Goal: Information Seeking & Learning: Learn about a topic

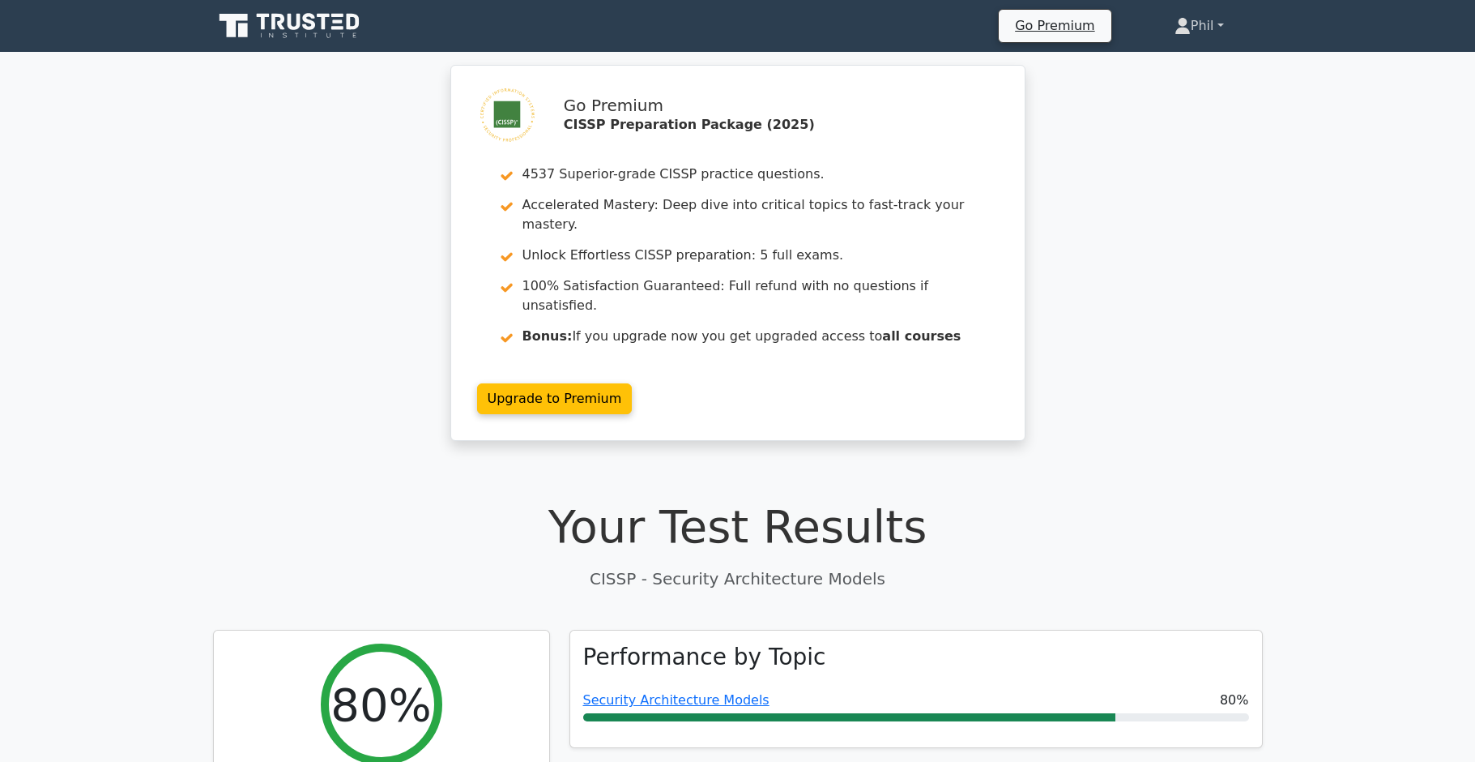
click at [1209, 28] on link "Phil" at bounding box center [1199, 26] width 127 height 32
click at [1198, 65] on link "Profile" at bounding box center [1201, 64] width 128 height 26
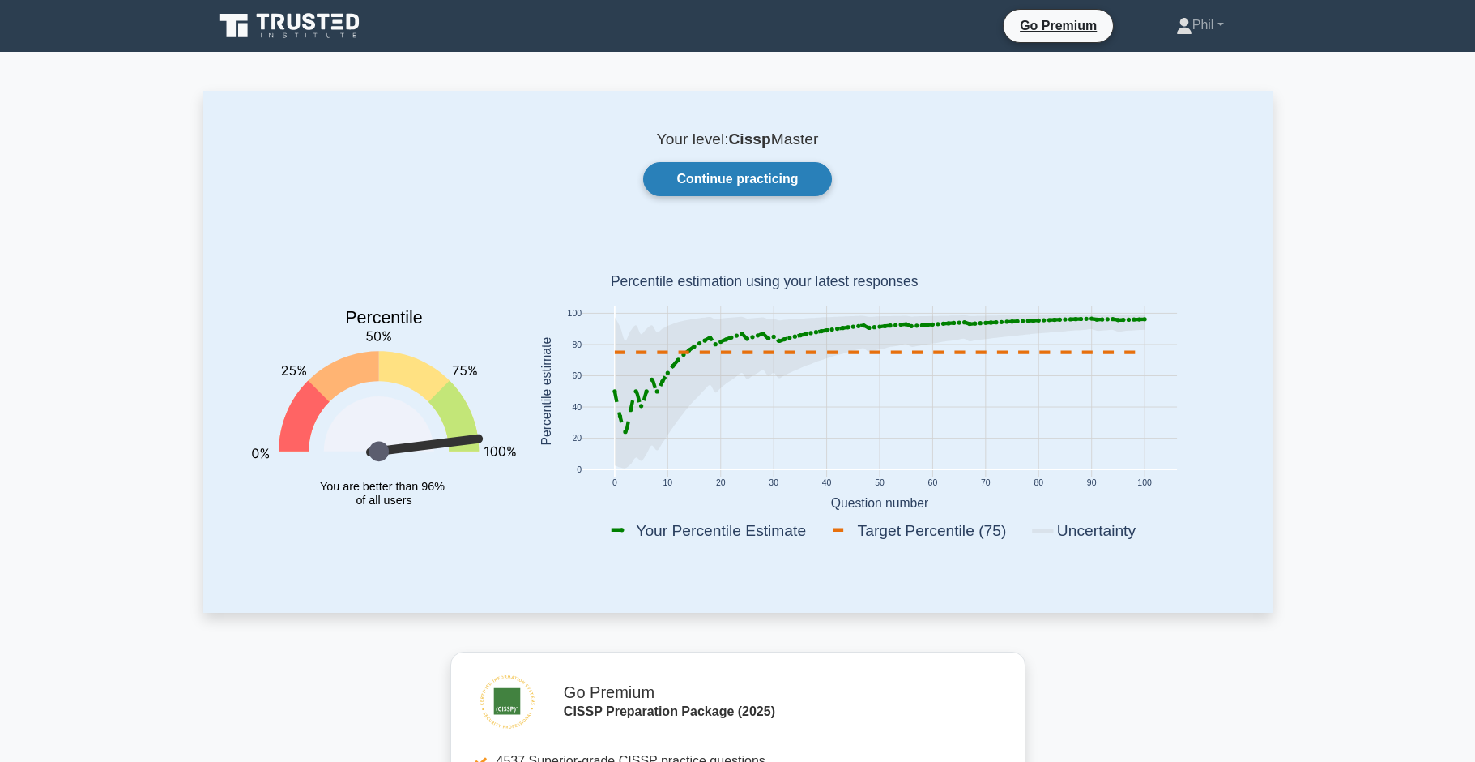
click at [767, 187] on link "Continue practicing" at bounding box center [737, 179] width 188 height 34
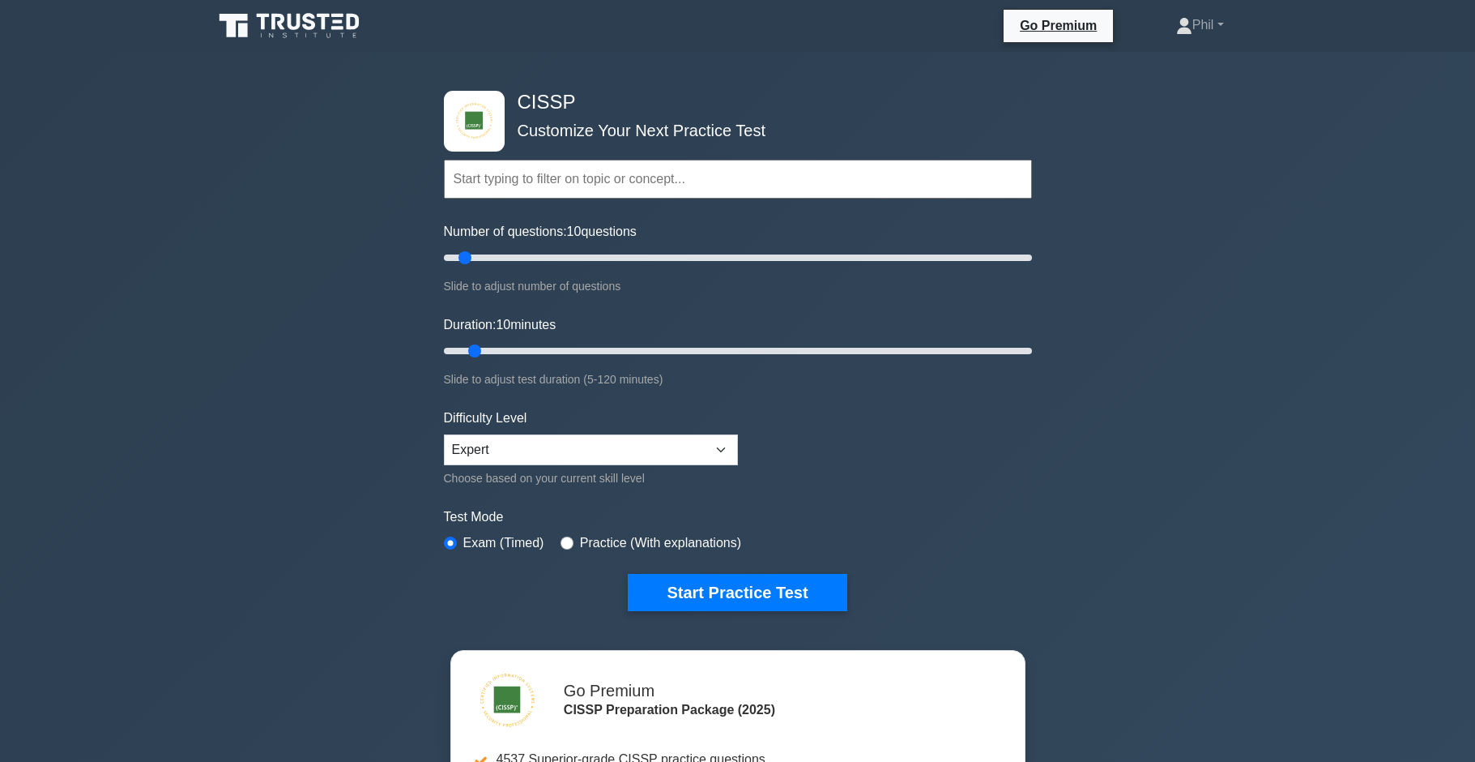
click at [527, 181] on input "text" at bounding box center [738, 179] width 588 height 39
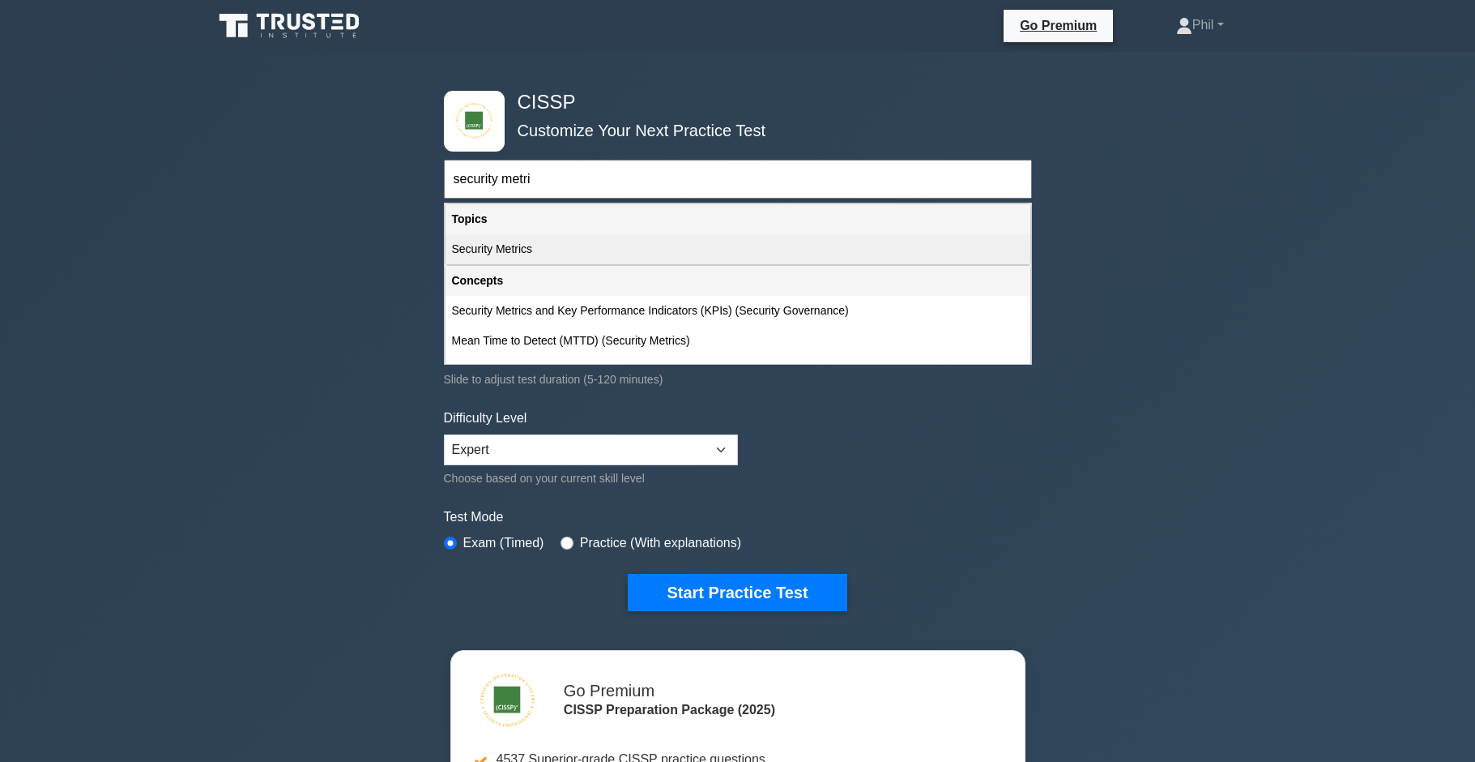
click at [519, 246] on div "Security Metrics" at bounding box center [738, 249] width 585 height 30
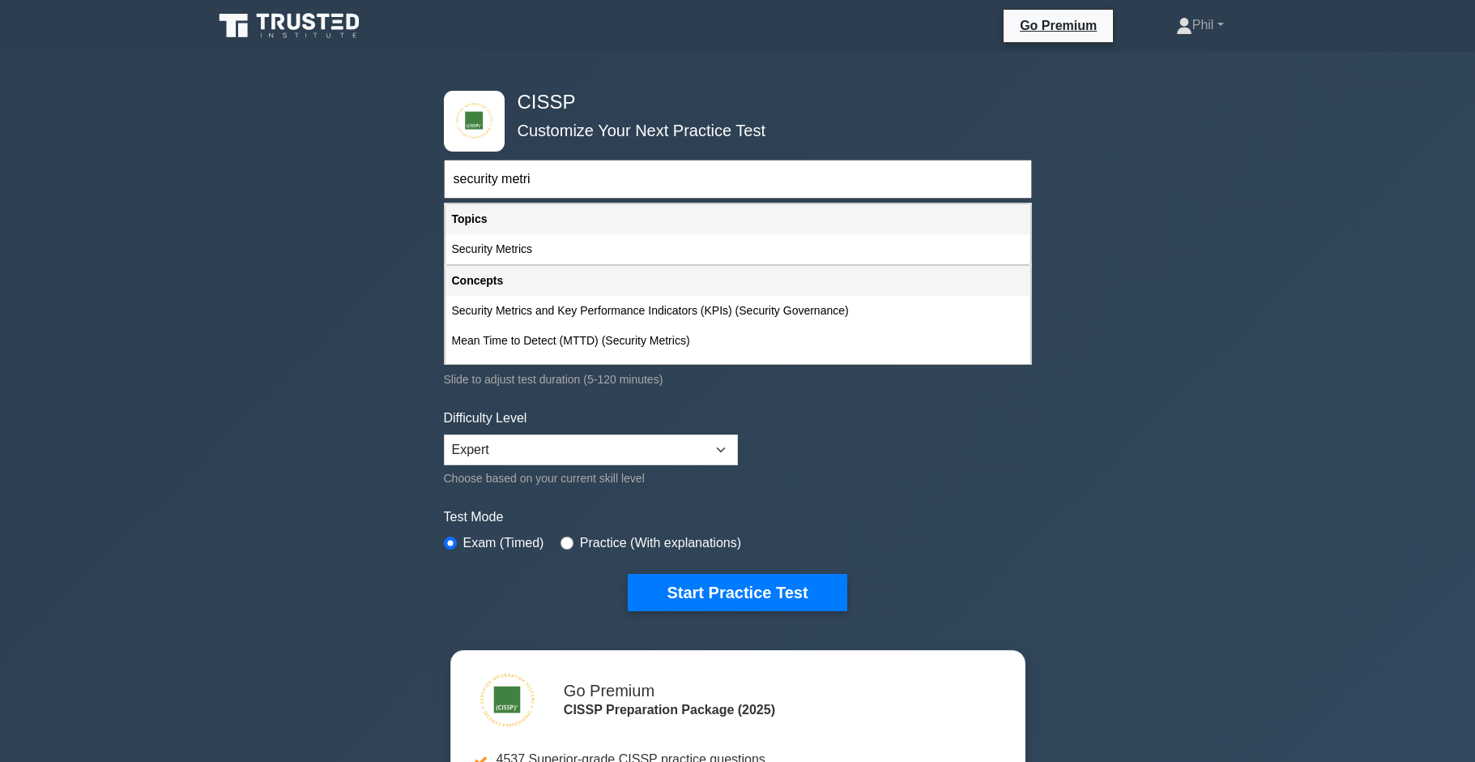
type input "Security Metrics"
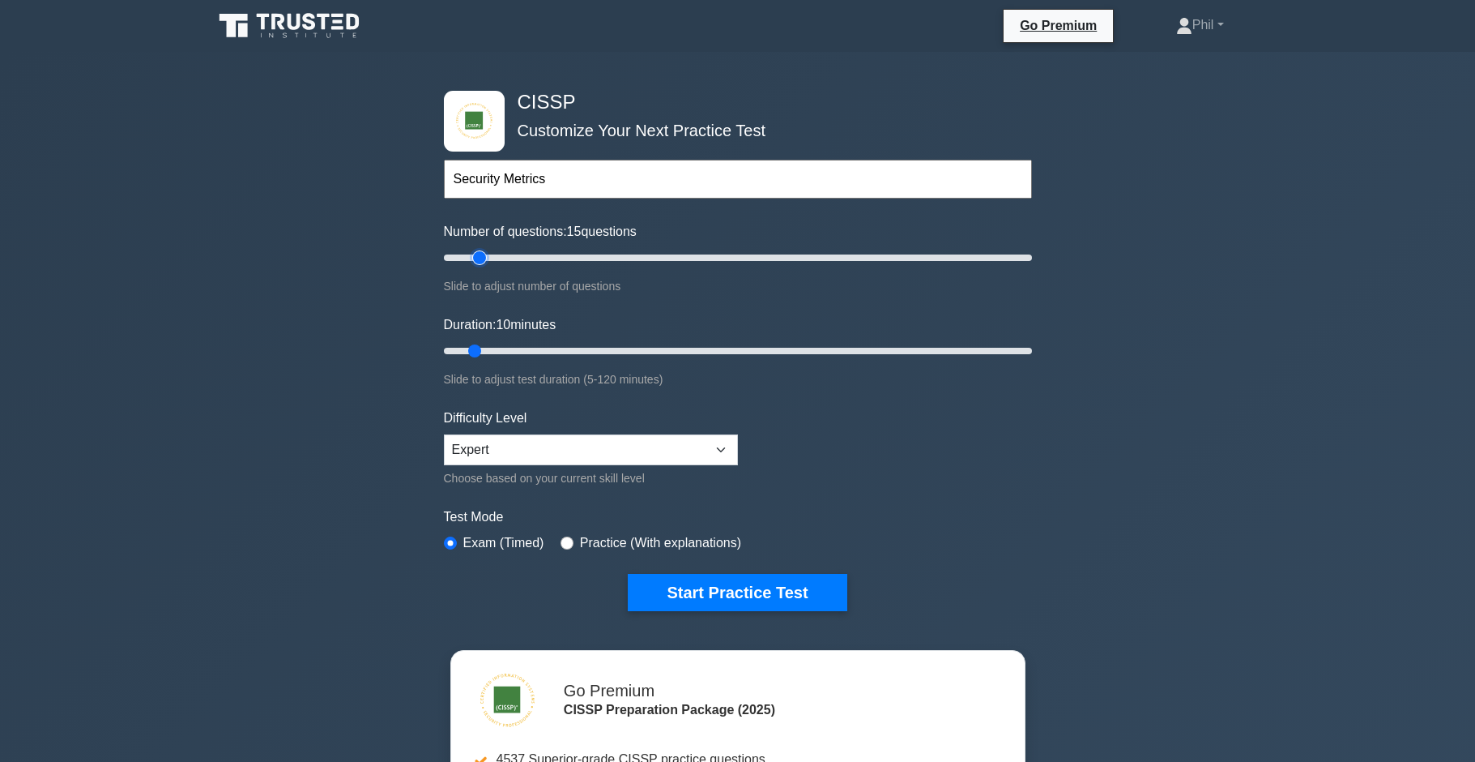
type input "15"
click at [475, 258] on input "Number of questions: 15 questions" at bounding box center [738, 257] width 588 height 19
drag, startPoint x: 475, startPoint y: 346, endPoint x: 501, endPoint y: 348, distance: 26.0
type input "15"
click at [501, 348] on input "Duration: 15 minutes" at bounding box center [738, 350] width 588 height 19
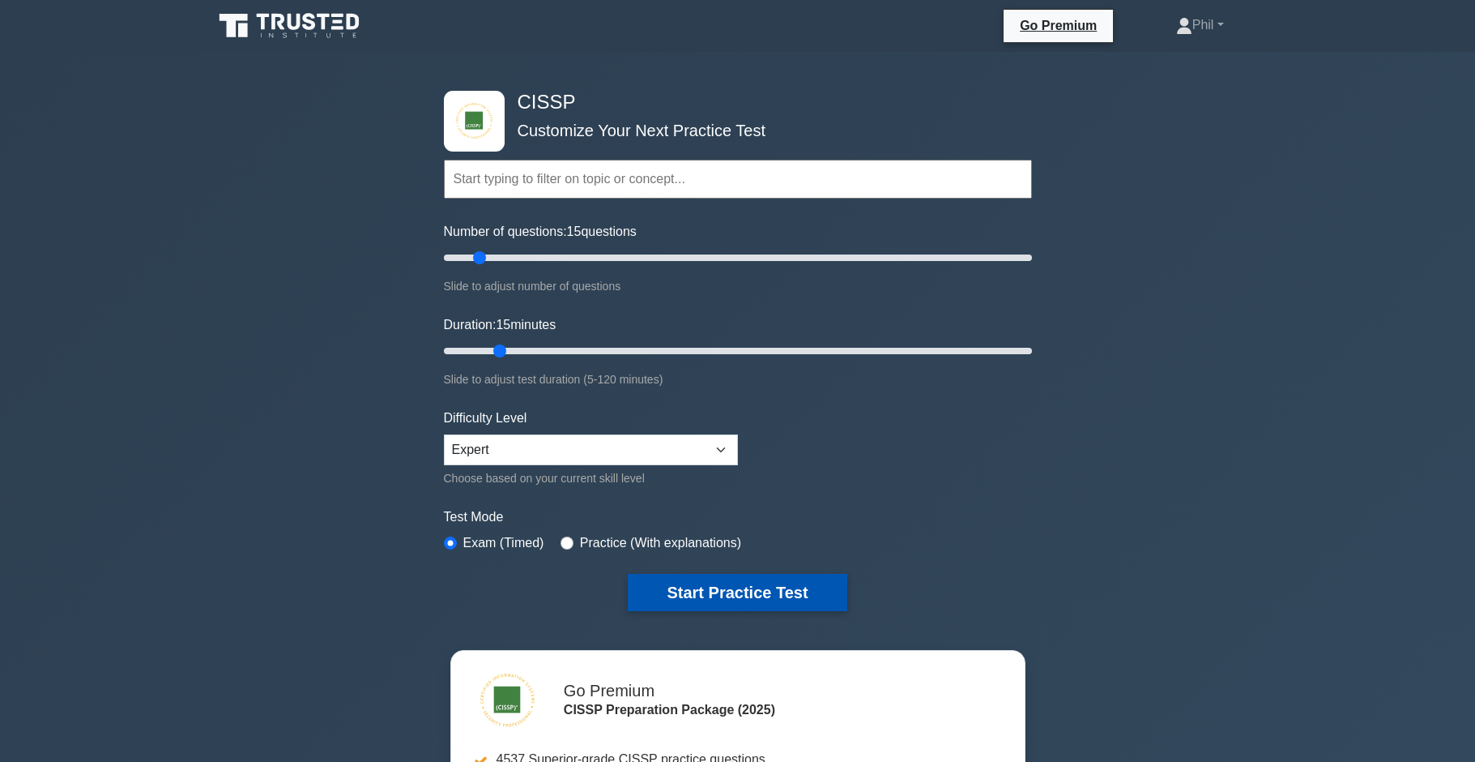
click at [808, 591] on button "Start Practice Test" at bounding box center [737, 592] width 219 height 37
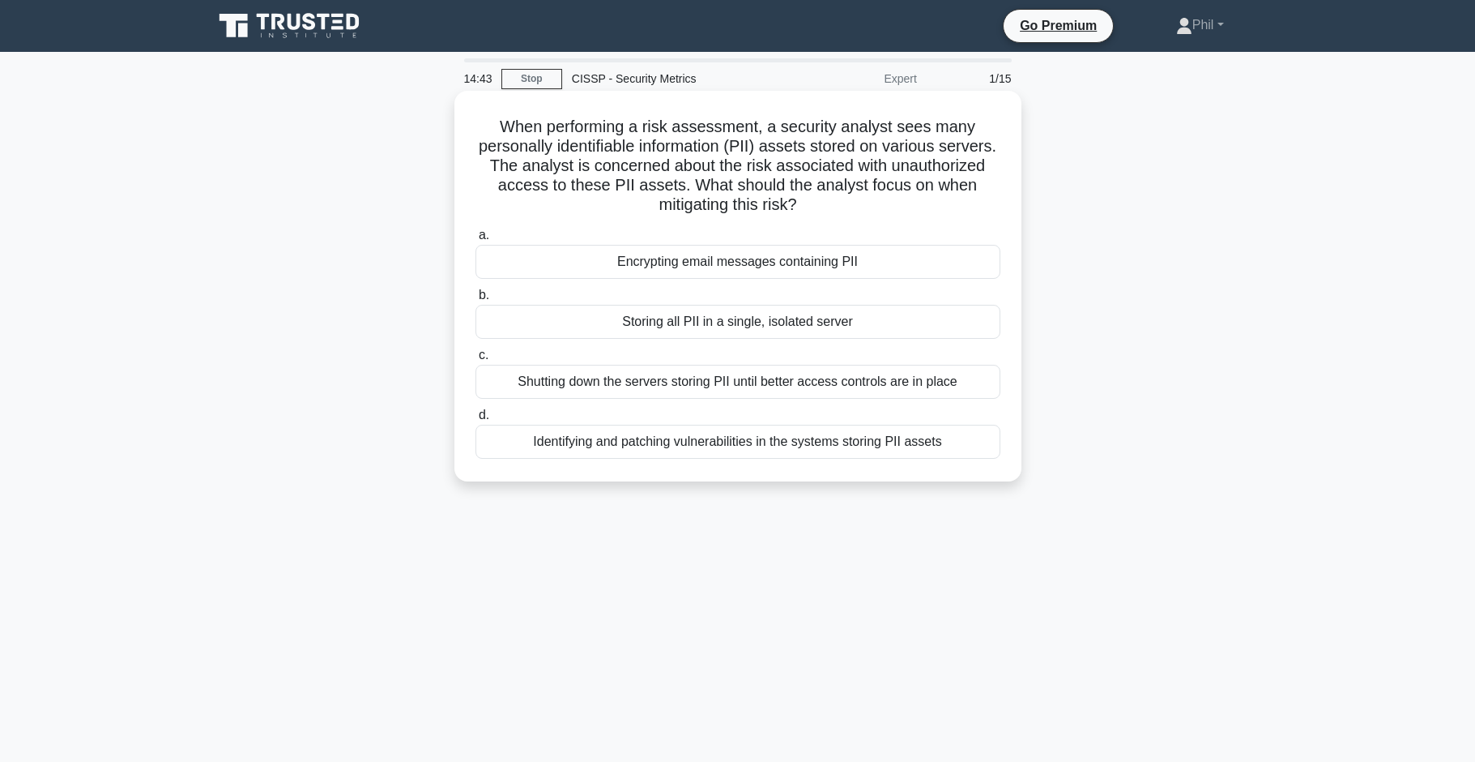
click at [739, 445] on div "Identifying and patching vulnerabilities in the systems storing PII assets" at bounding box center [738, 442] width 525 height 34
click at [476, 421] on input "d. Identifying and patching vulnerabilities in the systems storing PII assets" at bounding box center [476, 415] width 0 height 11
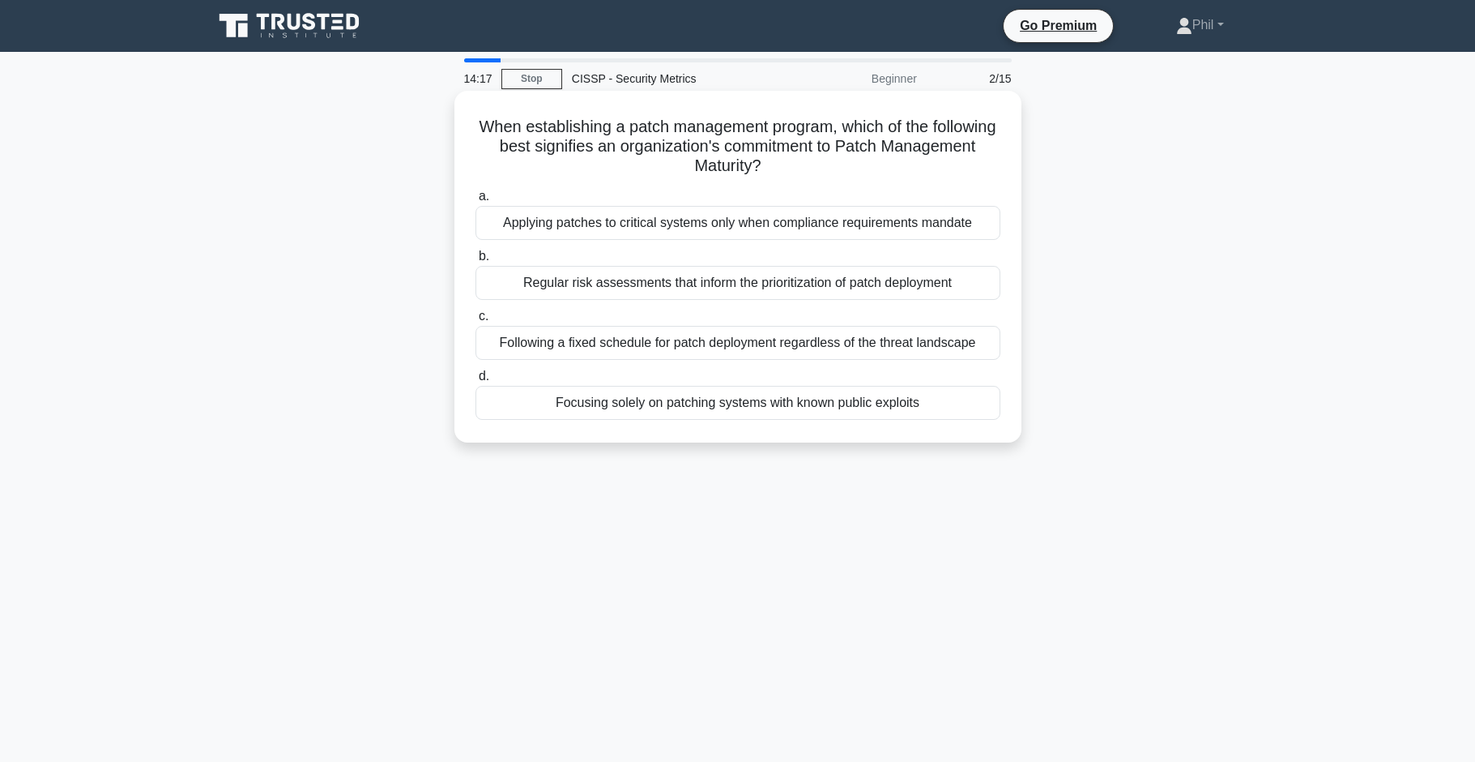
click at [946, 286] on div "Regular risk assessments that inform the prioritization of patch deployment" at bounding box center [738, 283] width 525 height 34
click at [476, 262] on input "b. Regular risk assessments that inform the prioritization of patch deployment" at bounding box center [476, 256] width 0 height 11
click at [754, 220] on div "A supplier with a balance of cost efficiency, quality, and reliable track record" at bounding box center [738, 223] width 525 height 34
click at [476, 202] on input "a. A supplier with a balance of cost efficiency, quality, and reliable track re…" at bounding box center [476, 196] width 0 height 11
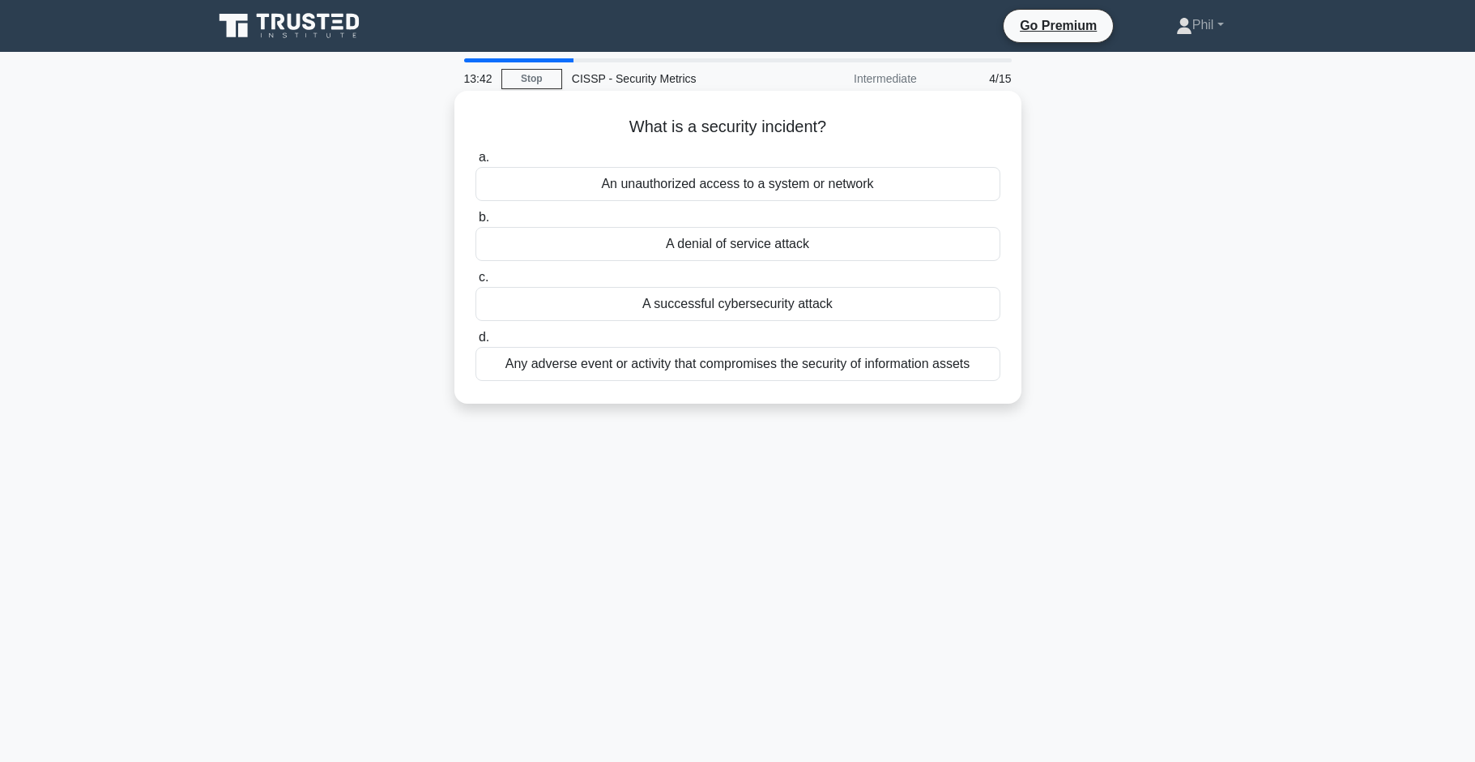
click at [880, 361] on div "Any adverse event or activity that compromises the security of information asse…" at bounding box center [738, 364] width 525 height 34
click at [476, 343] on input "d. Any adverse event or activity that compromises the security of information a…" at bounding box center [476, 337] width 0 height 11
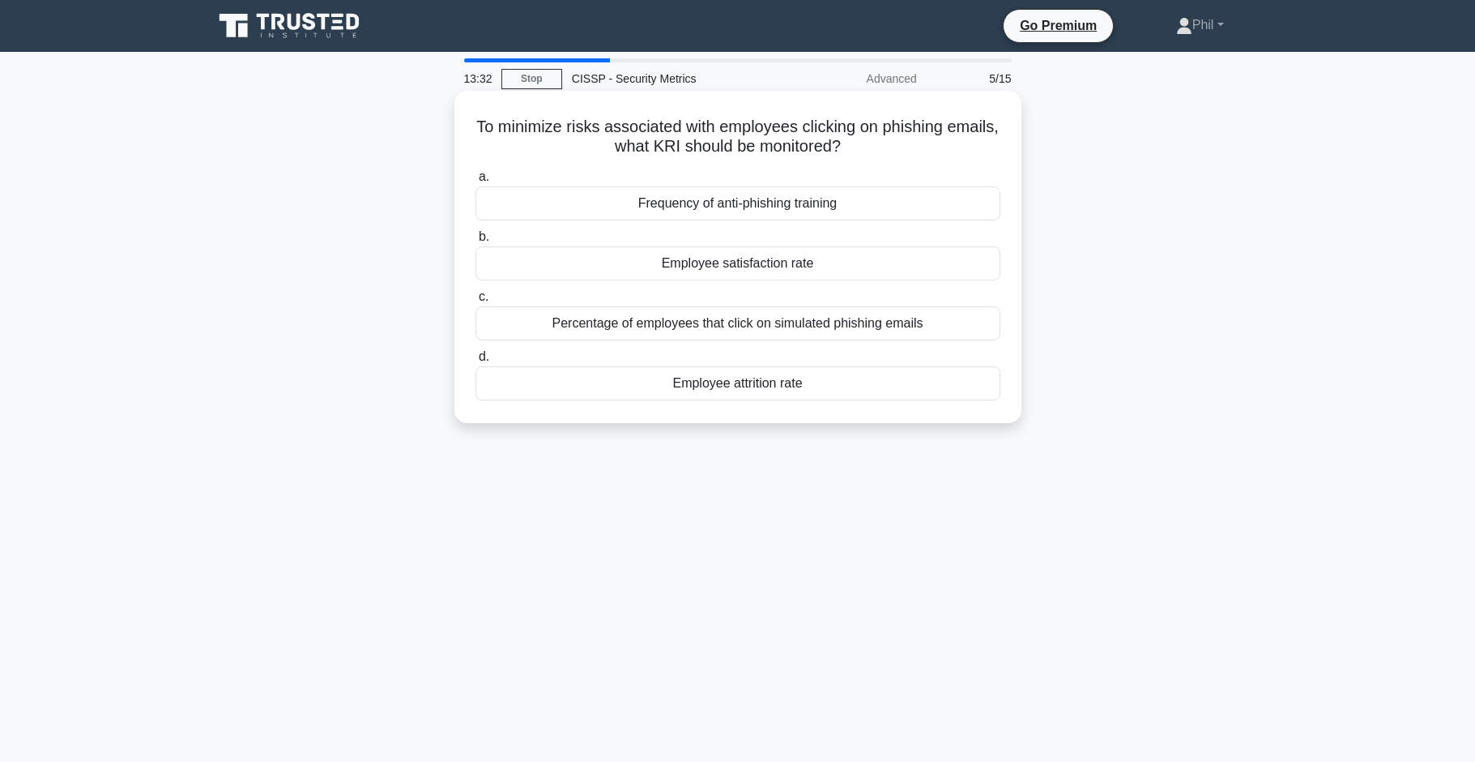
click at [922, 323] on div "Percentage of employees that click on simulated phishing emails" at bounding box center [738, 323] width 525 height 34
click at [476, 302] on input "c. Percentage of employees that click on simulated phishing emails" at bounding box center [476, 297] width 0 height 11
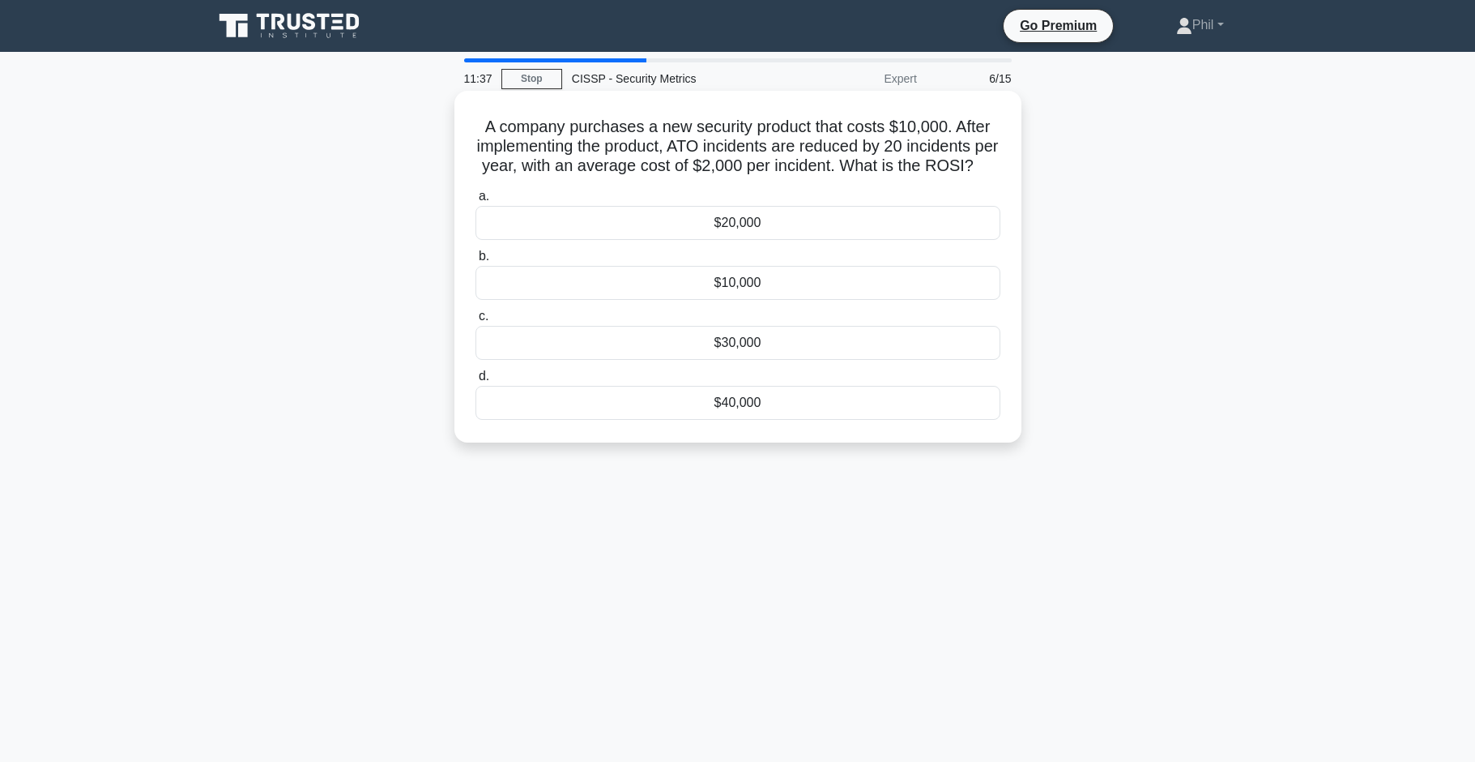
click at [812, 349] on div "$30,000" at bounding box center [738, 343] width 525 height 34
click at [476, 322] on input "c. $30,000" at bounding box center [476, 316] width 0 height 11
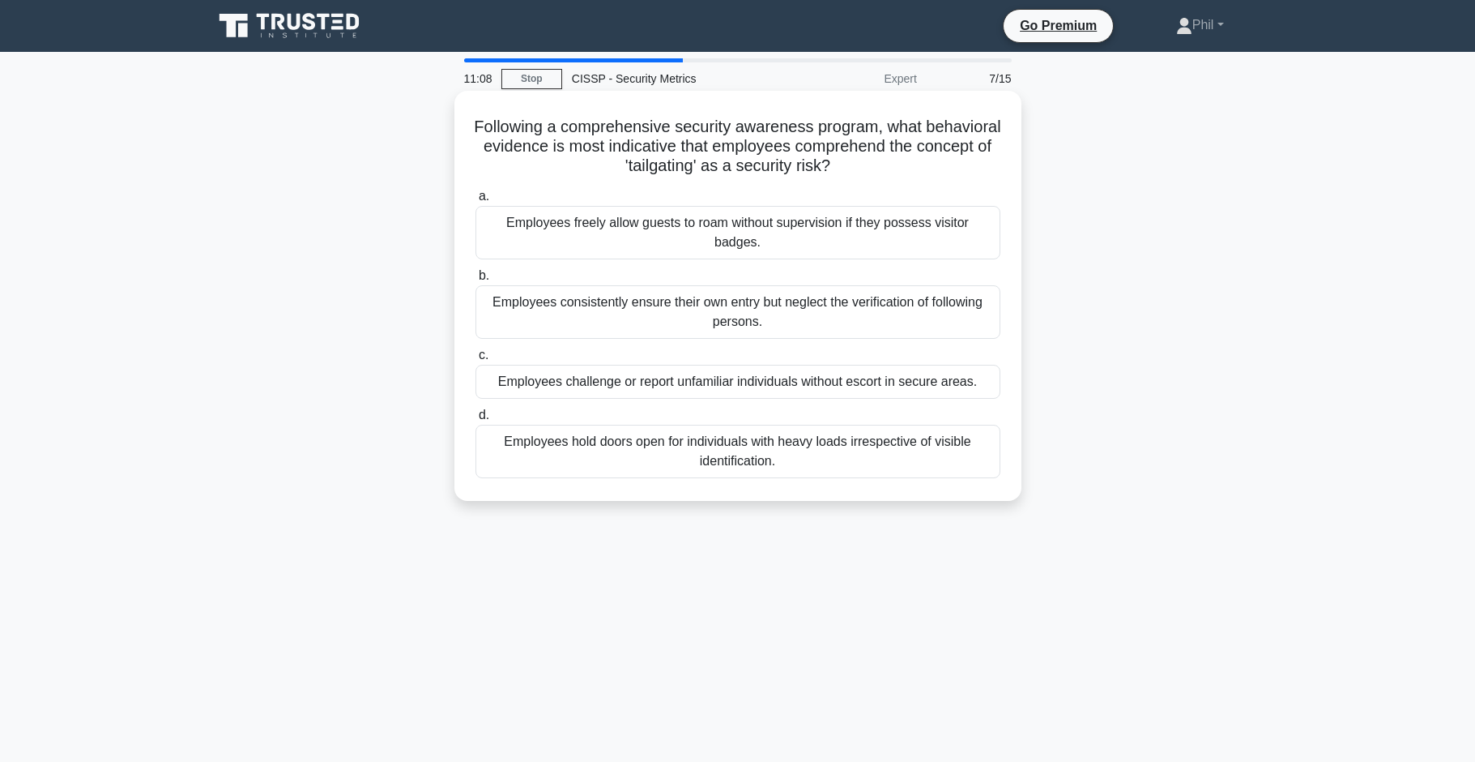
click at [910, 390] on div "Employees challenge or report unfamiliar individuals without escort in secure a…" at bounding box center [738, 382] width 525 height 34
click at [476, 361] on input "c. Employees challenge or report unfamiliar individuals without escort in secur…" at bounding box center [476, 355] width 0 height 11
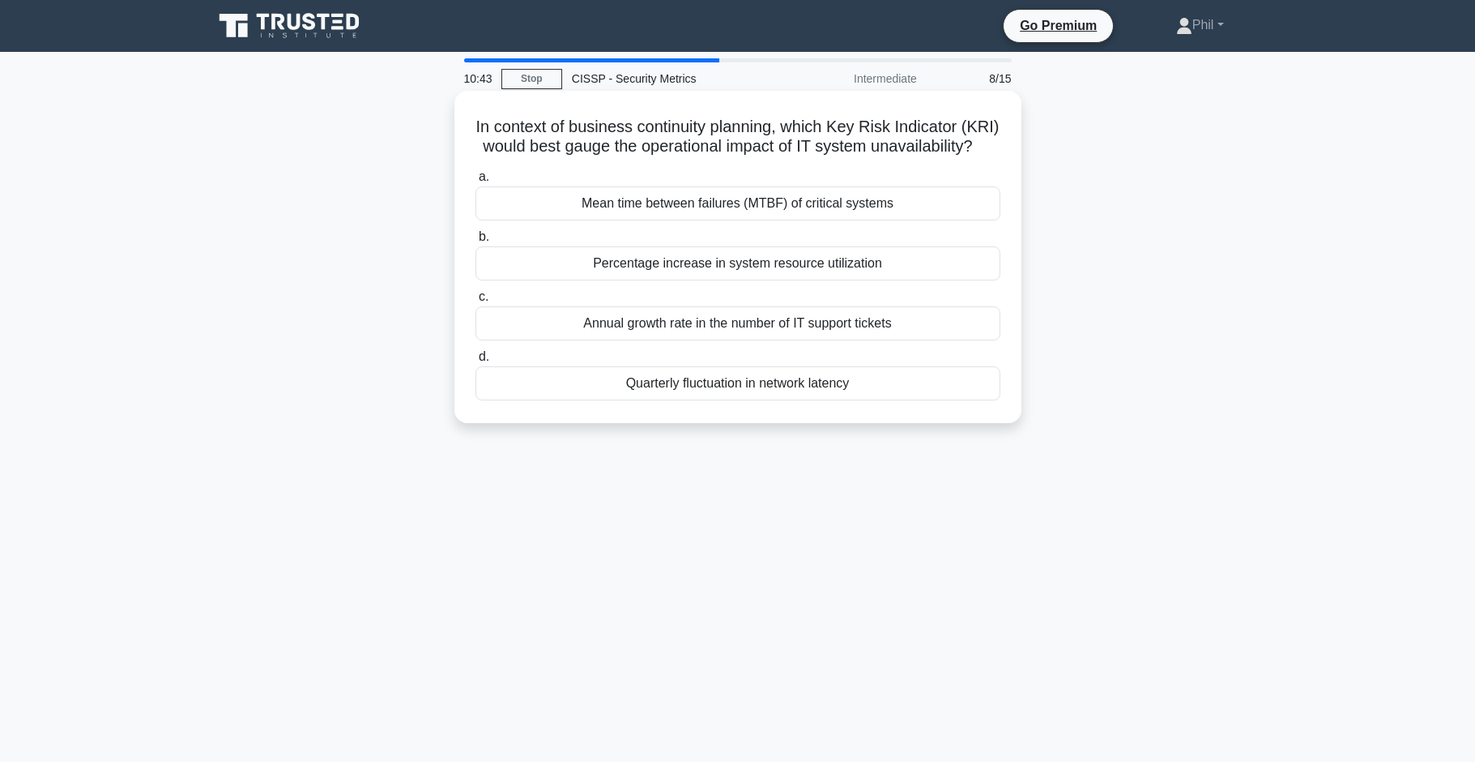
click at [956, 209] on div "Mean time between failures (MTBF) of critical systems" at bounding box center [738, 203] width 525 height 34
click at [476, 182] on input "a. Mean time between failures (MTBF) of critical systems" at bounding box center [476, 177] width 0 height 11
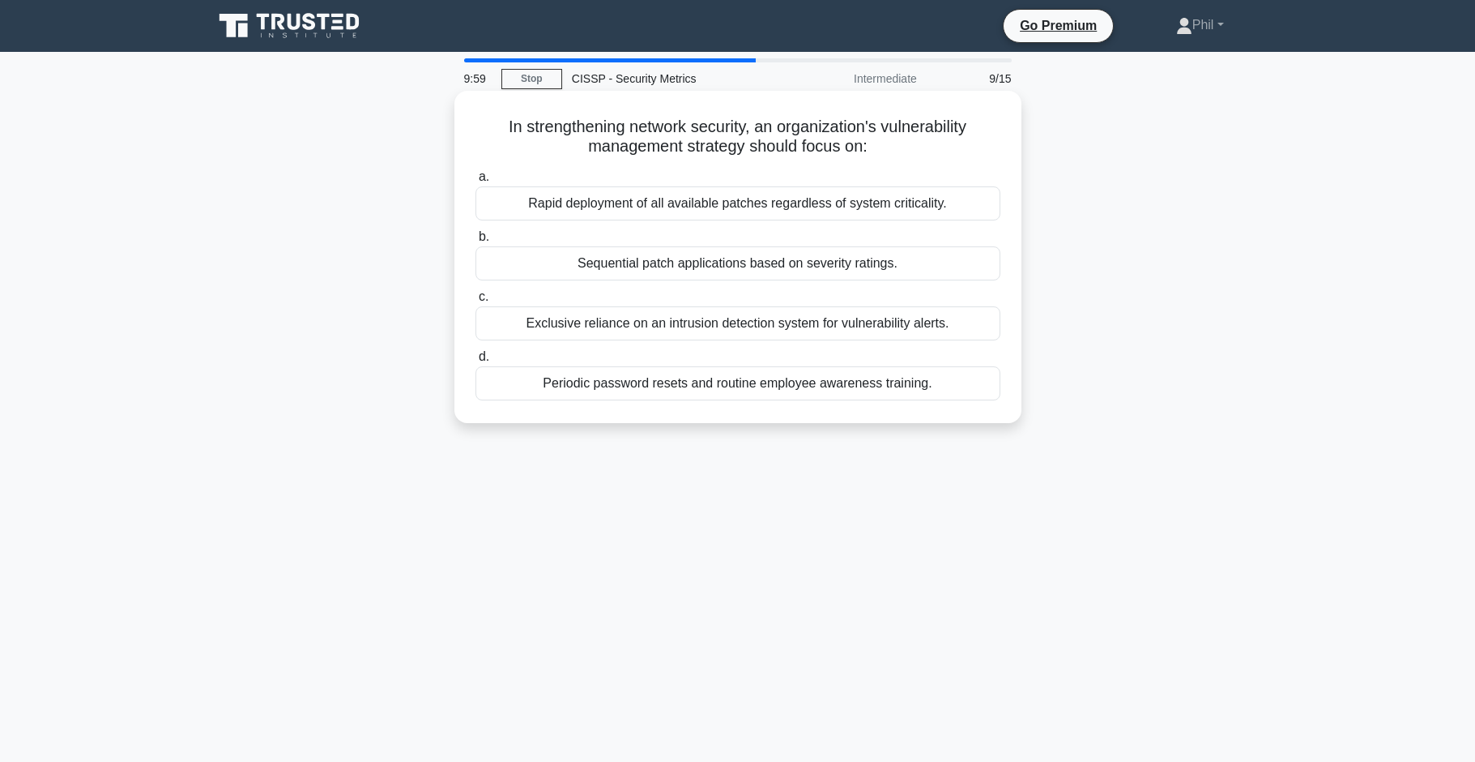
click at [846, 267] on div "Sequential patch applications based on severity ratings." at bounding box center [738, 263] width 525 height 34
click at [476, 242] on input "b. Sequential patch applications based on severity ratings." at bounding box center [476, 237] width 0 height 11
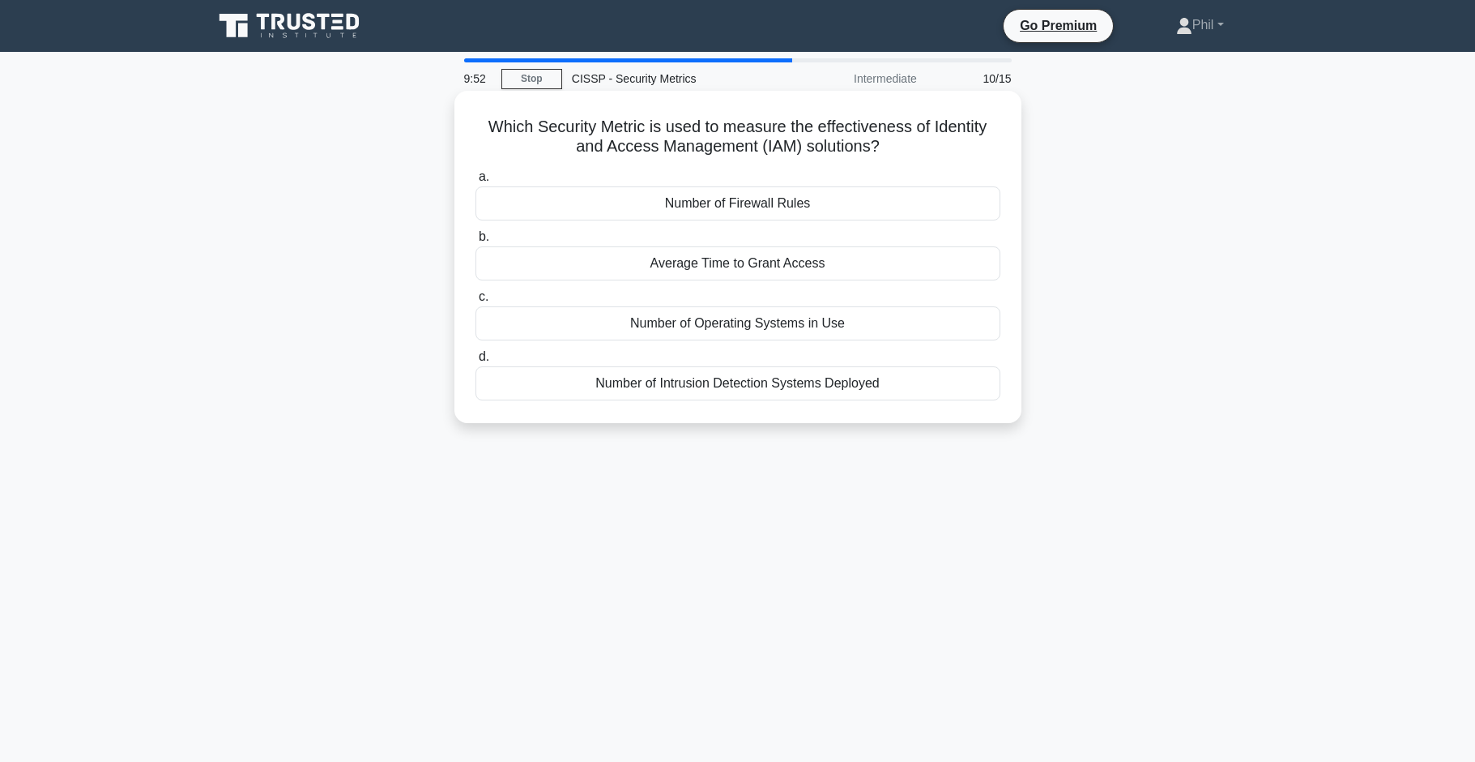
drag, startPoint x: 732, startPoint y: 126, endPoint x: 912, endPoint y: 143, distance: 179.9
click at [912, 143] on h5 "Which Security Metric is used to measure the effectiveness of Identity and Acce…" at bounding box center [738, 137] width 528 height 41
click at [913, 146] on h5 "Which Security Metric is used to measure the effectiveness of Identity and Acce…" at bounding box center [738, 137] width 528 height 41
click at [801, 258] on div "Average Time to Grant Access" at bounding box center [738, 263] width 525 height 34
click at [476, 242] on input "b. Average Time to Grant Access" at bounding box center [476, 237] width 0 height 11
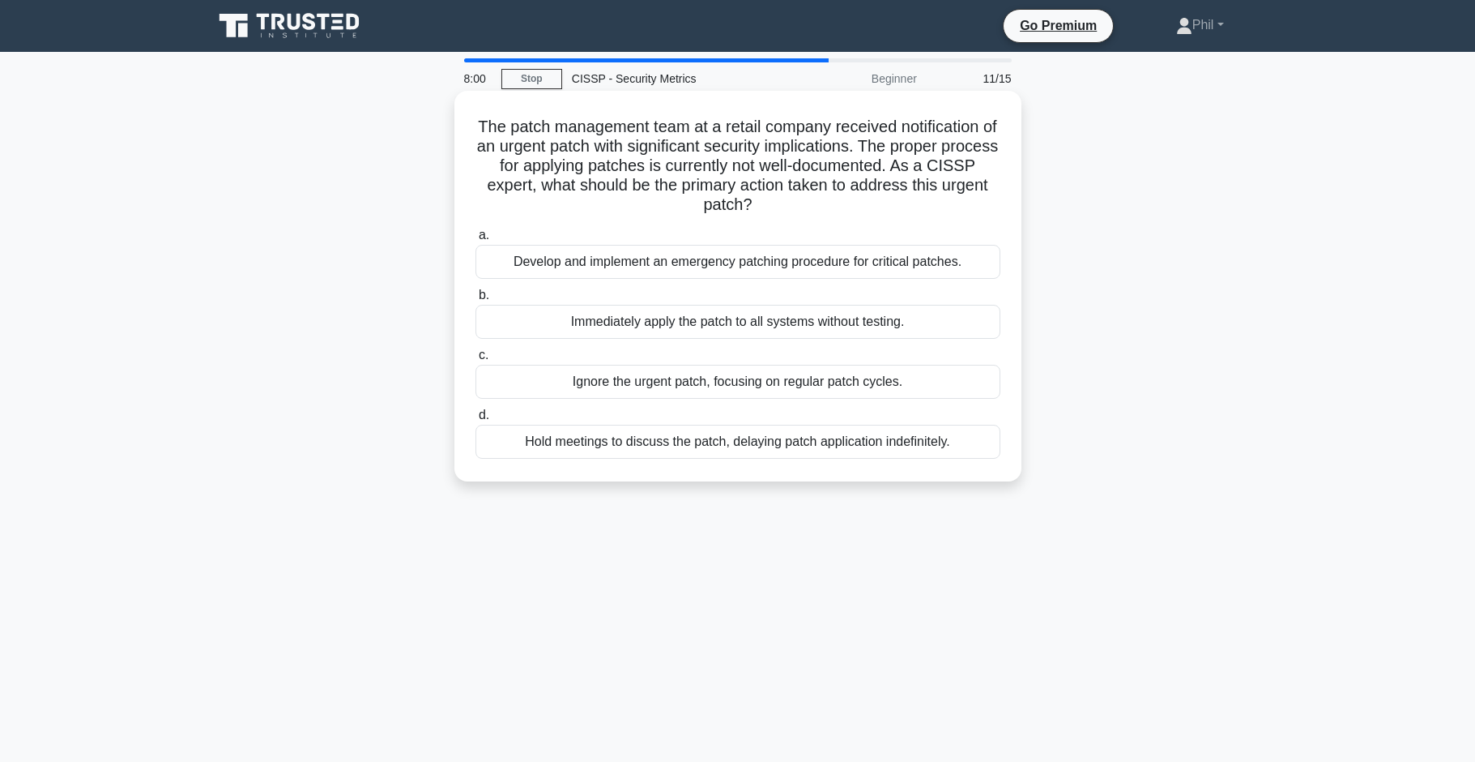
click at [905, 248] on div "Develop and implement an emergency patching procedure for critical patches." at bounding box center [738, 262] width 525 height 34
click at [476, 241] on input "a. Develop and implement an emergency patching procedure for critical patches." at bounding box center [476, 235] width 0 height 11
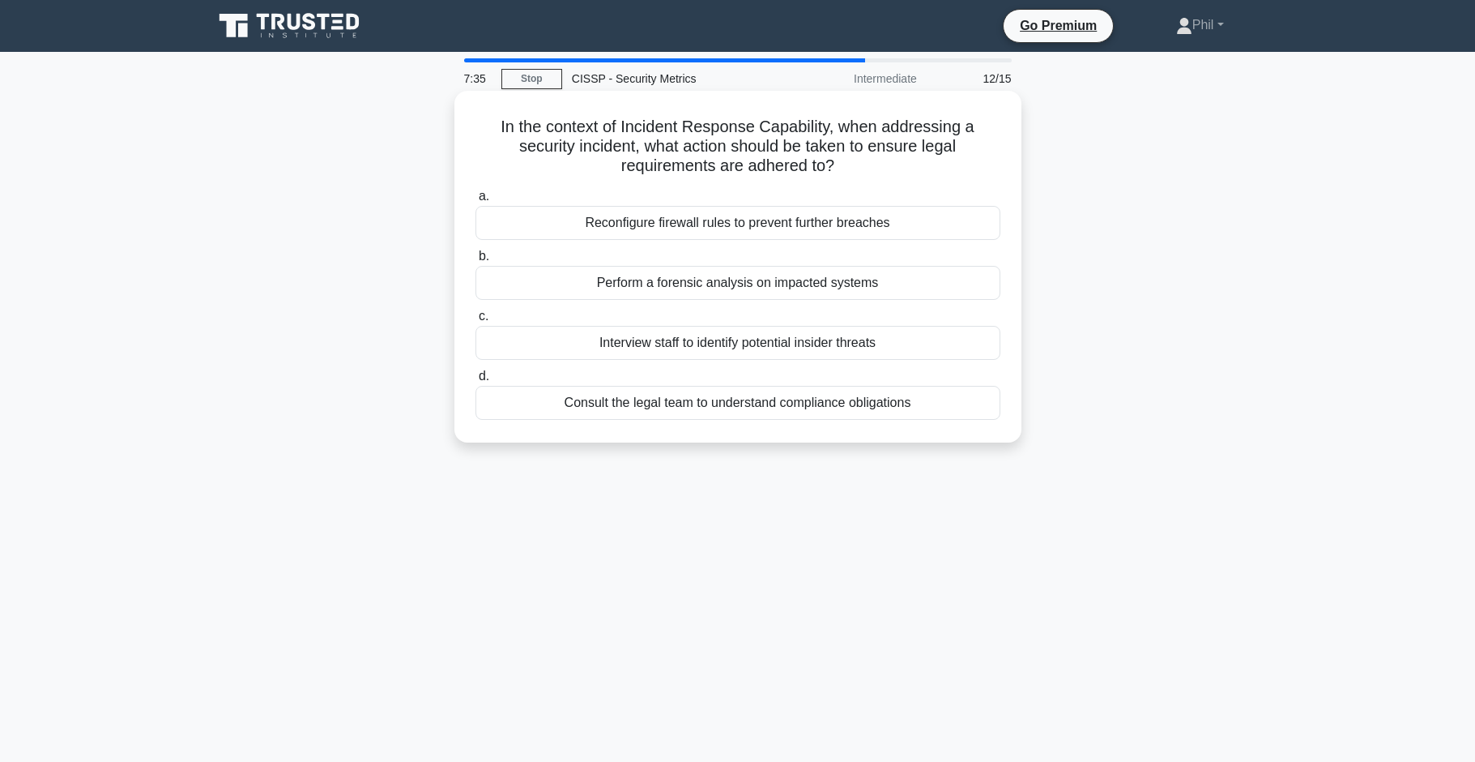
click at [926, 412] on div "Consult the legal team to understand compliance obligations" at bounding box center [738, 403] width 525 height 34
click at [476, 382] on input "d. Consult the legal team to understand compliance obligations" at bounding box center [476, 376] width 0 height 11
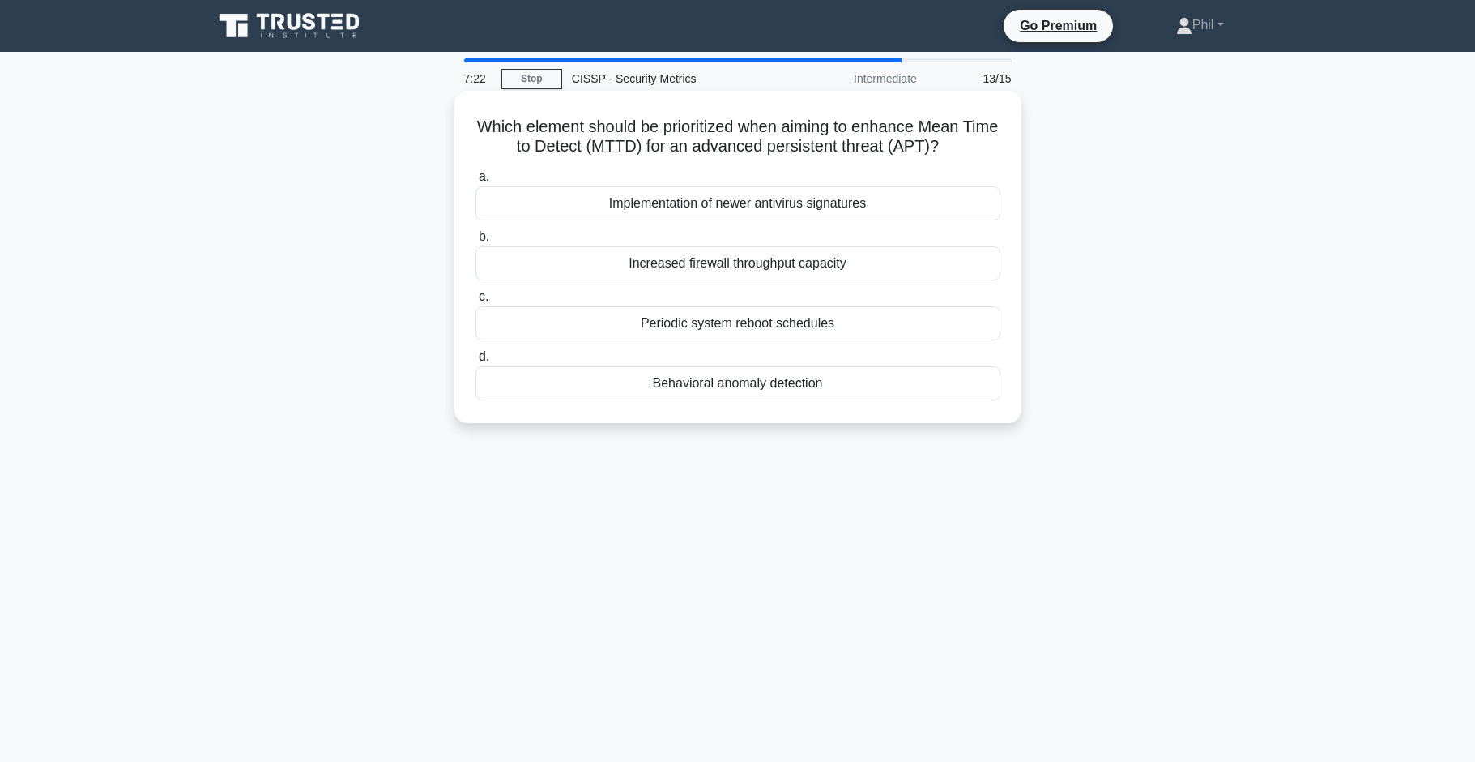
click at [816, 380] on div "Behavioral anomaly detection" at bounding box center [738, 383] width 525 height 34
click at [476, 362] on input "d. Behavioral anomaly detection" at bounding box center [476, 357] width 0 height 11
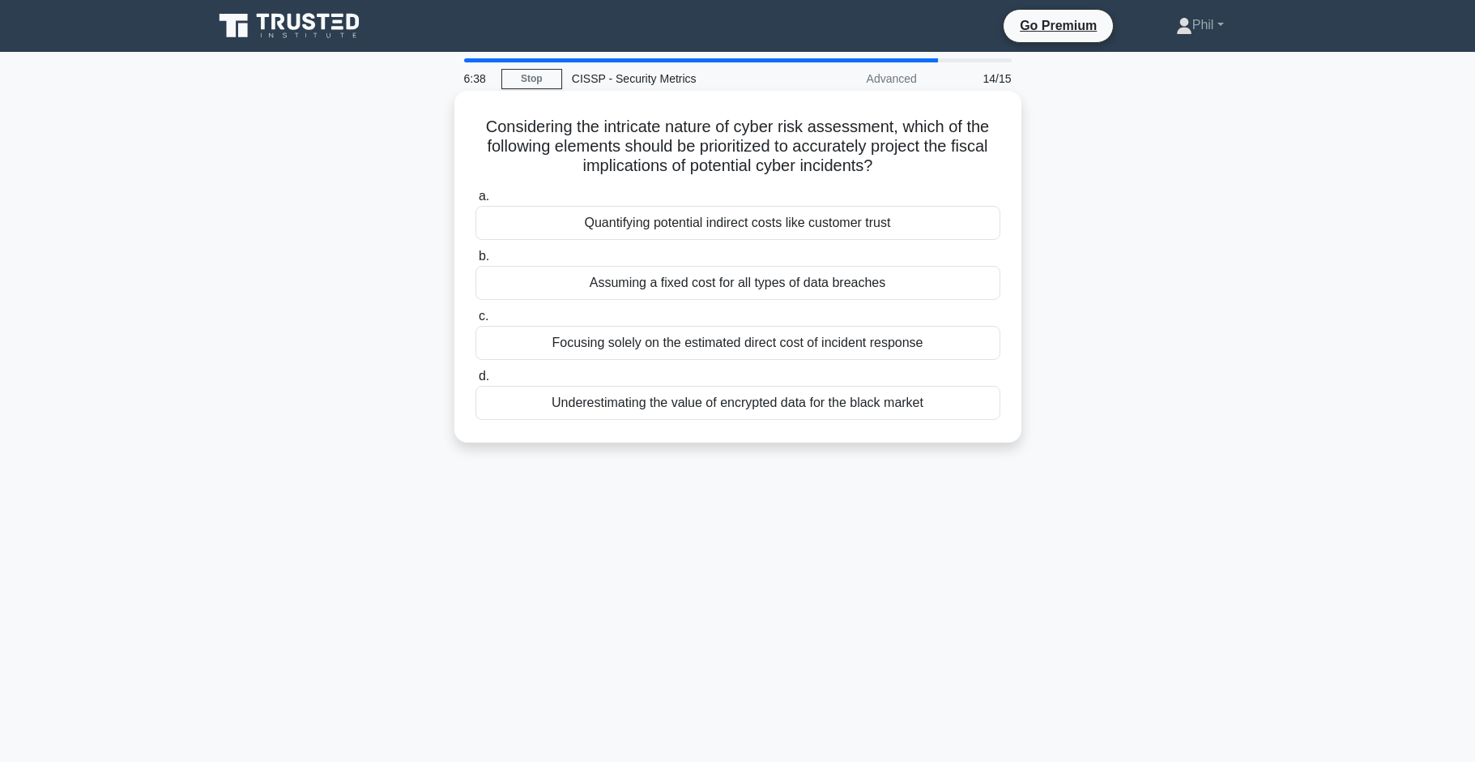
click at [891, 227] on div "Quantifying potential indirect costs like customer trust" at bounding box center [738, 223] width 525 height 34
click at [476, 202] on input "a. Quantifying potential indirect costs like customer trust" at bounding box center [476, 196] width 0 height 11
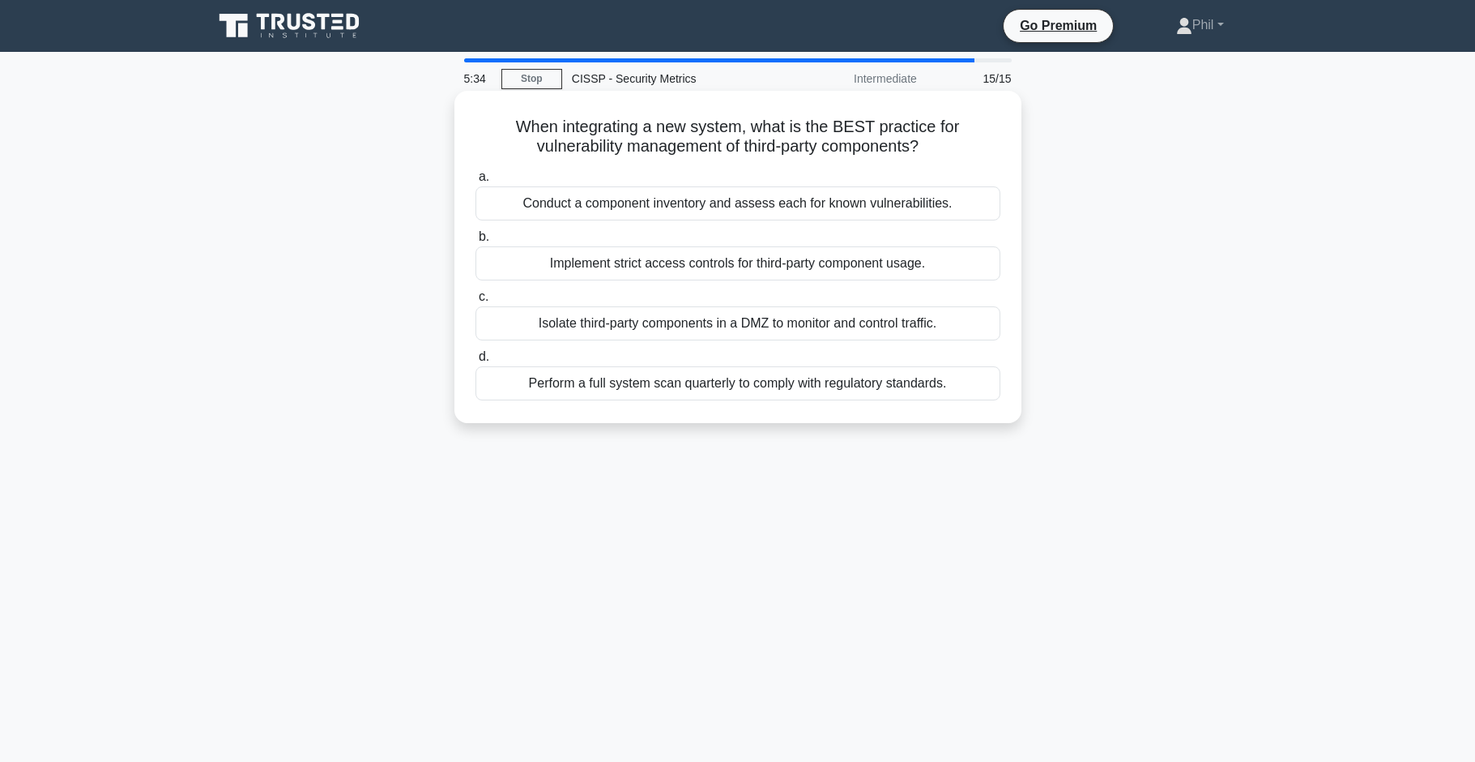
click at [723, 211] on div "Conduct a component inventory and assess each for known vulnerabilities." at bounding box center [738, 203] width 525 height 34
click at [476, 182] on input "a. Conduct a component inventory and assess each for known vulnerabilities." at bounding box center [476, 177] width 0 height 11
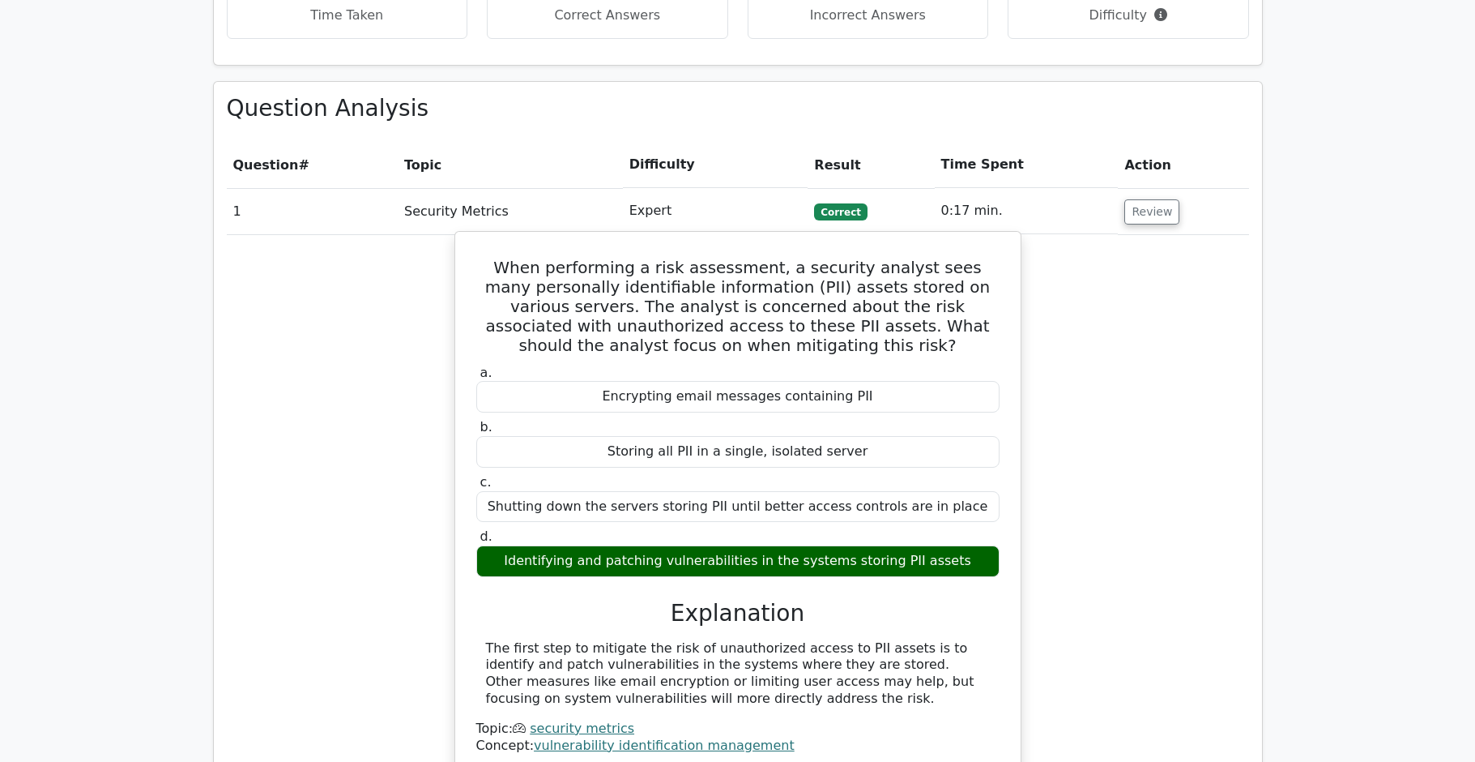
scroll to position [2148, 0]
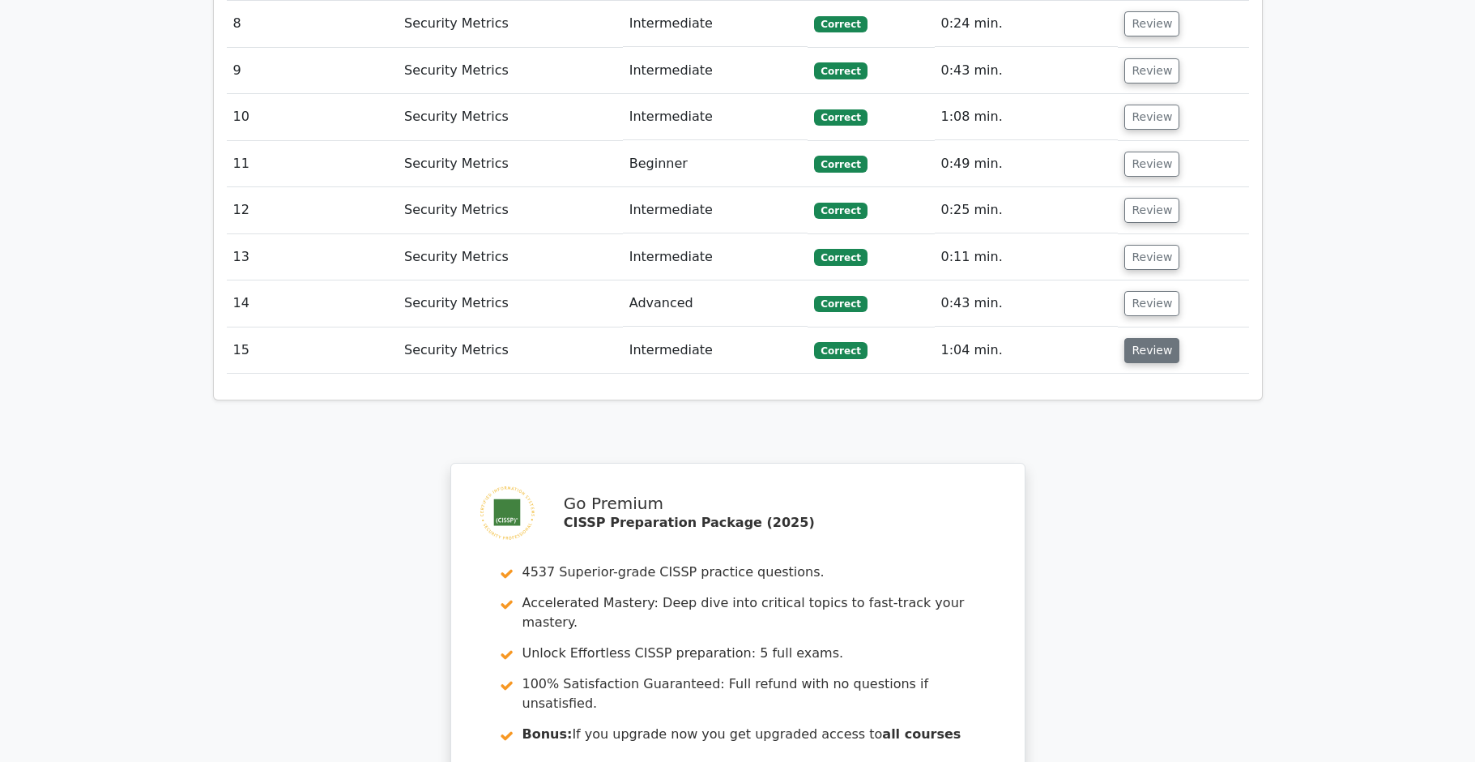
click at [1158, 338] on button "Review" at bounding box center [1152, 350] width 55 height 25
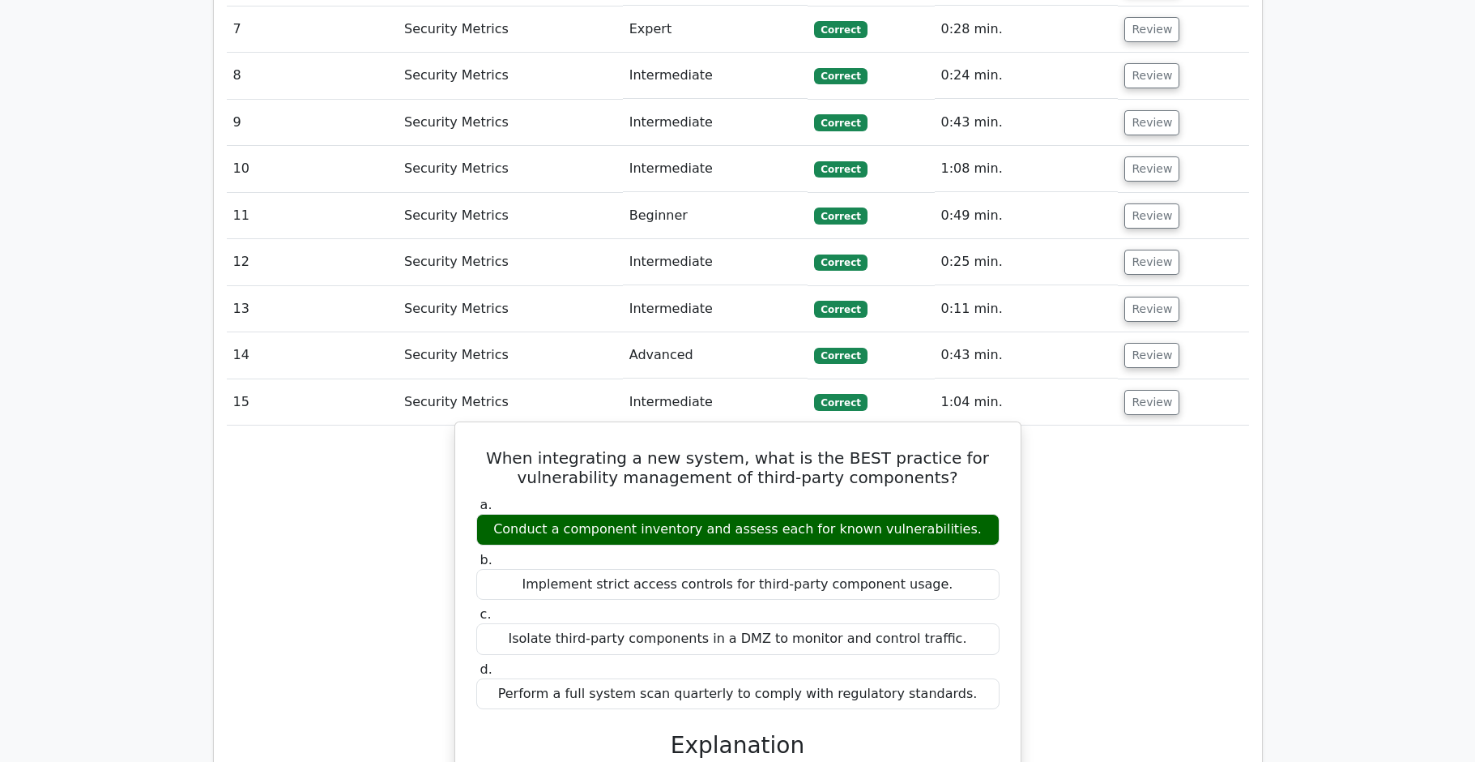
scroll to position [2097, 0]
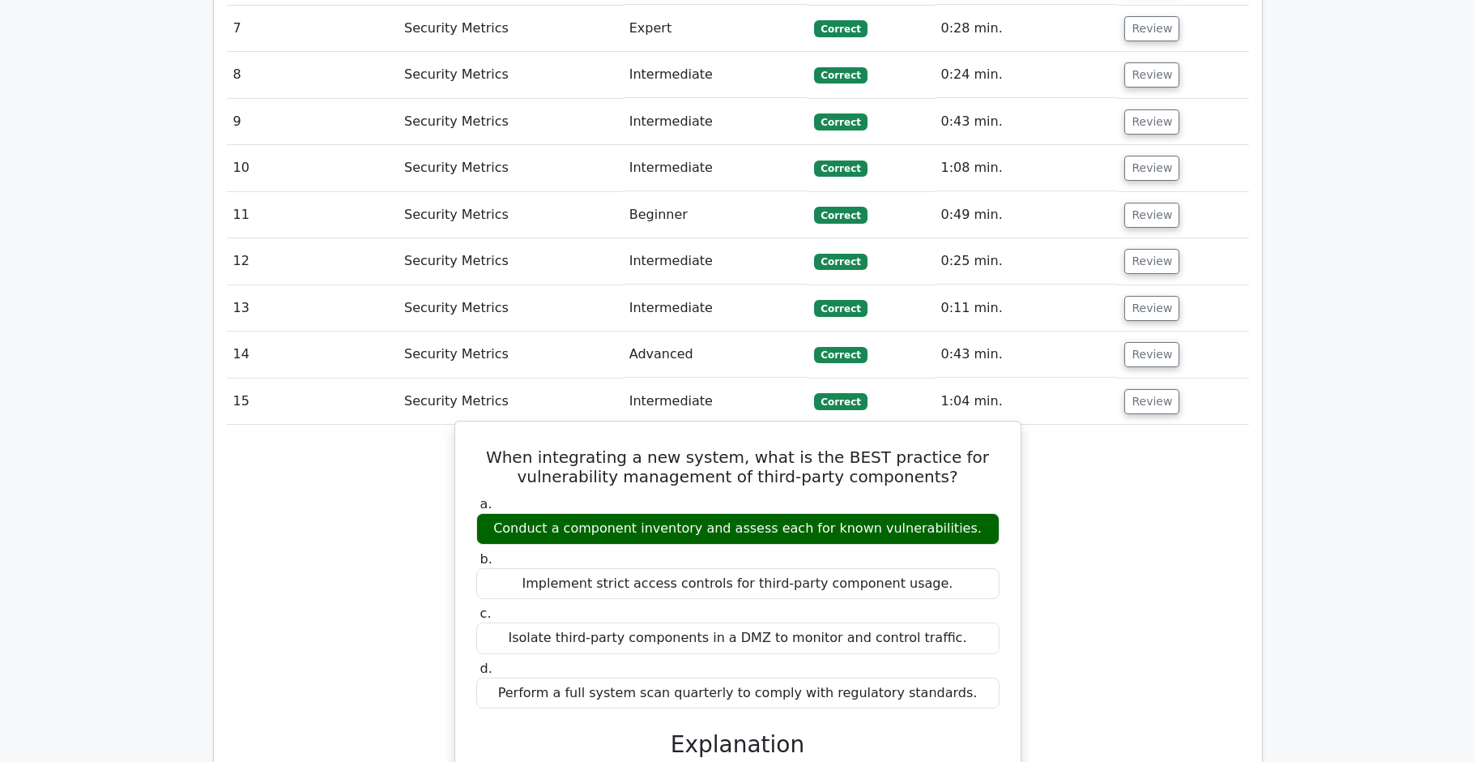
drag, startPoint x: 515, startPoint y: 409, endPoint x: 966, endPoint y: 667, distance: 519.7
click at [963, 669] on div "When integrating a new system, what is the BEST practice for vulnerability mana…" at bounding box center [738, 773] width 553 height 690
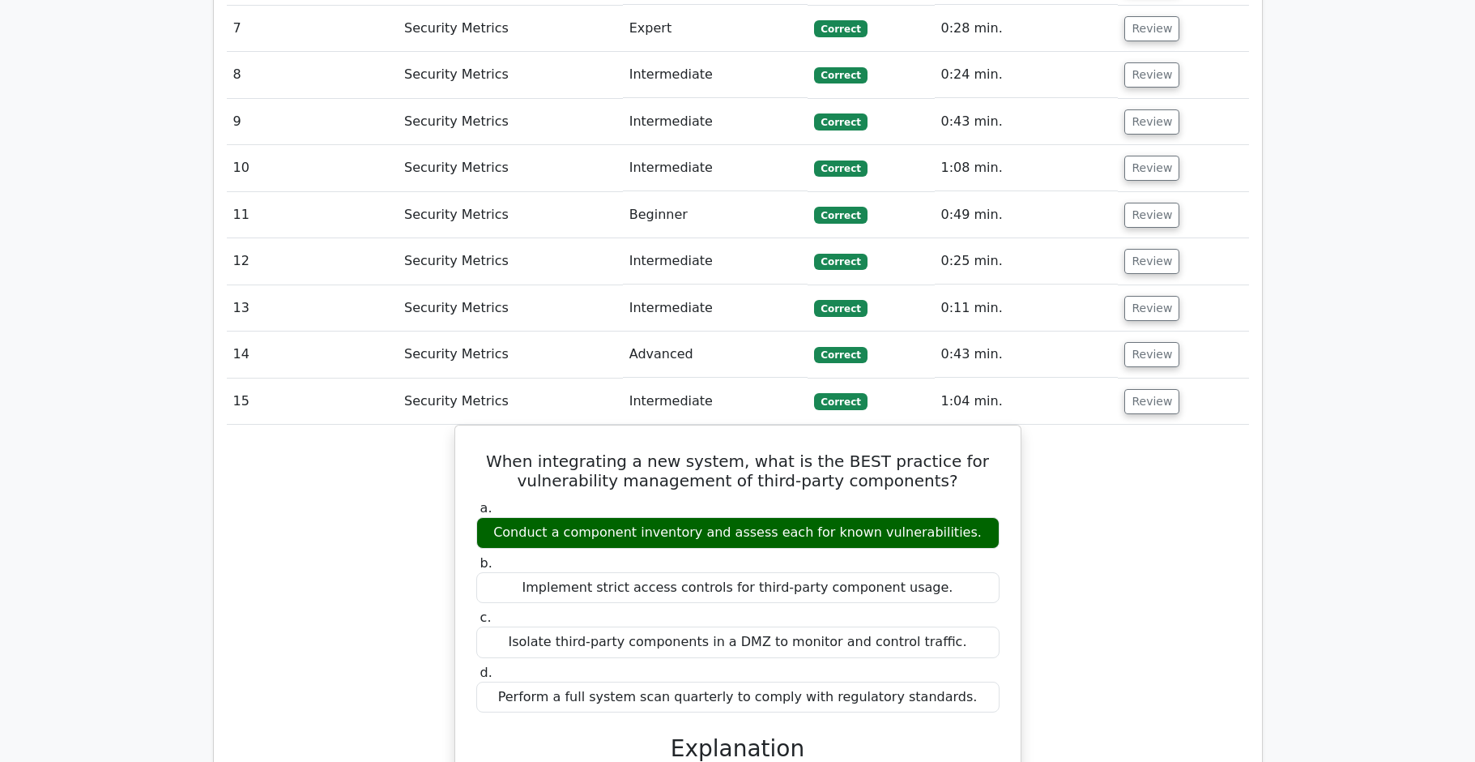
copy div "When integrating a new system, what is the BEST practice for vulnerability mana…"
click at [1150, 342] on button "Review" at bounding box center [1152, 354] width 55 height 25
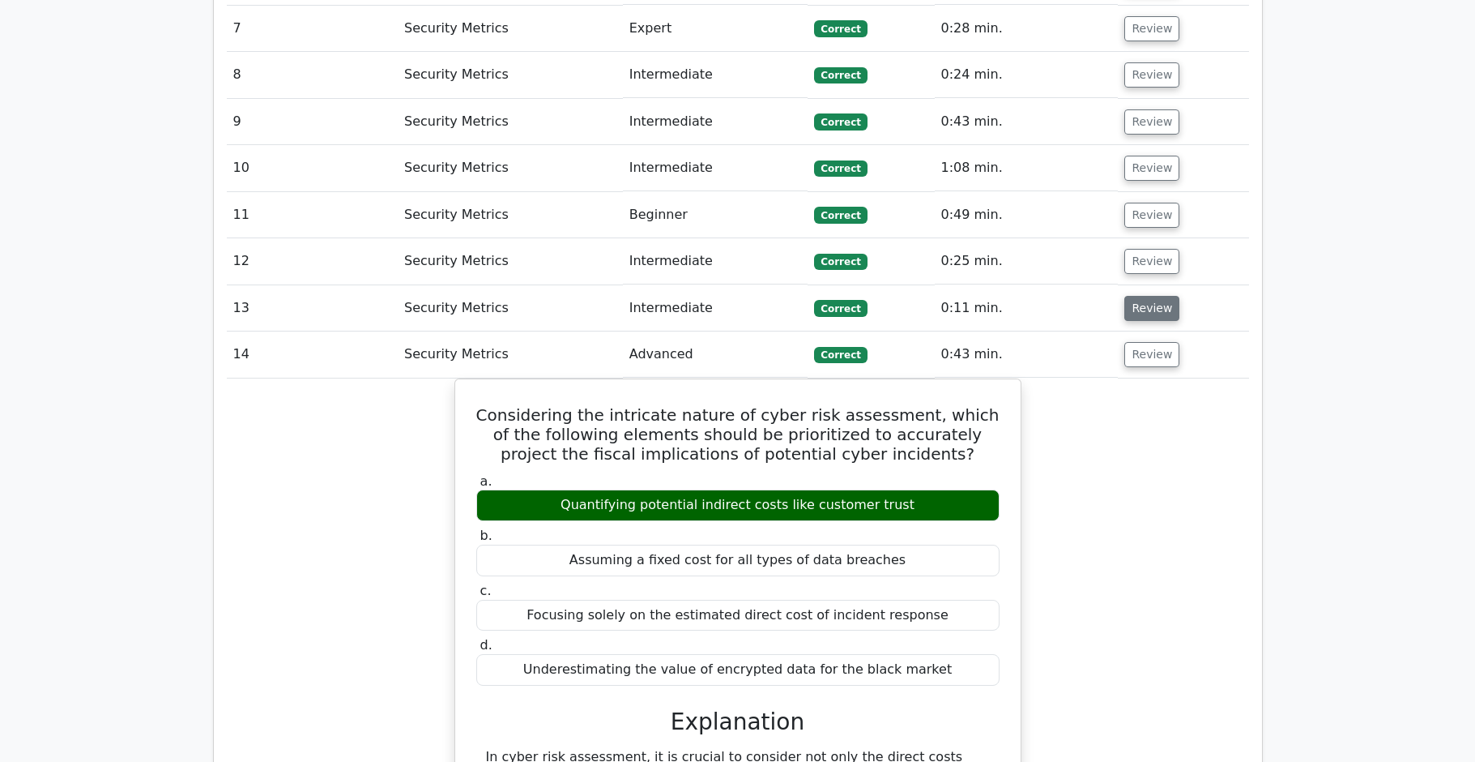
click at [1162, 296] on button "Review" at bounding box center [1152, 308] width 55 height 25
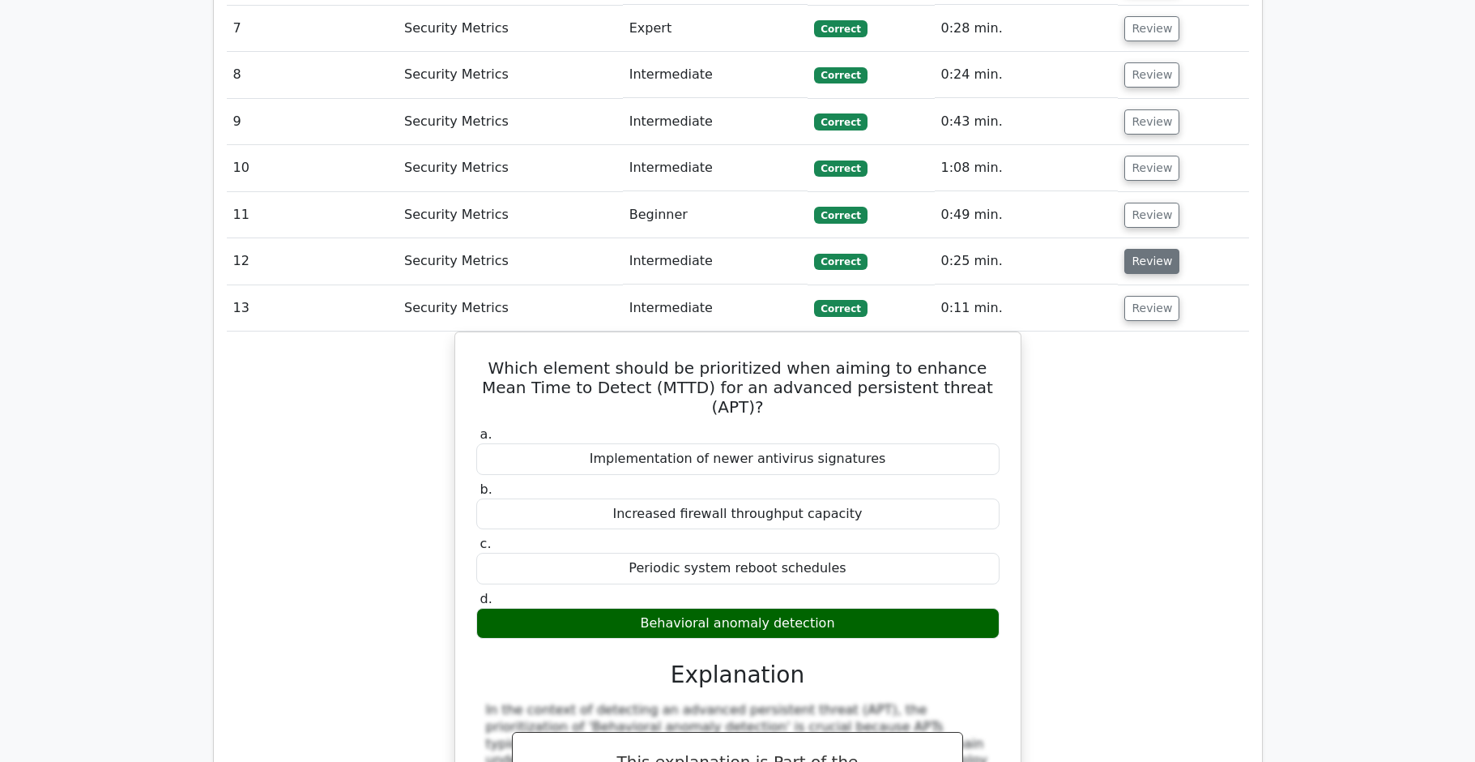
click at [1159, 249] on button "Review" at bounding box center [1152, 261] width 55 height 25
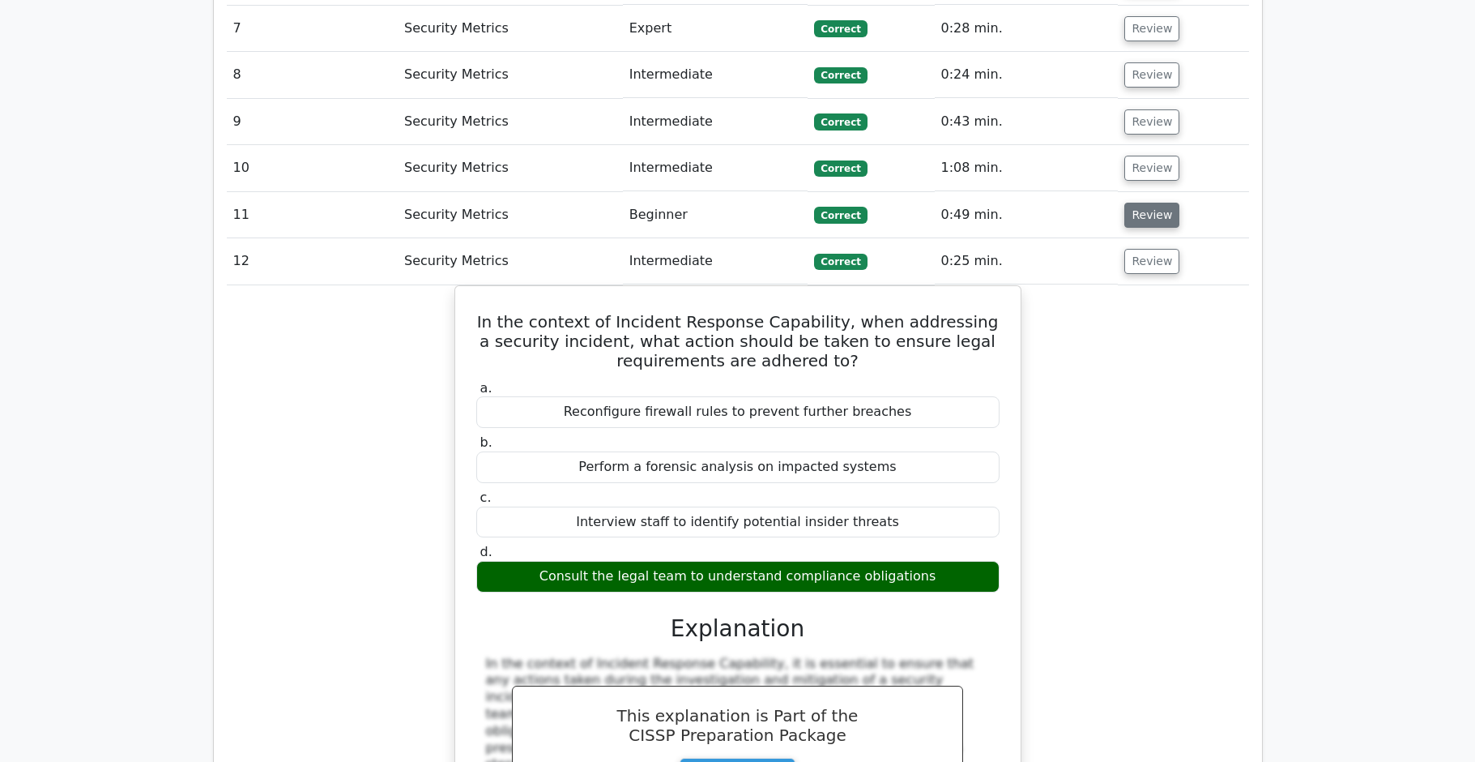
click at [1159, 203] on button "Review" at bounding box center [1152, 215] width 55 height 25
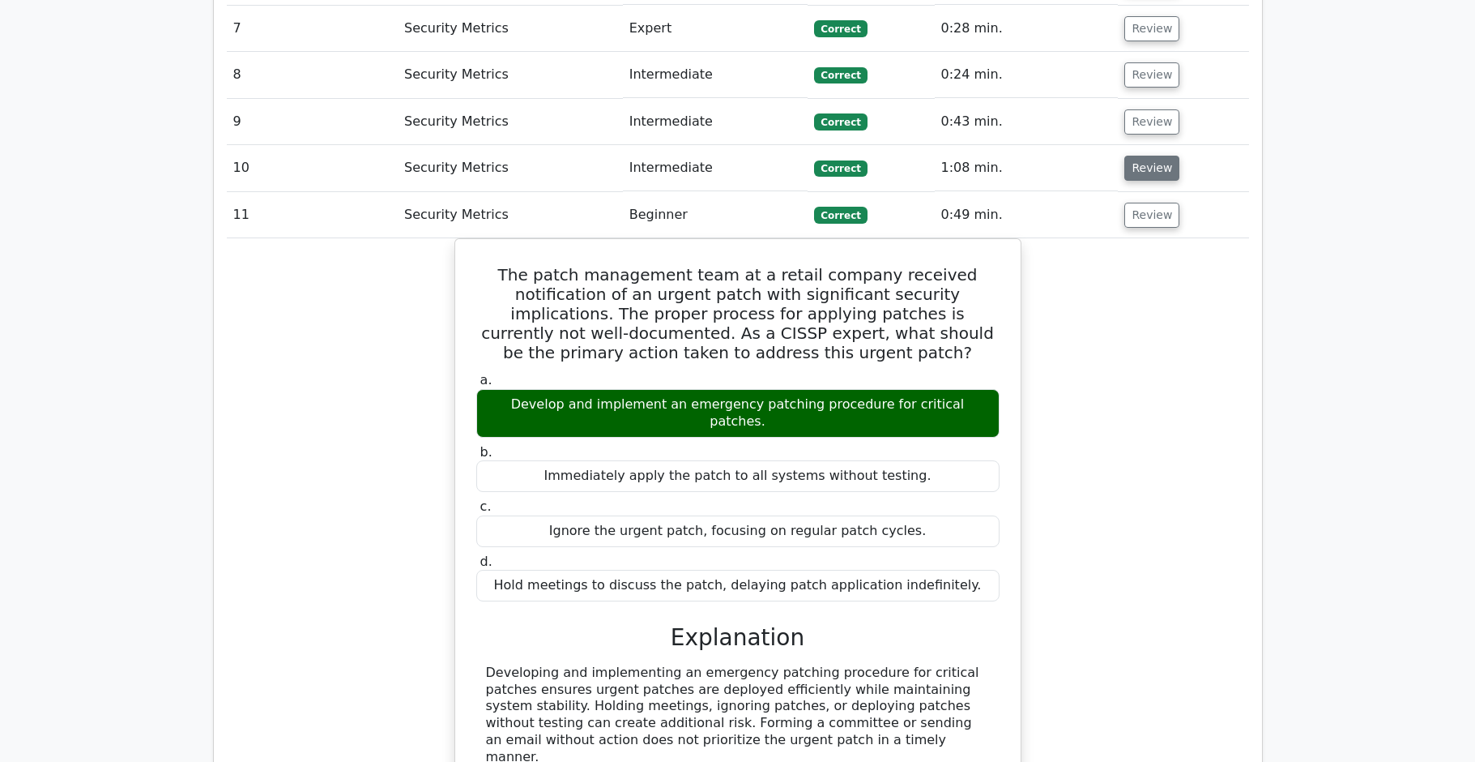
click at [1131, 156] on button "Review" at bounding box center [1152, 168] width 55 height 25
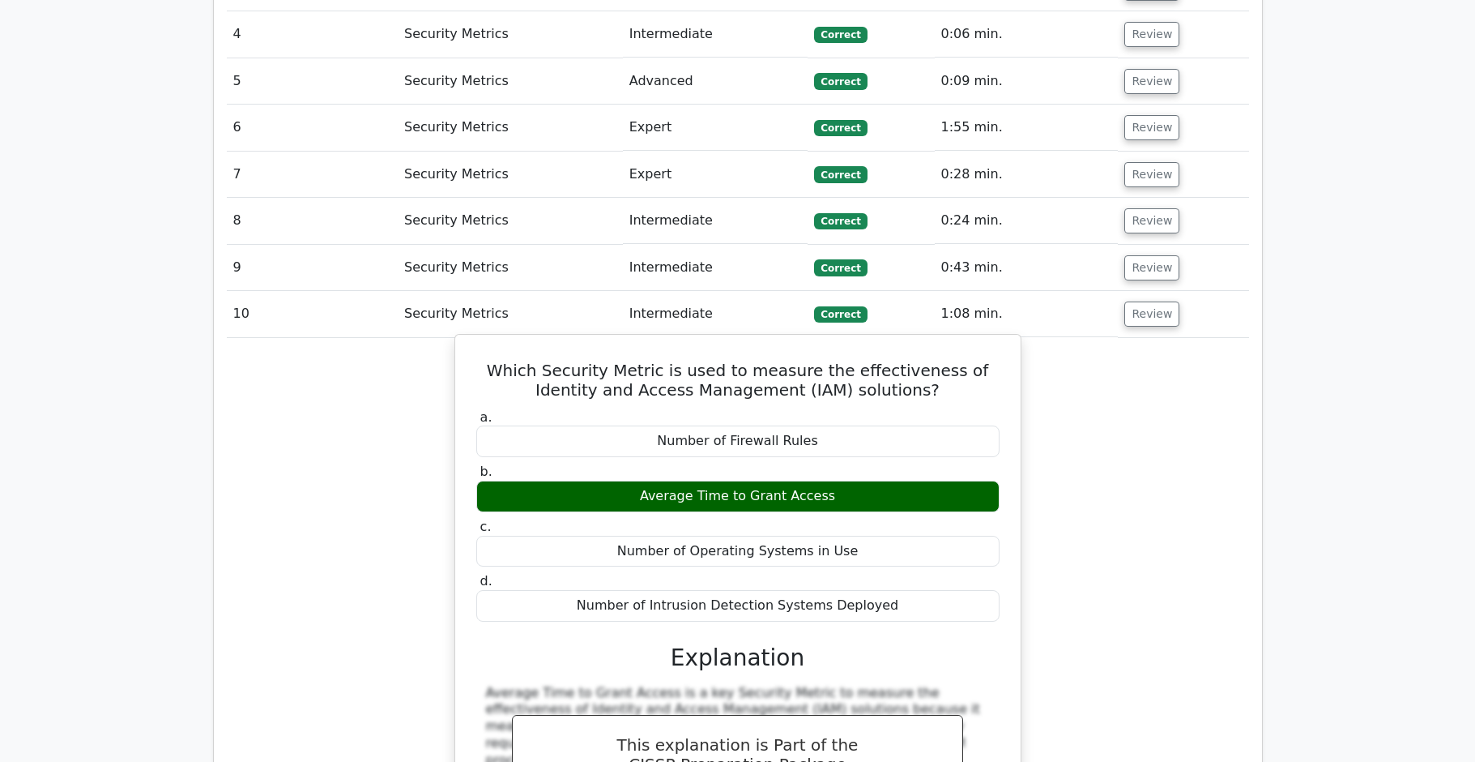
scroll to position [1952, 0]
drag, startPoint x: 497, startPoint y: 334, endPoint x: 944, endPoint y: 561, distance: 500.8
click at [944, 561] on div "Which Security Metric is used to measure the effectiveness of Identity and Acce…" at bounding box center [738, 631] width 553 height 583
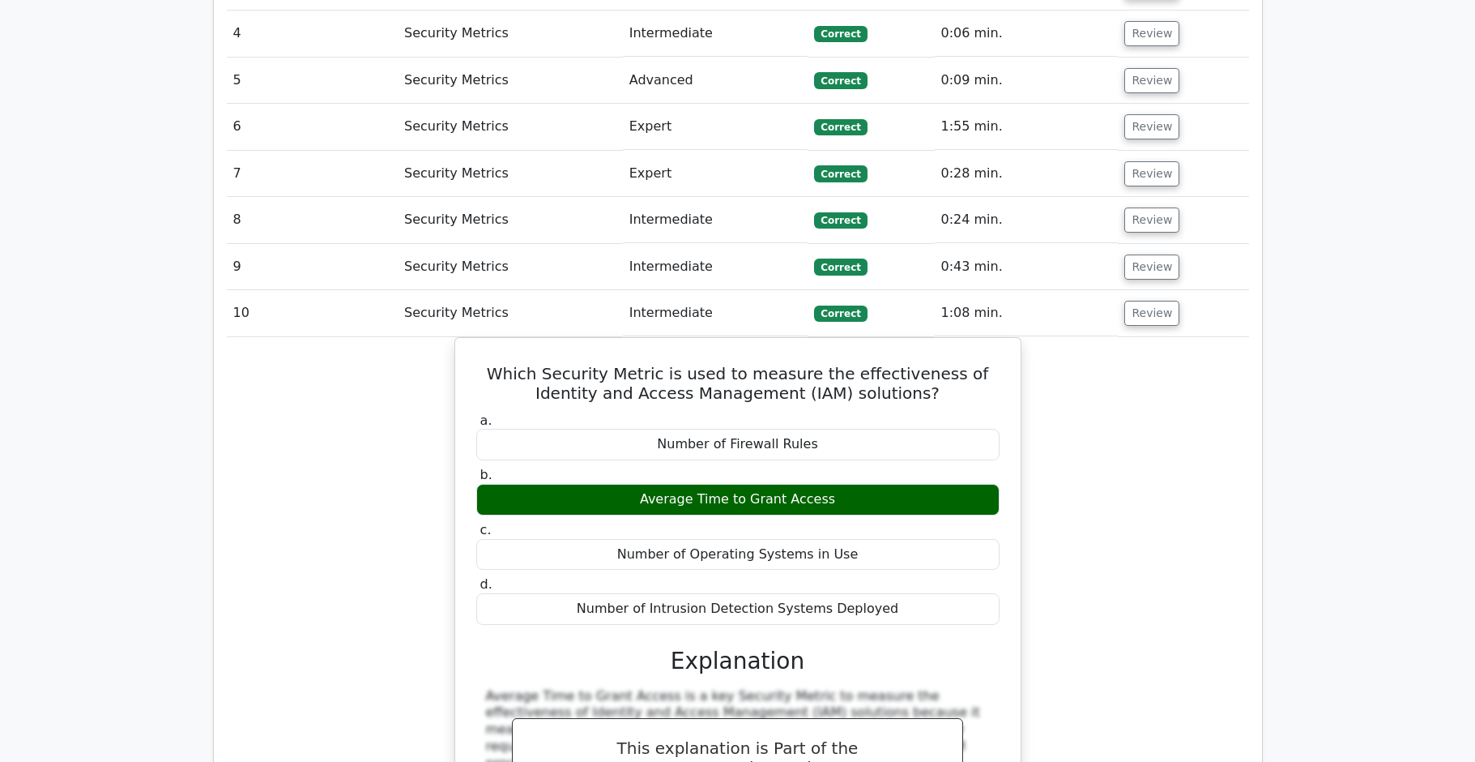
copy div "Which Security Metric is used to measure the effectiveness of Identity and Acce…"
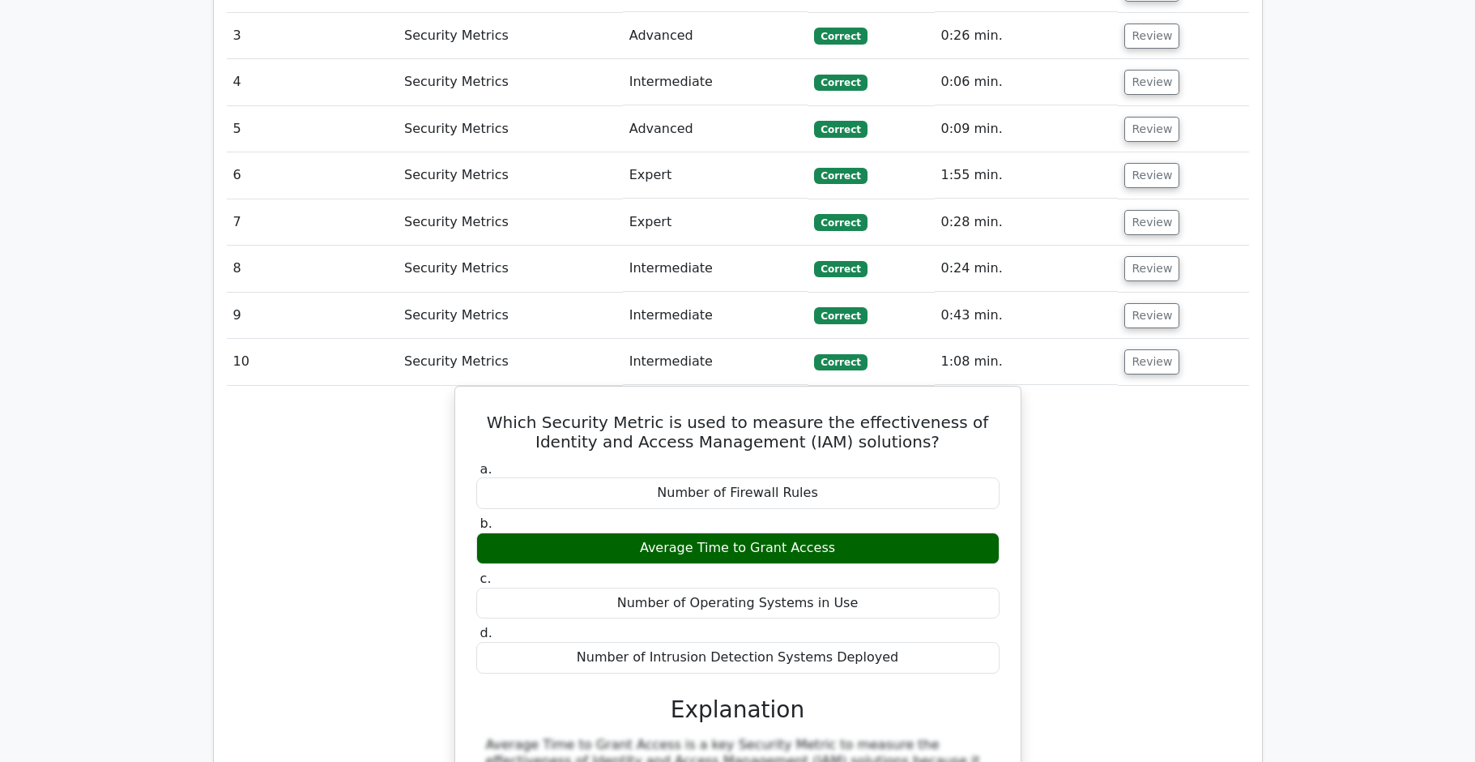
scroll to position [1813, 0]
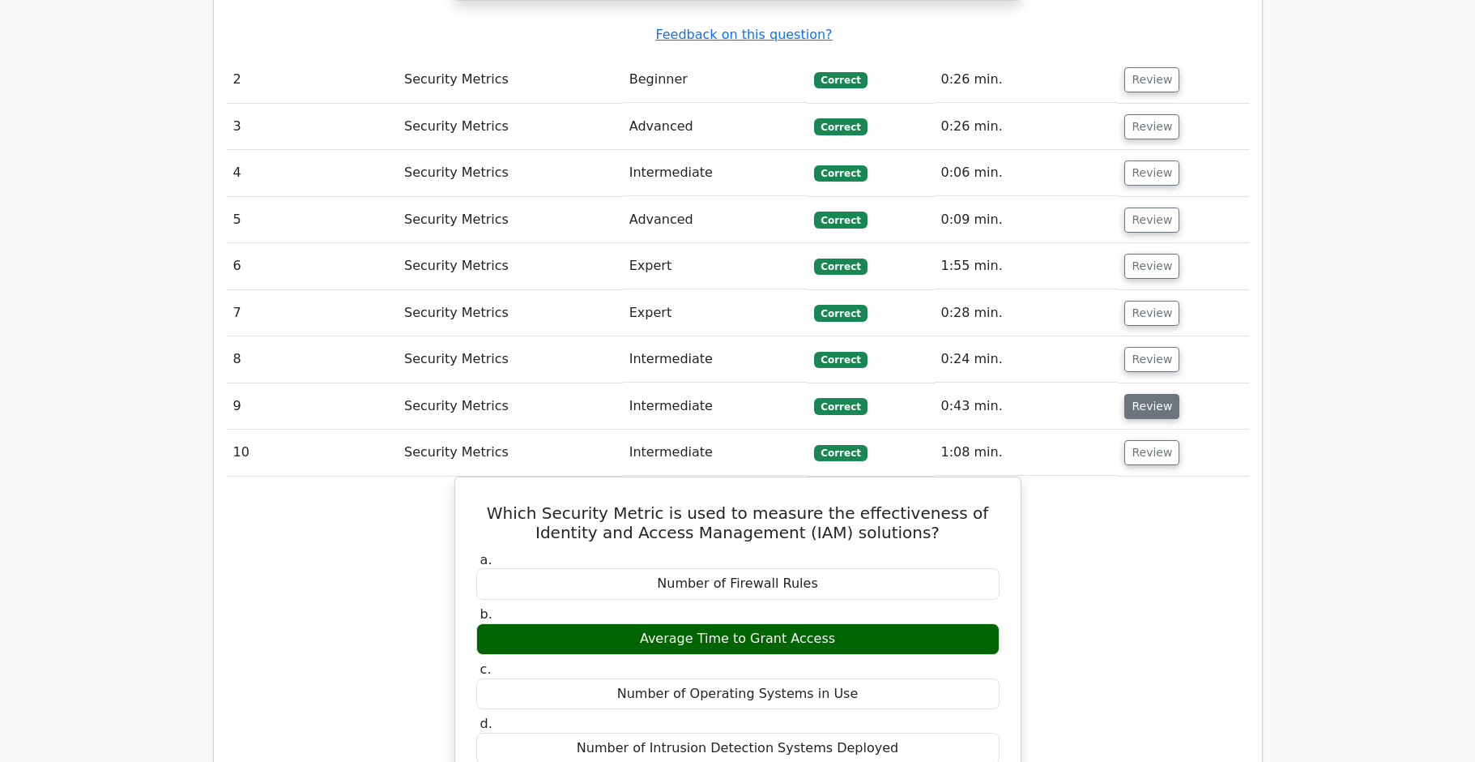
click at [1159, 394] on button "Review" at bounding box center [1152, 406] width 55 height 25
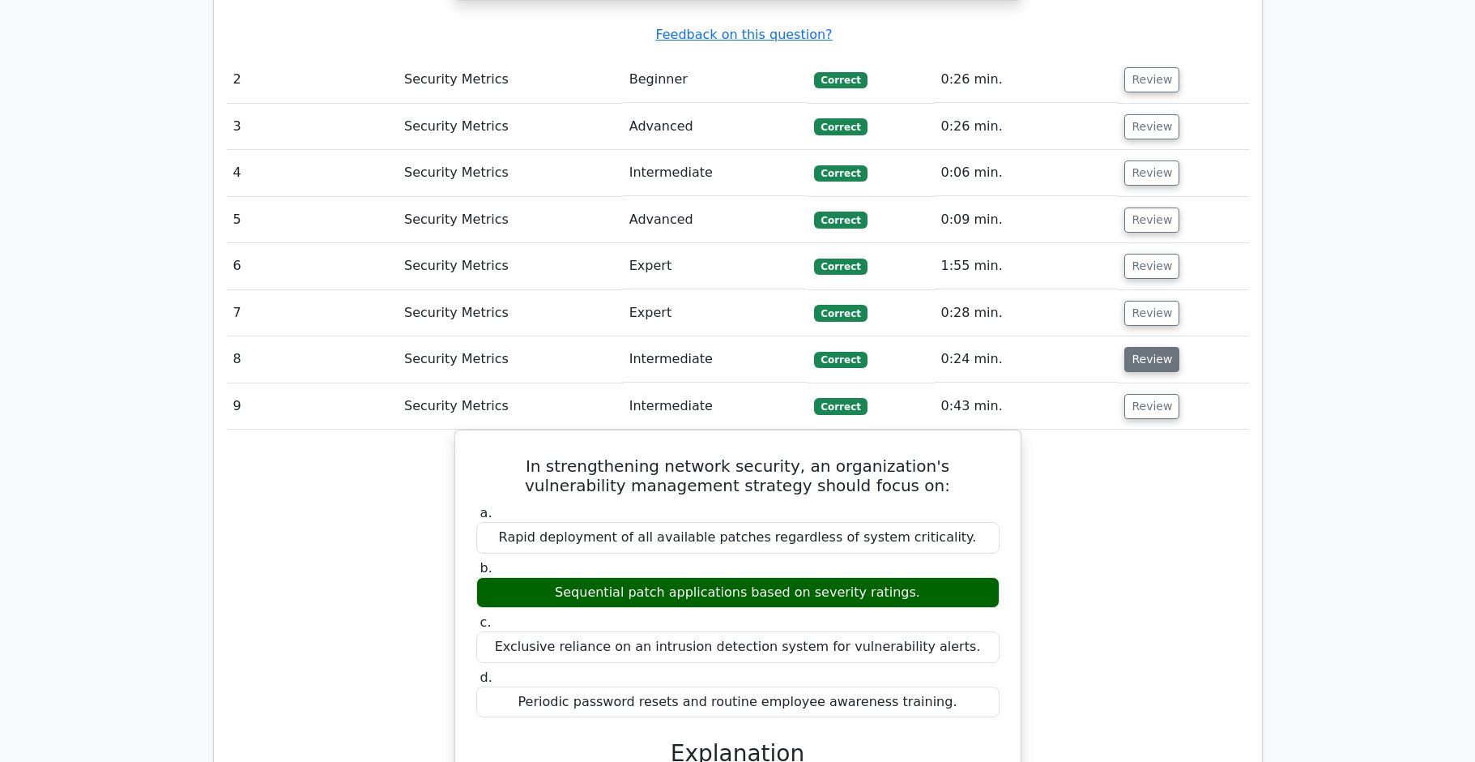
click at [1156, 347] on button "Review" at bounding box center [1152, 359] width 55 height 25
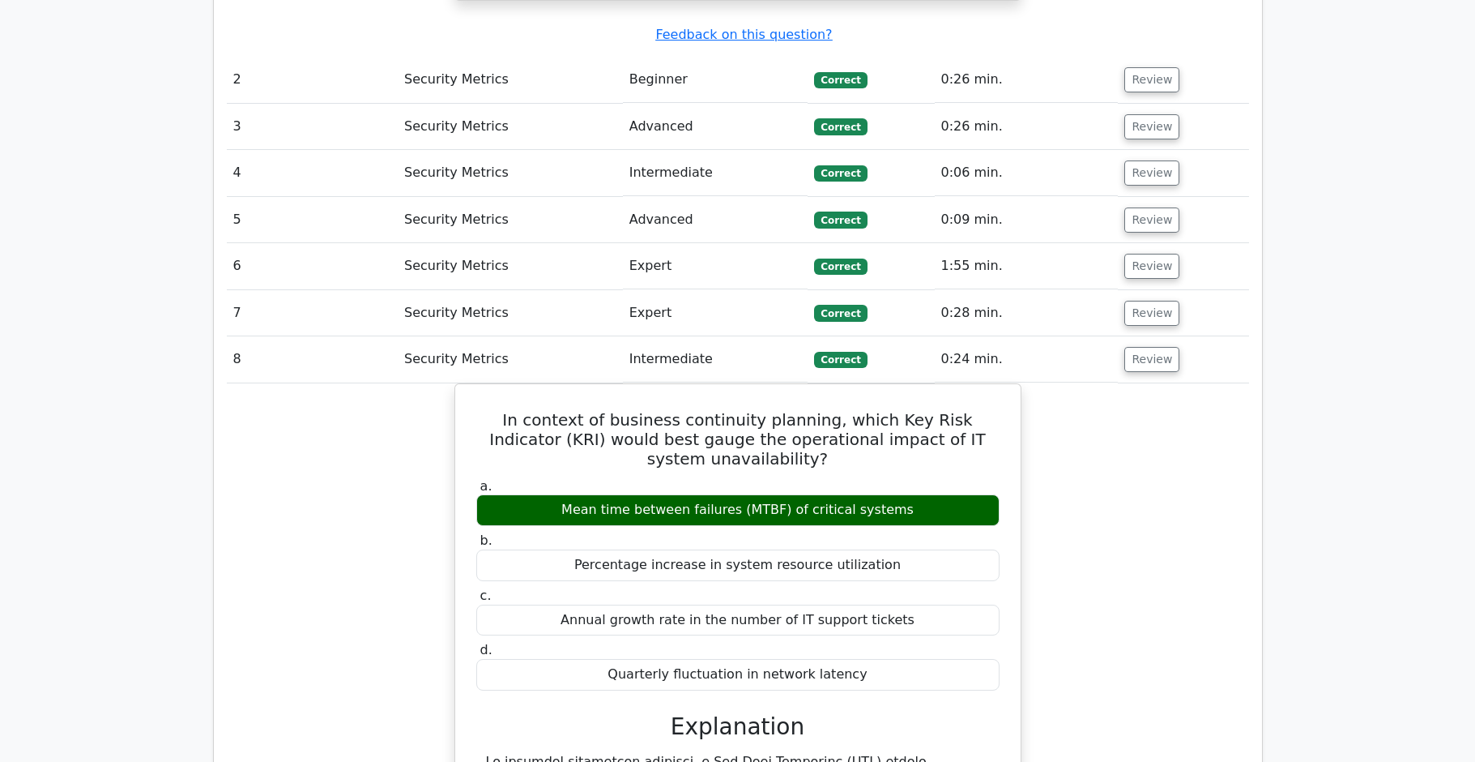
click at [1147, 290] on td "Review" at bounding box center [1183, 313] width 130 height 46
click at [1149, 301] on button "Review" at bounding box center [1152, 313] width 55 height 25
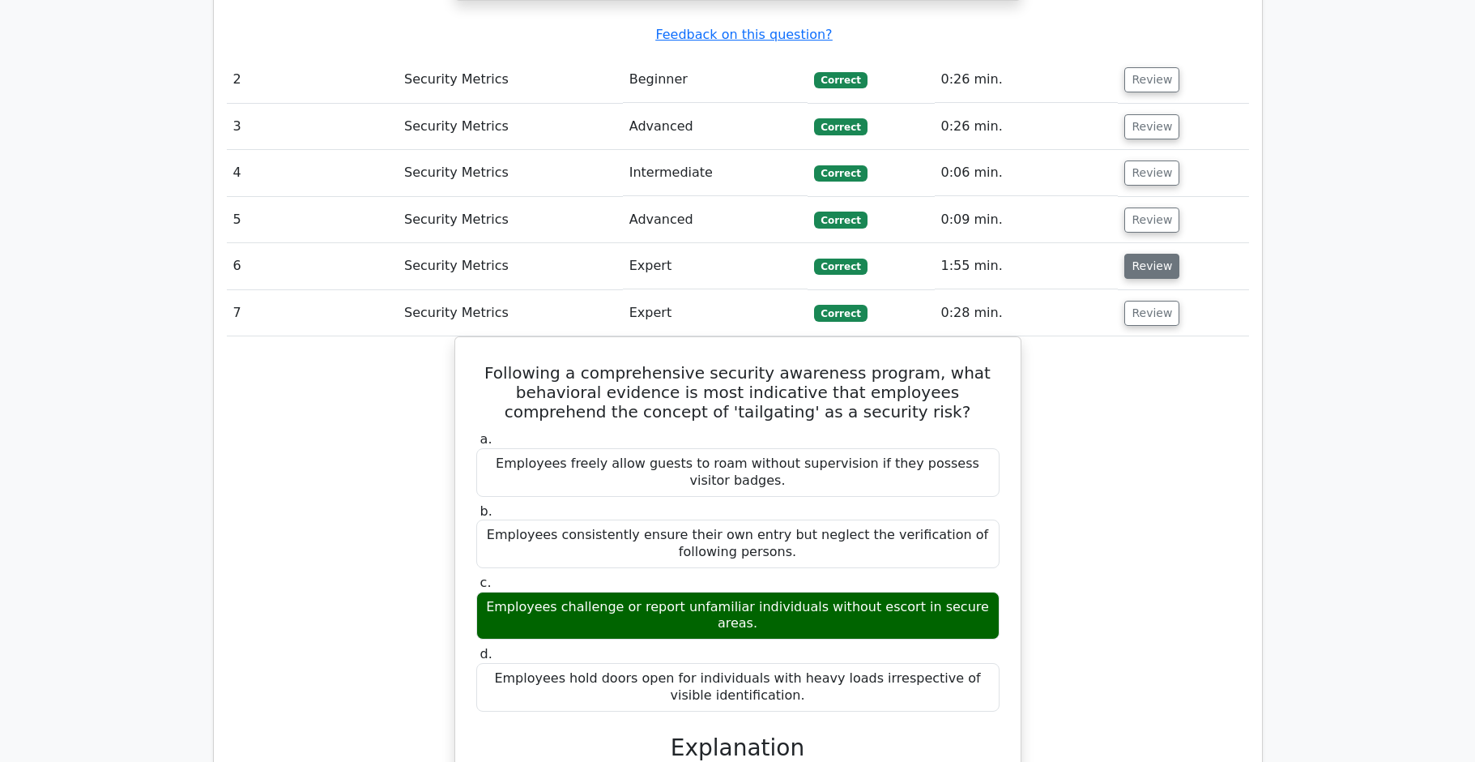
click at [1142, 254] on button "Review" at bounding box center [1152, 266] width 55 height 25
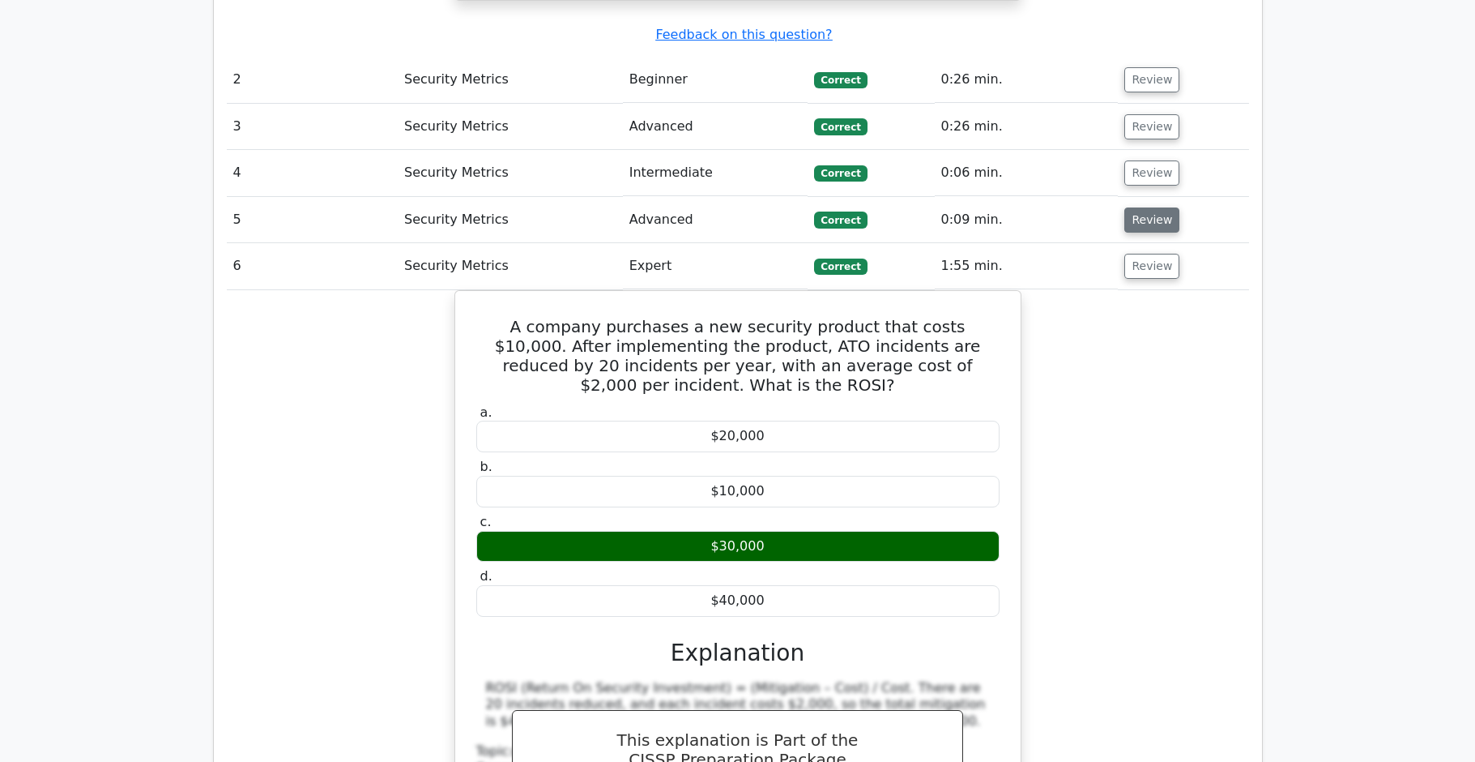
click at [1143, 207] on button "Review" at bounding box center [1152, 219] width 55 height 25
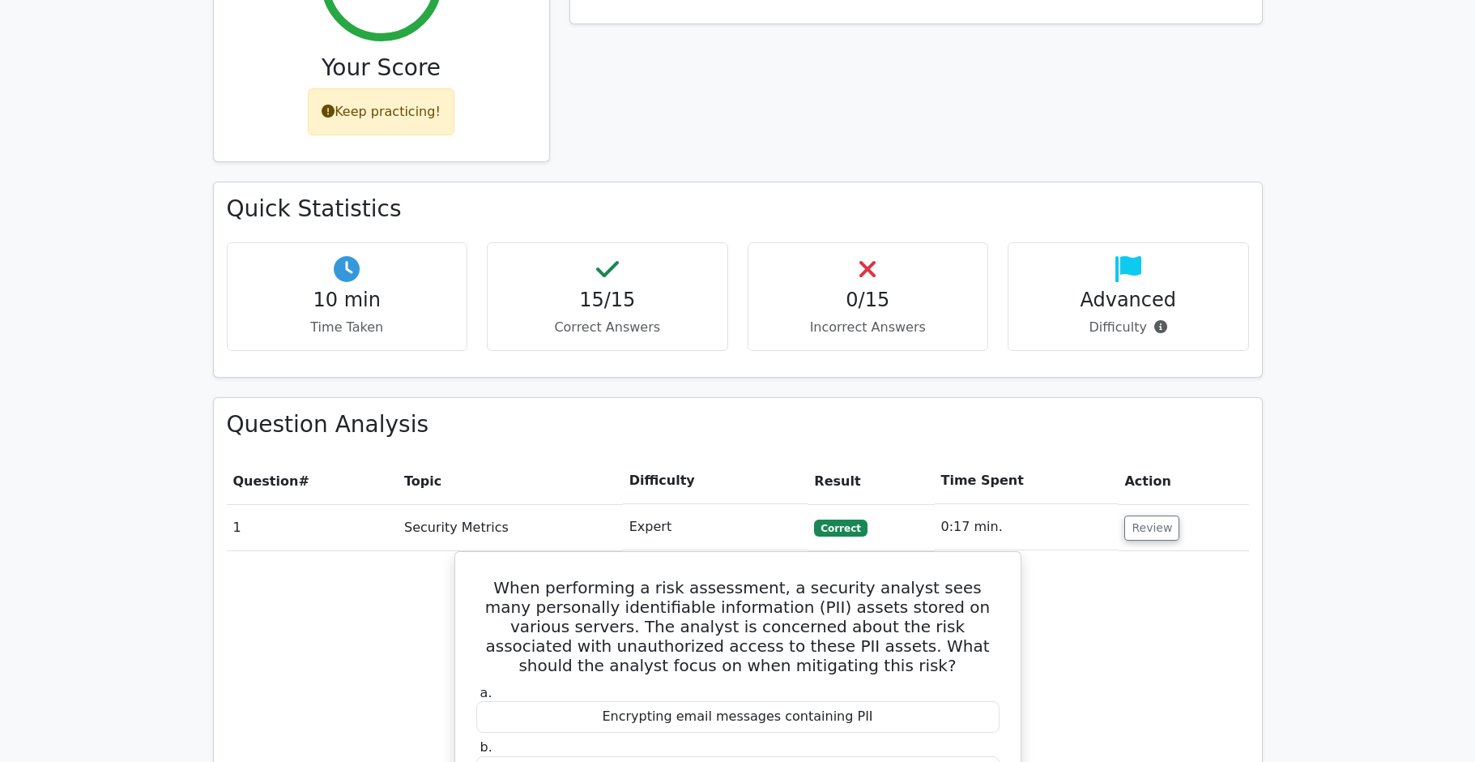
scroll to position [0, 0]
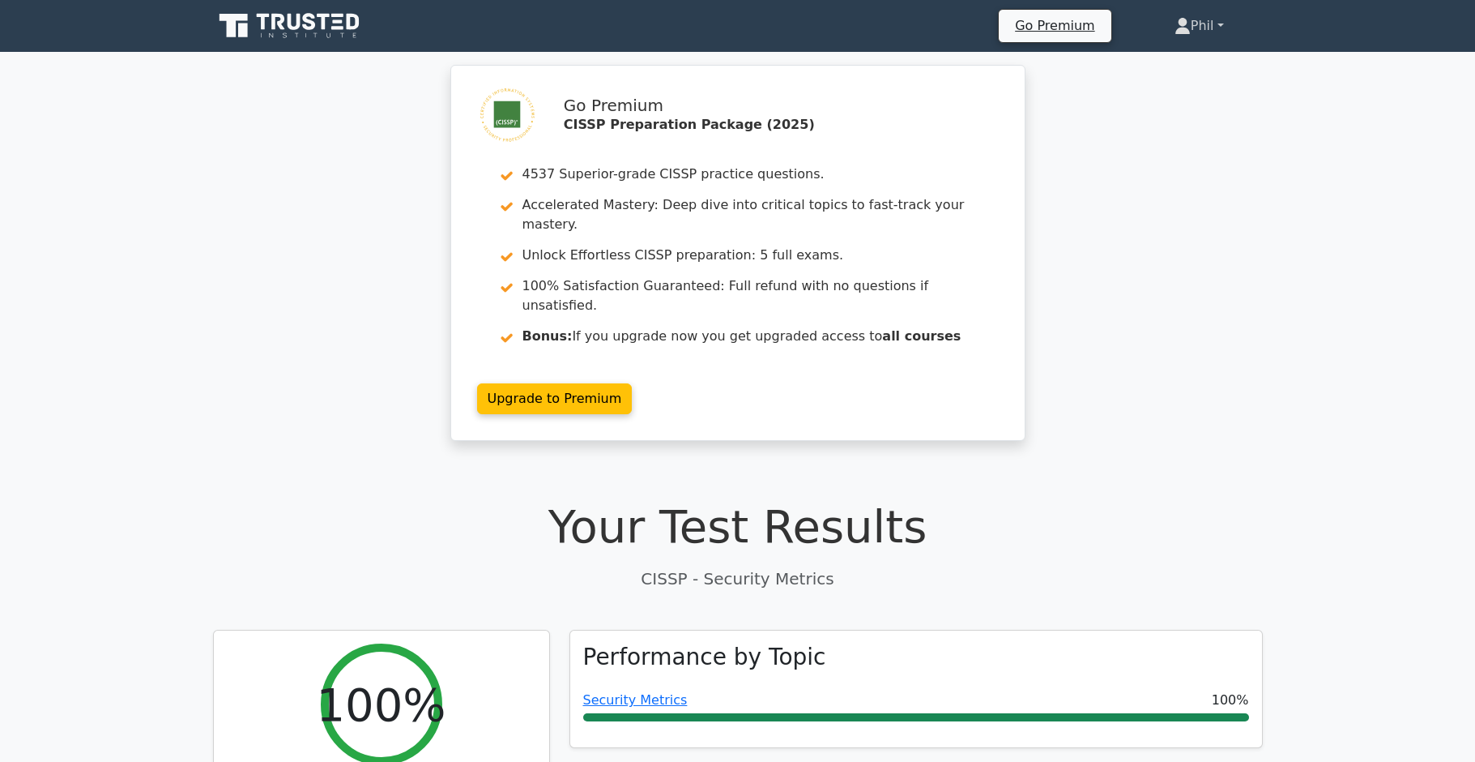
click at [1199, 19] on link "Phil" at bounding box center [1199, 26] width 127 height 32
click at [1204, 62] on link "Profile" at bounding box center [1201, 64] width 128 height 26
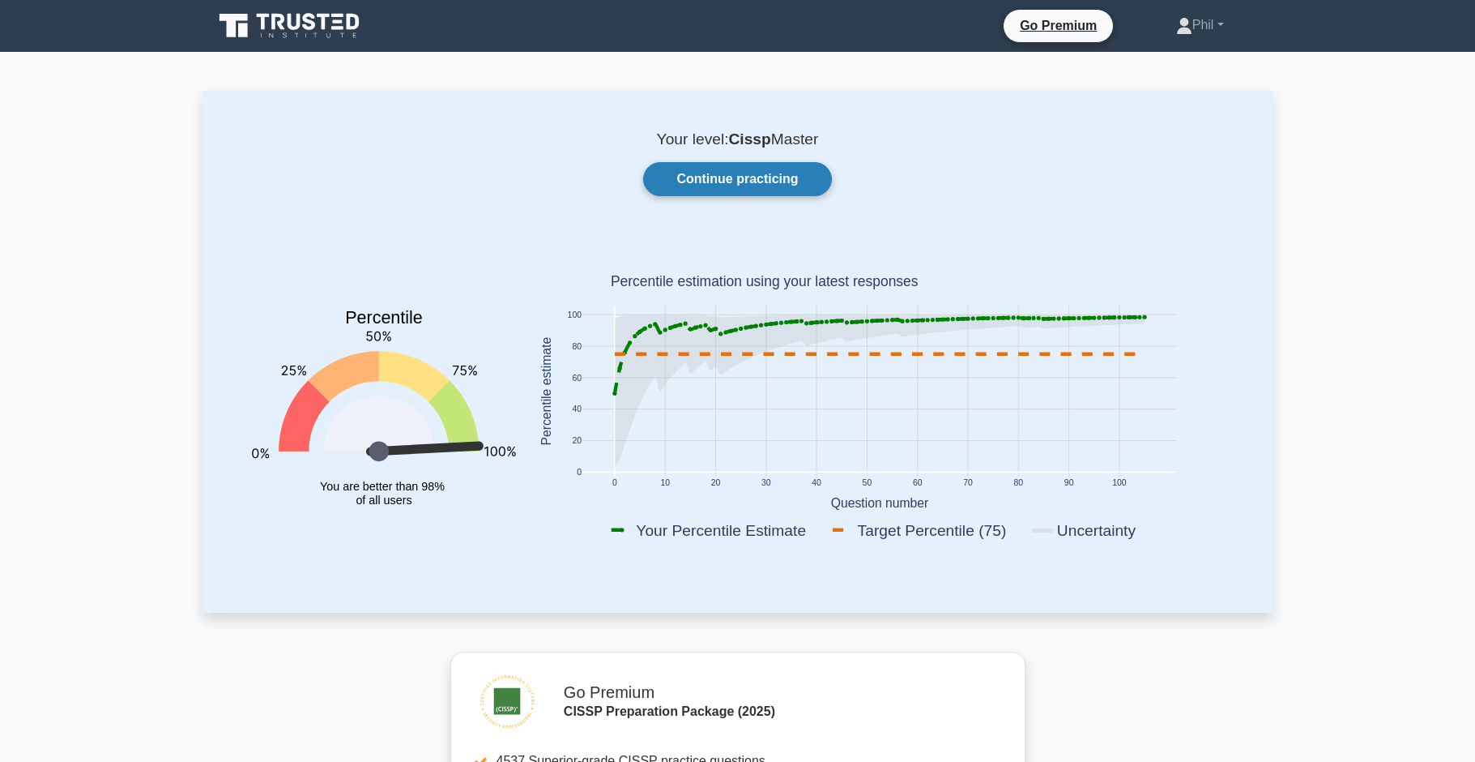
click at [757, 174] on link "Continue practicing" at bounding box center [737, 179] width 188 height 34
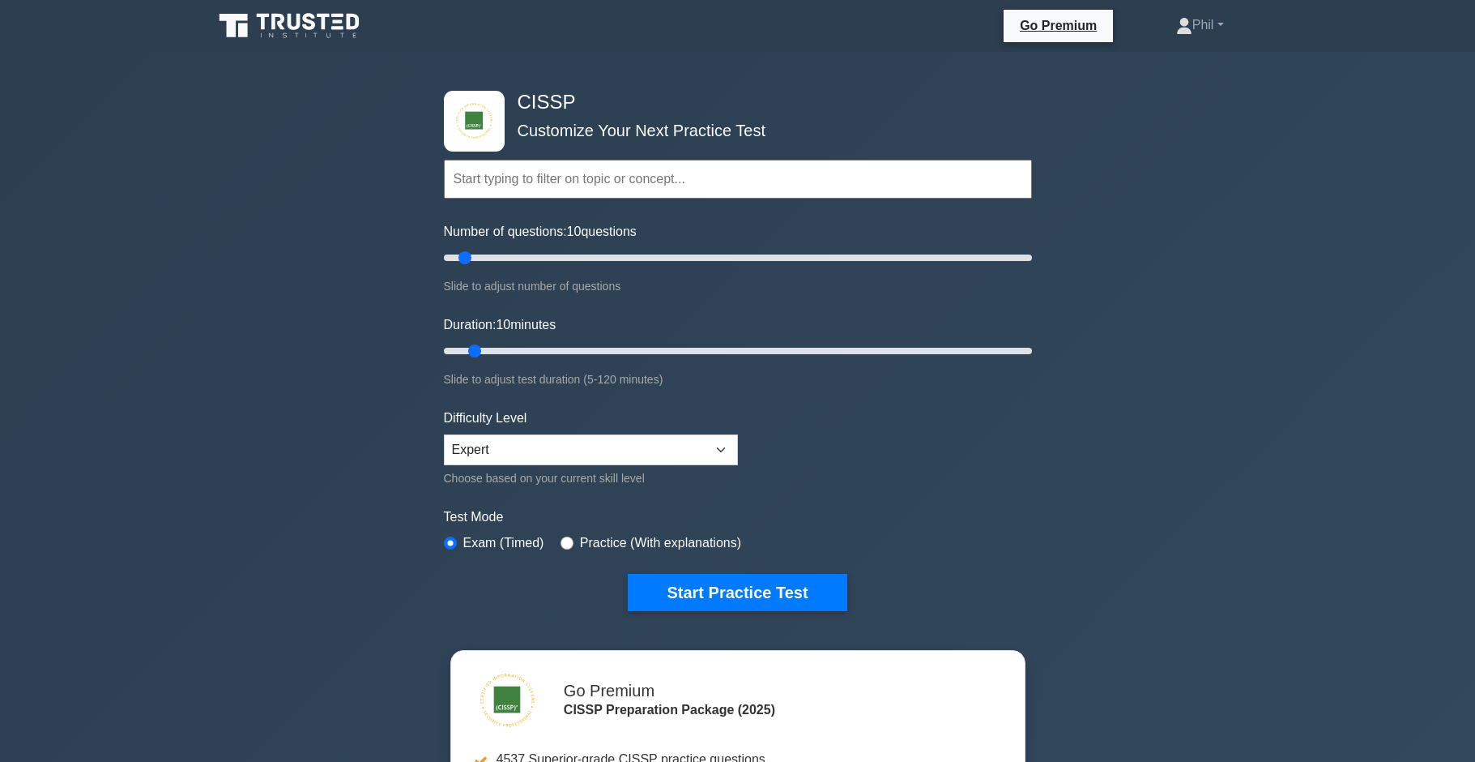
click at [557, 194] on input "text" at bounding box center [738, 179] width 588 height 39
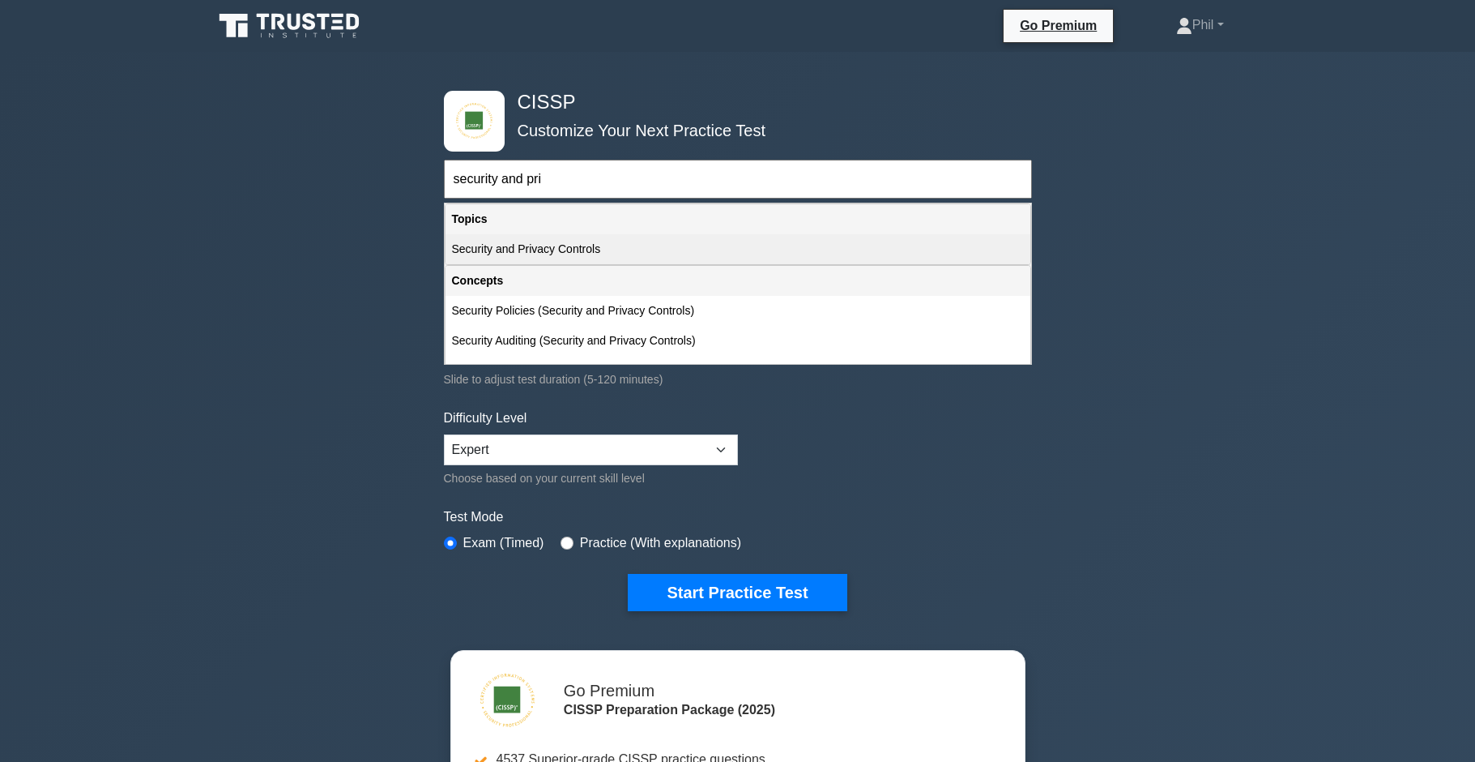
click at [515, 240] on div "Security and Privacy Controls" at bounding box center [738, 249] width 585 height 30
type input "Security and Privacy Controls"
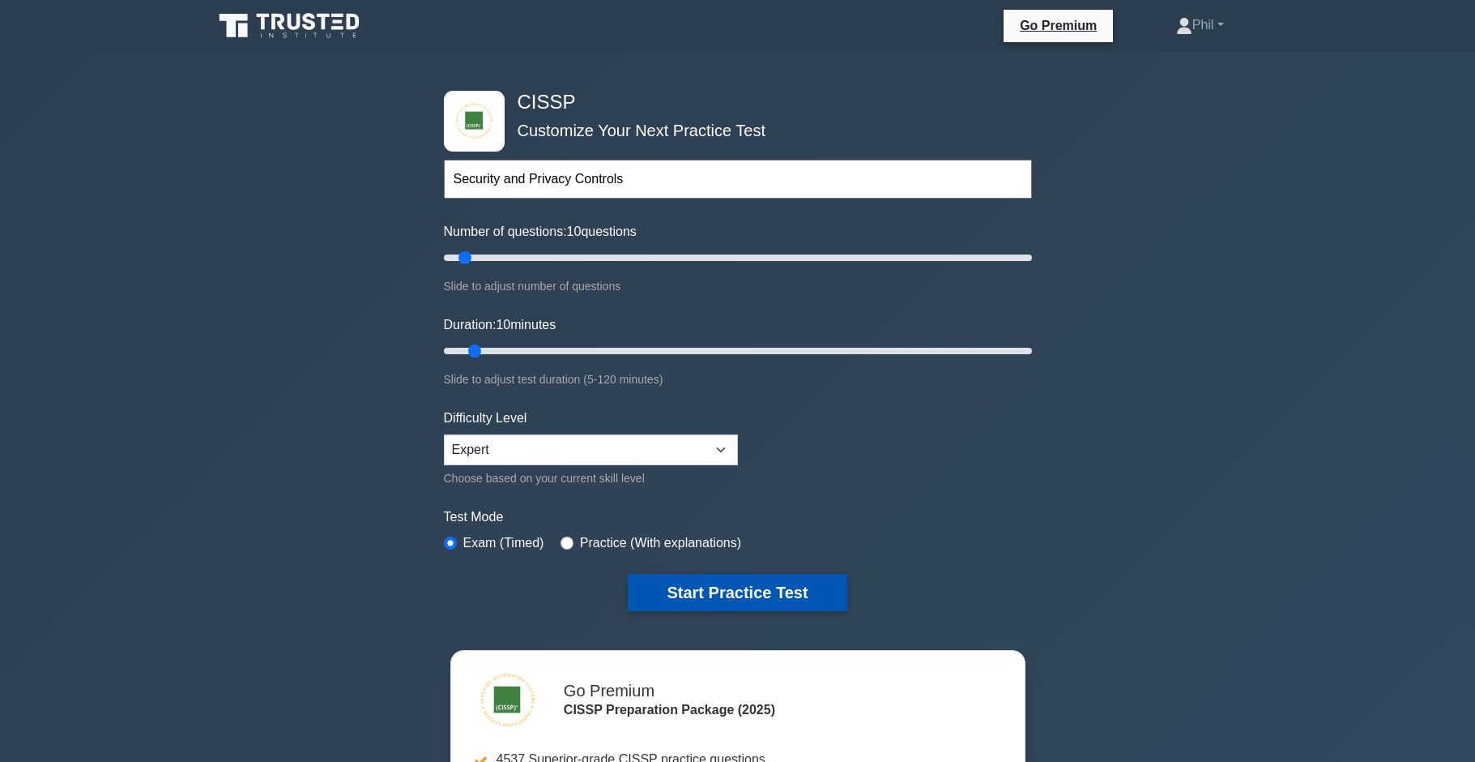
click at [732, 603] on button "Start Practice Test" at bounding box center [737, 592] width 219 height 37
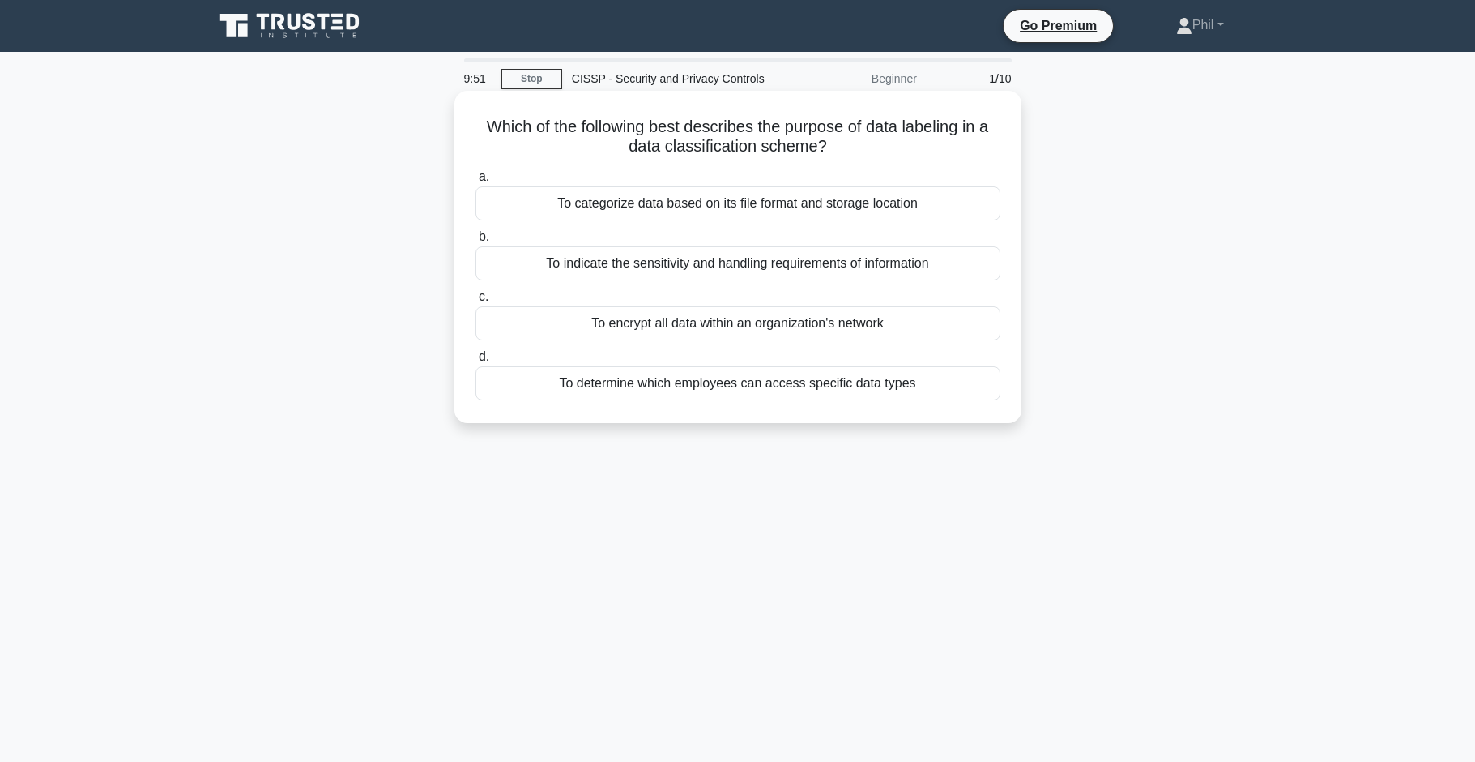
click at [699, 268] on div "To indicate the sensitivity and handling requirements of information" at bounding box center [738, 263] width 525 height 34
click at [476, 242] on input "b. To indicate the sensitivity and handling requirements of information" at bounding box center [476, 237] width 0 height 11
click at [773, 395] on div "Installing a fence with a built-in alarm system" at bounding box center [738, 383] width 525 height 34
click at [476, 362] on input "d. Installing a fence with a built-in alarm system" at bounding box center [476, 357] width 0 height 11
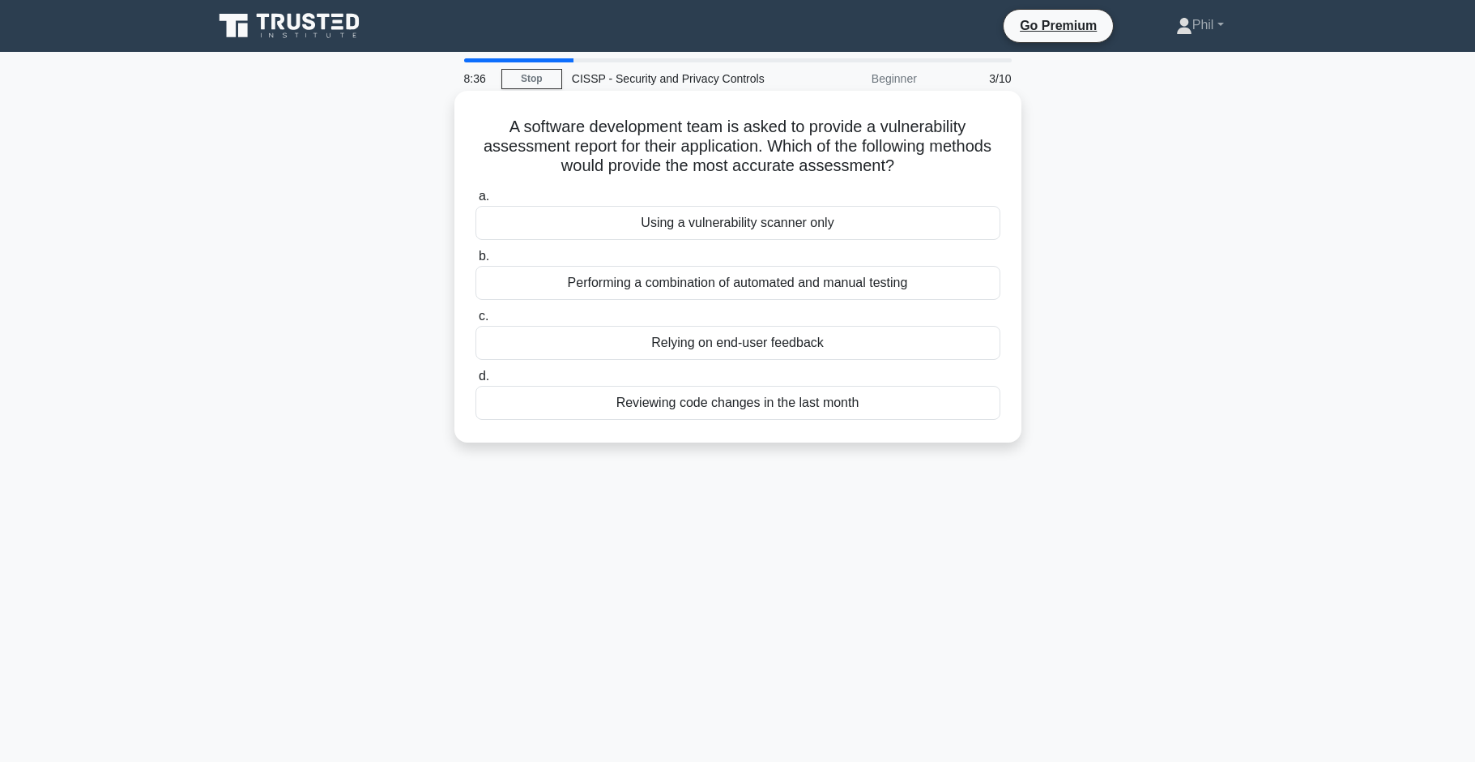
click at [789, 285] on div "Performing a combination of automated and manual testing" at bounding box center [738, 283] width 525 height 34
click at [476, 262] on input "b. Performing a combination of automated and manual testing" at bounding box center [476, 256] width 0 height 11
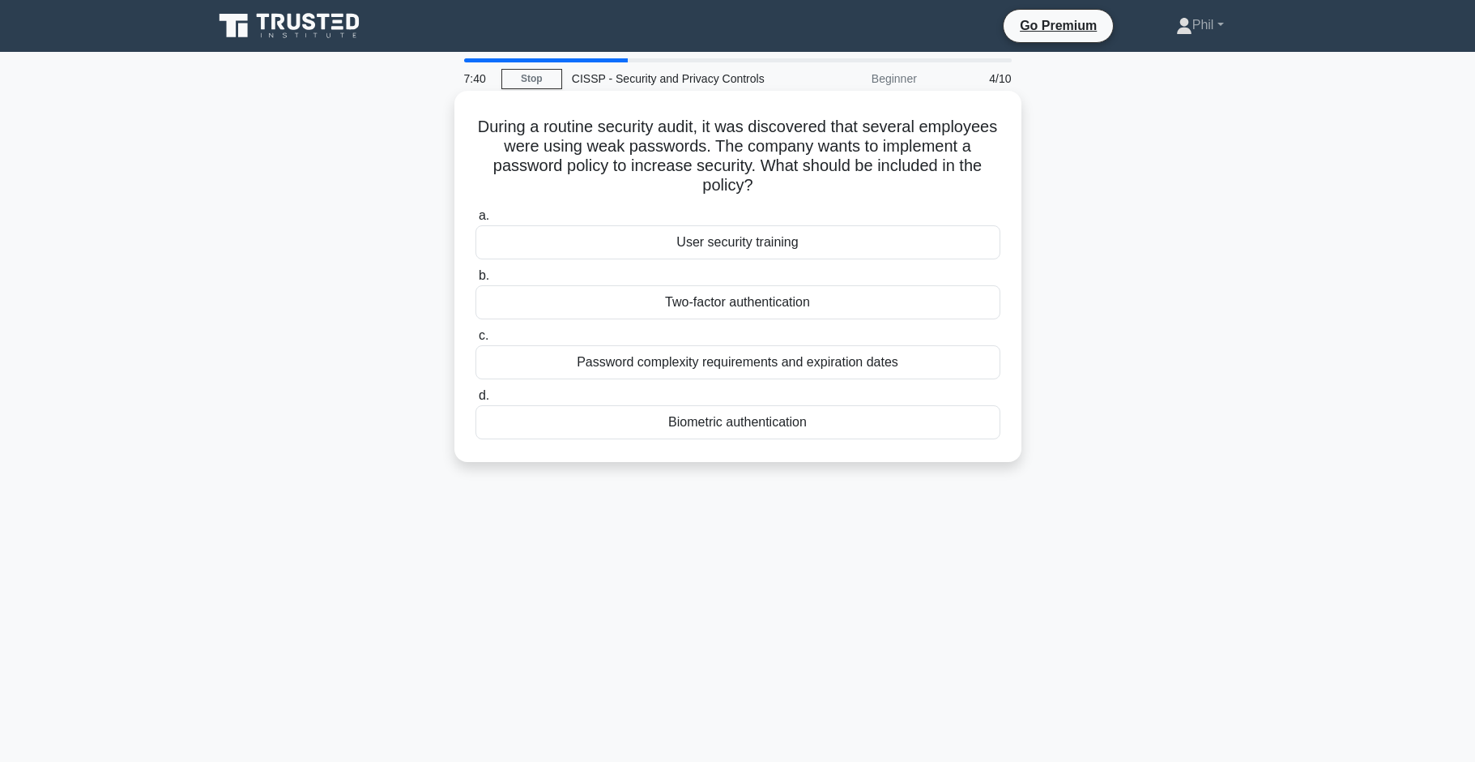
click at [799, 366] on div "Password complexity requirements and expiration dates" at bounding box center [738, 362] width 525 height 34
click at [476, 341] on input "c. Password complexity requirements and expiration dates" at bounding box center [476, 336] width 0 height 11
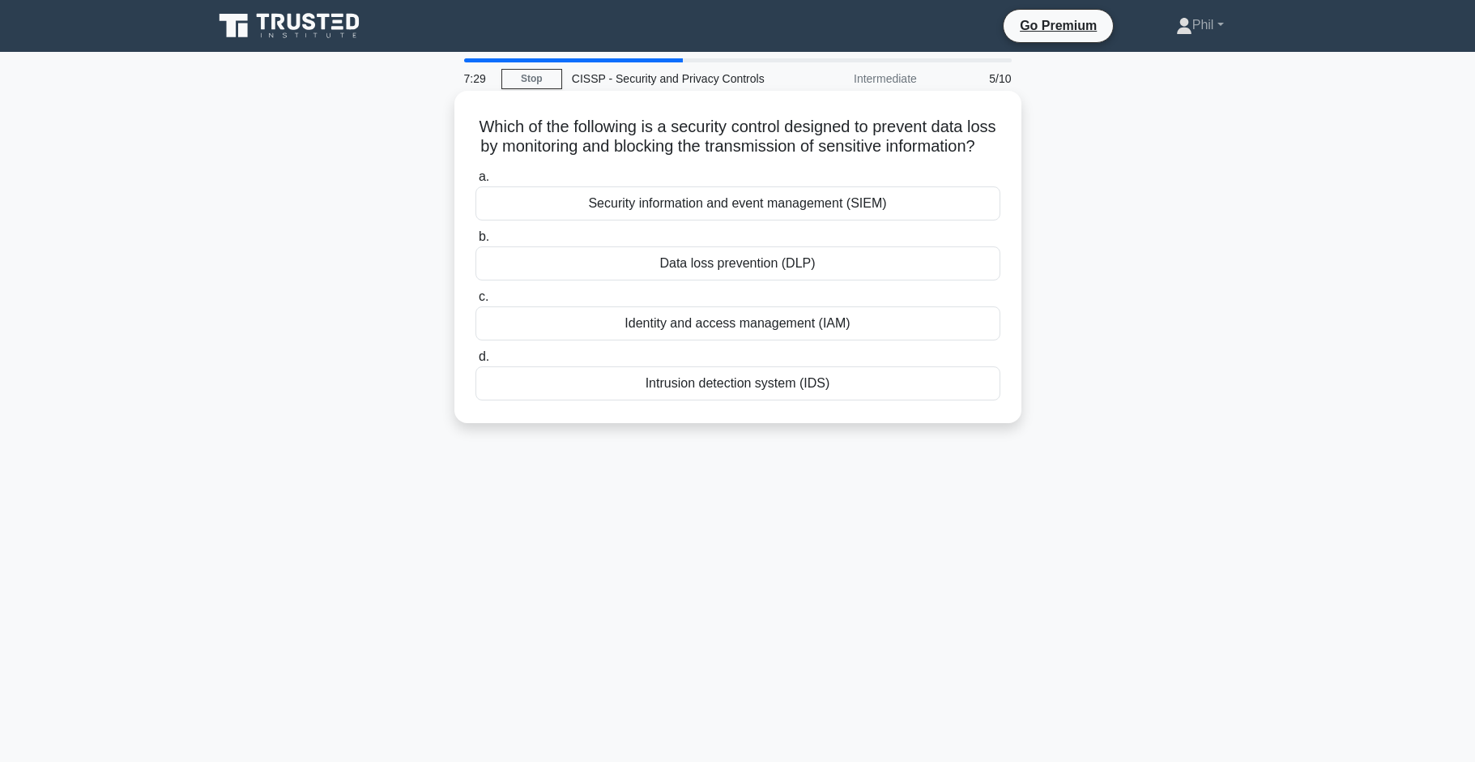
click at [818, 275] on div "Data loss prevention (DLP)" at bounding box center [738, 263] width 525 height 34
click at [476, 242] on input "b. Data loss prevention (DLP)" at bounding box center [476, 237] width 0 height 11
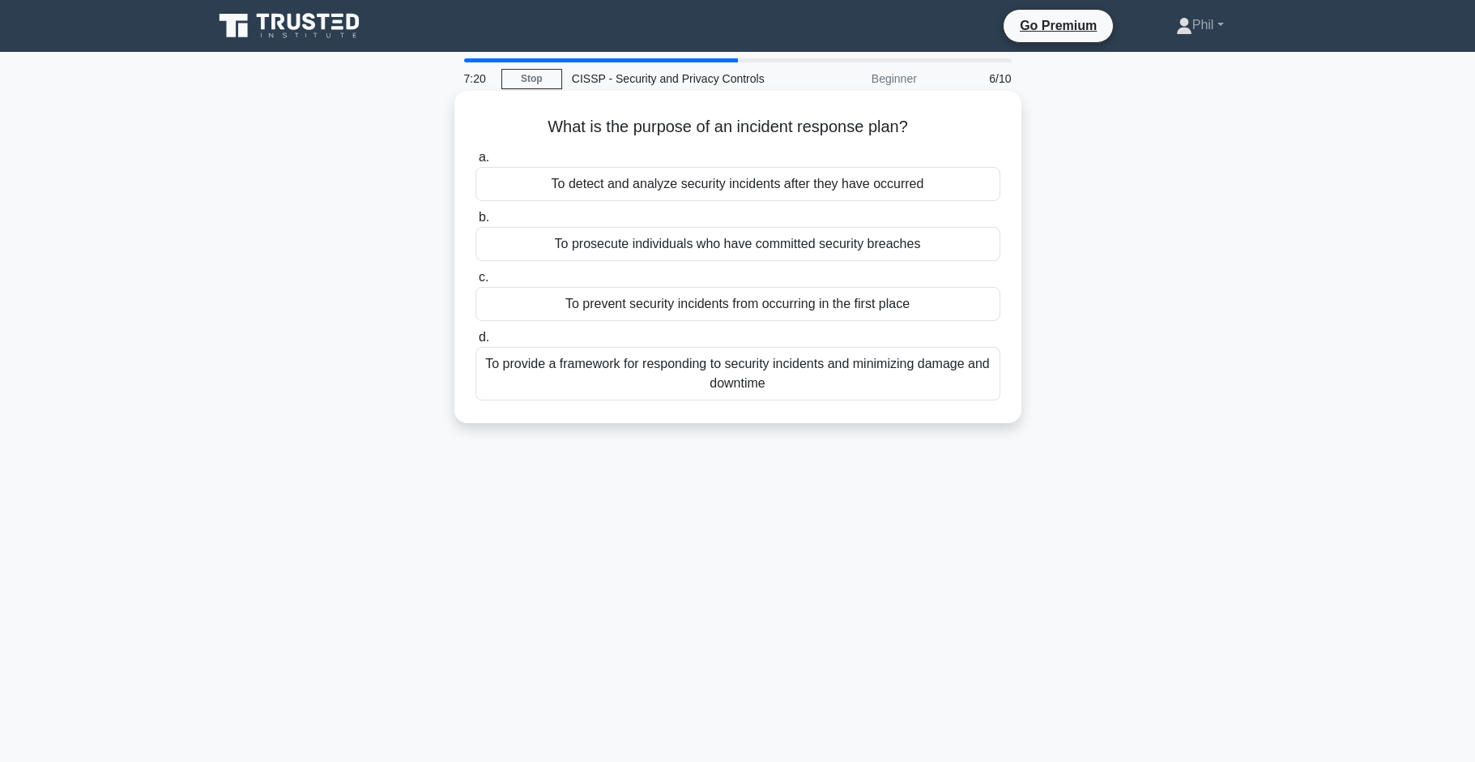
click at [899, 387] on div "To provide a framework for responding to security incidents and minimizing dama…" at bounding box center [738, 373] width 525 height 53
click at [476, 343] on input "d. To provide a framework for responding to security incidents and minimizing d…" at bounding box center [476, 337] width 0 height 11
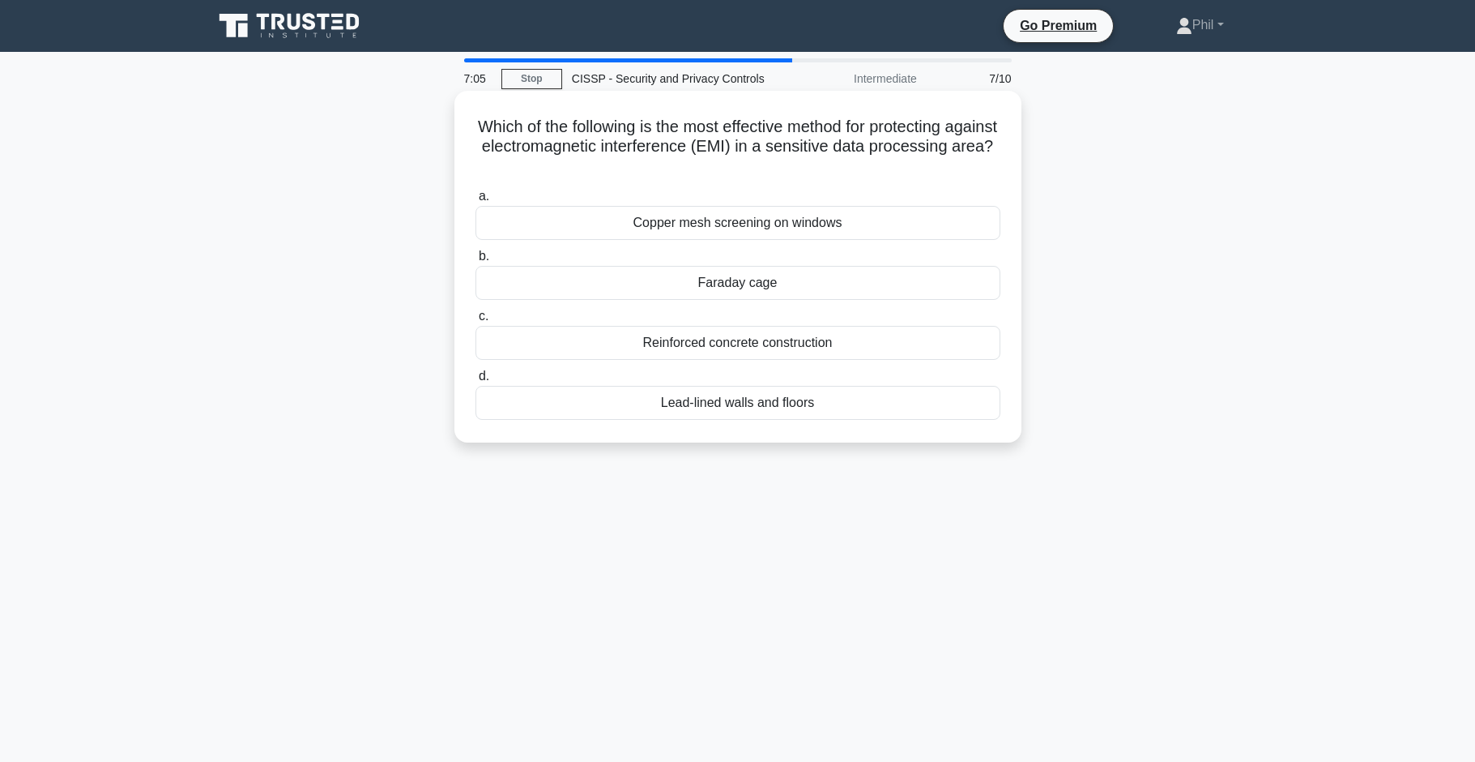
click at [760, 285] on div "Faraday cage" at bounding box center [738, 283] width 525 height 34
click at [476, 262] on input "[PERSON_NAME] cage" at bounding box center [476, 256] width 0 height 11
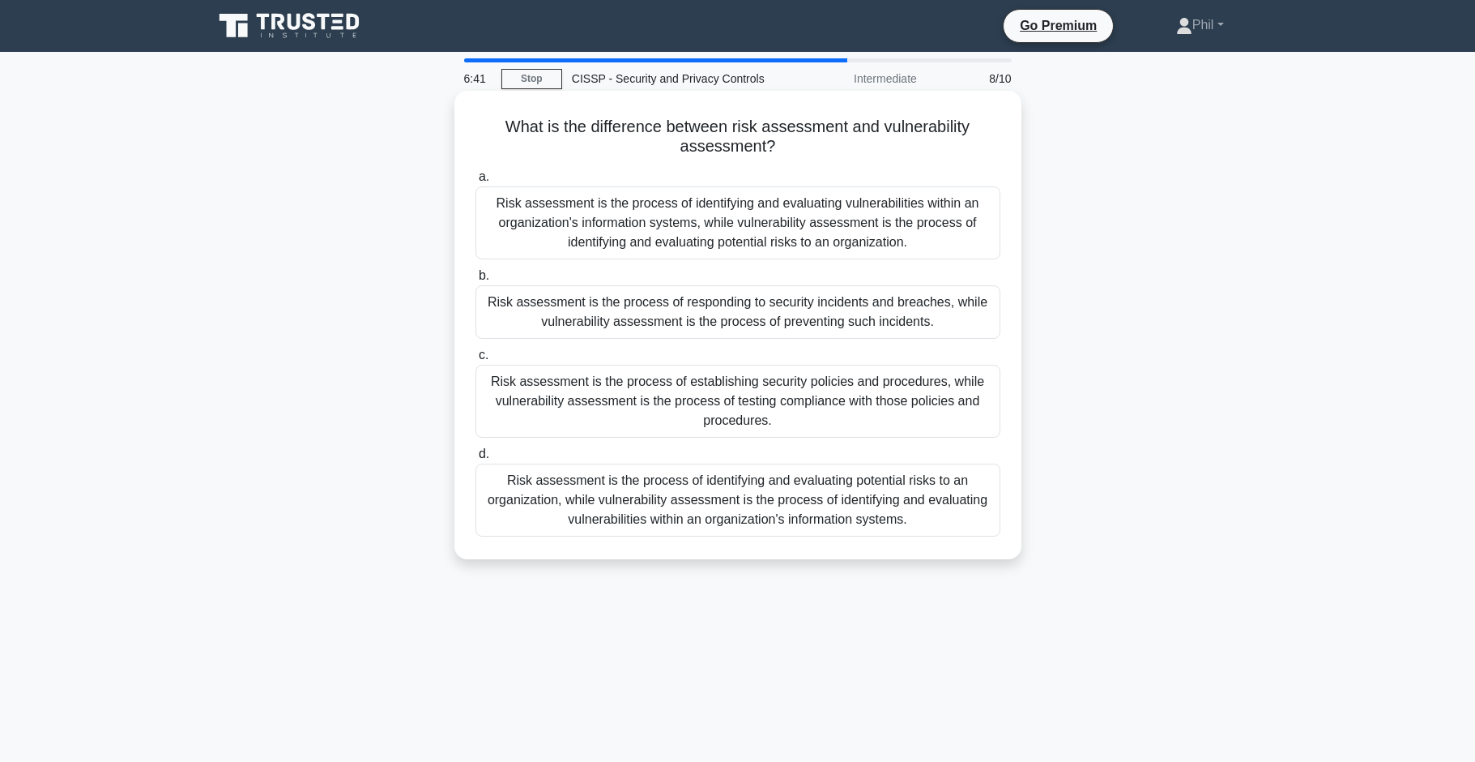
click at [946, 520] on div "Risk assessment is the process of identifying and evaluating potential risks to…" at bounding box center [738, 499] width 525 height 73
click at [476, 459] on input "d. Risk assessment is the process of identifying and evaluating potential risks…" at bounding box center [476, 454] width 0 height 11
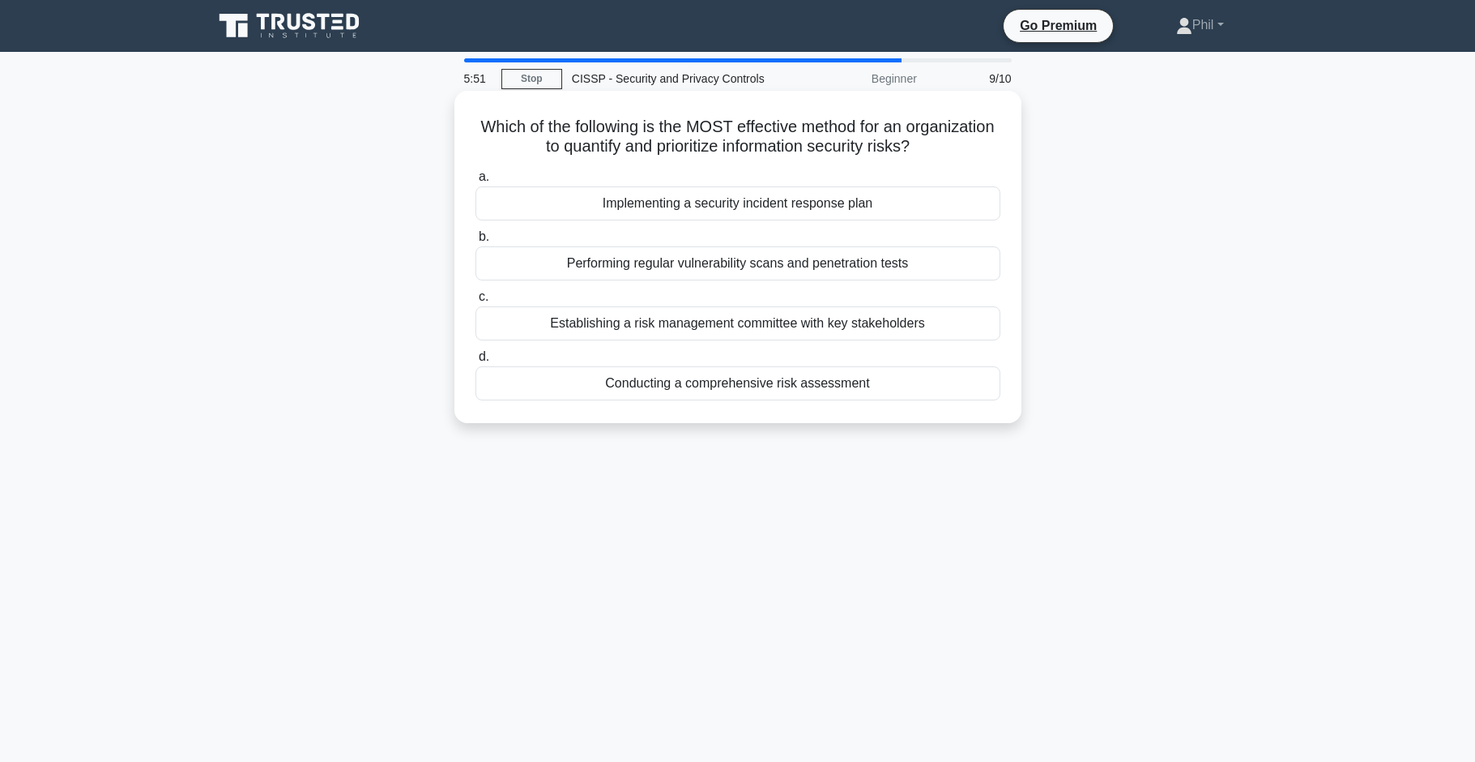
click at [824, 395] on div "Conducting a comprehensive risk assessment" at bounding box center [738, 383] width 525 height 34
click at [476, 362] on input "d. Conducting a comprehensive risk assessment" at bounding box center [476, 357] width 0 height 11
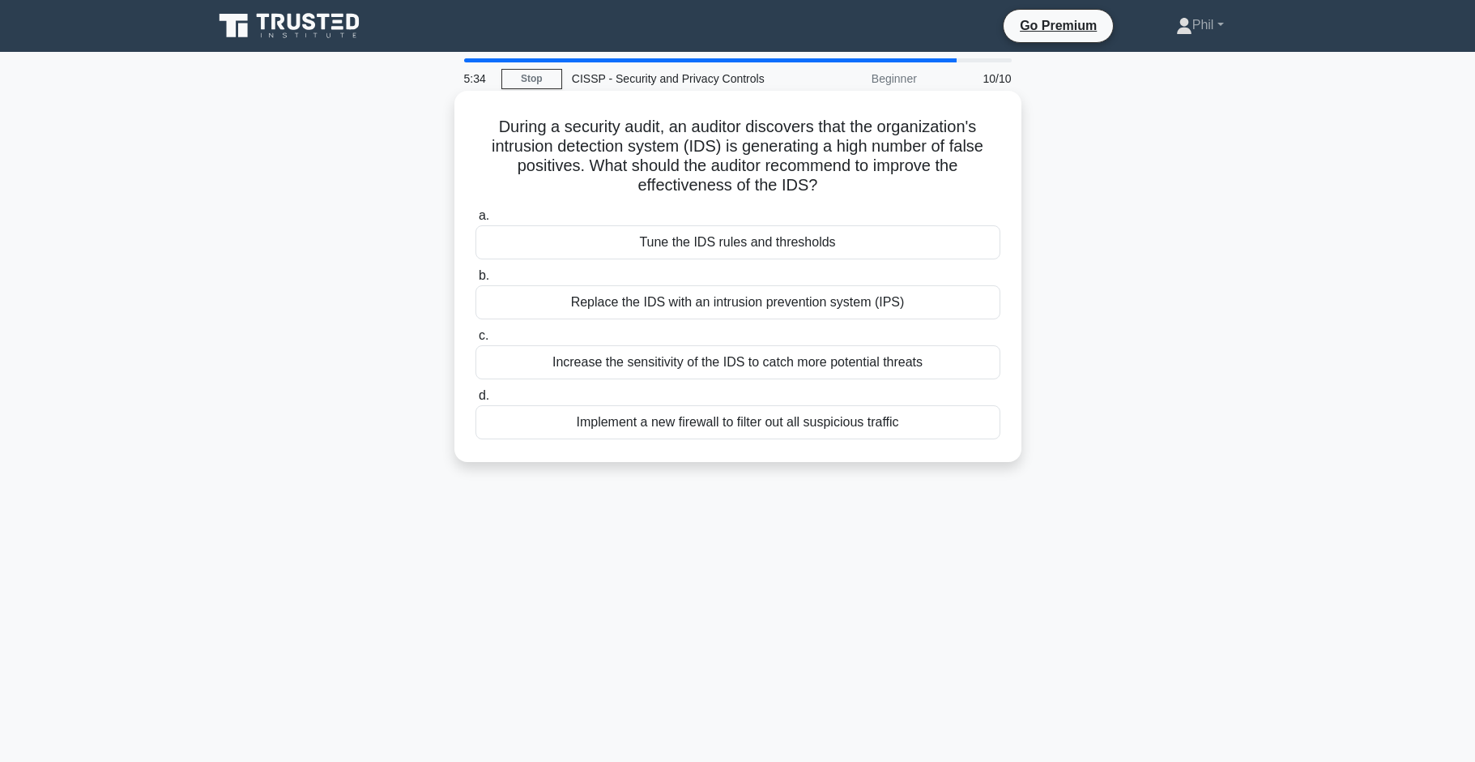
click at [842, 252] on div "Tune the IDS rules and thresholds" at bounding box center [738, 242] width 525 height 34
click at [476, 221] on input "a. Tune the IDS rules and thresholds" at bounding box center [476, 216] width 0 height 11
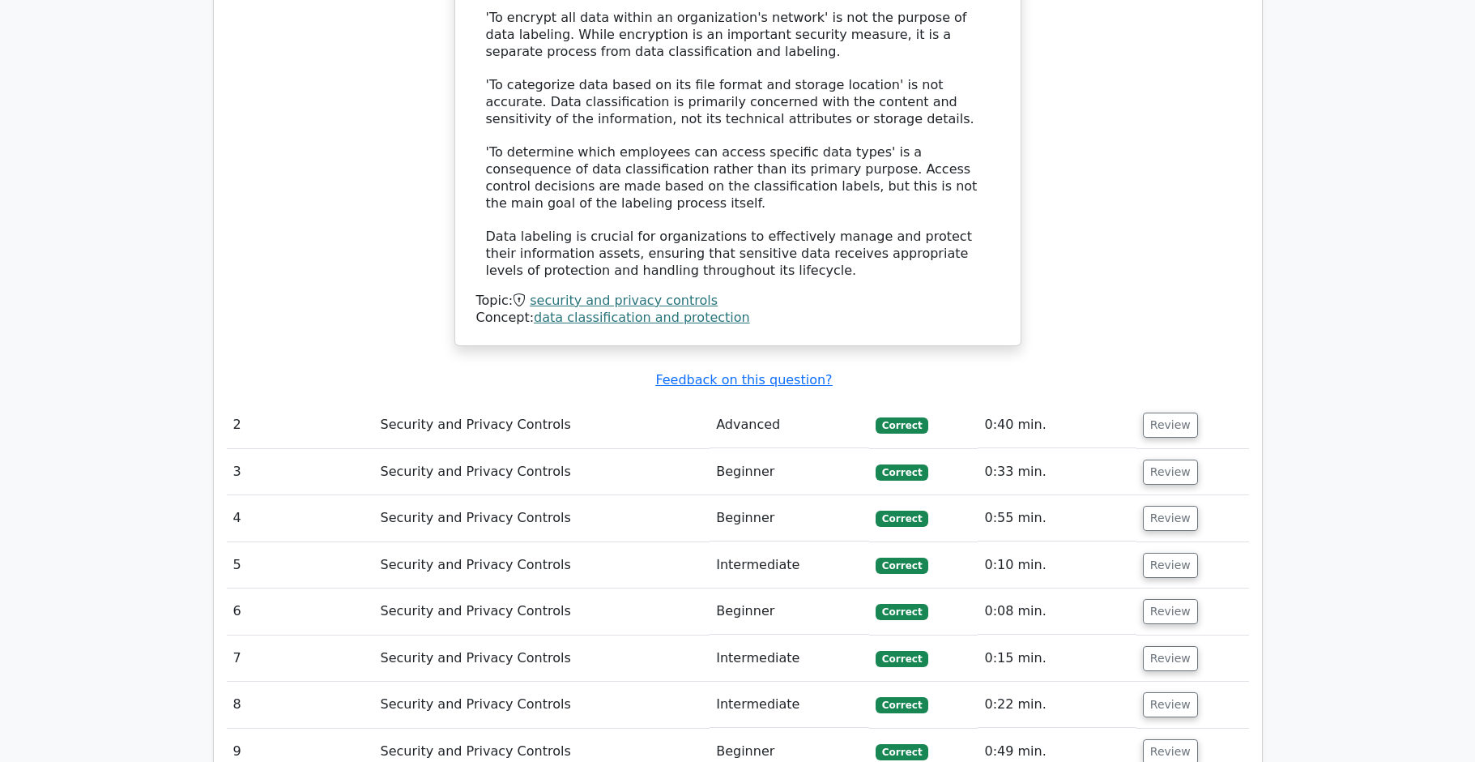
scroll to position [2035, 0]
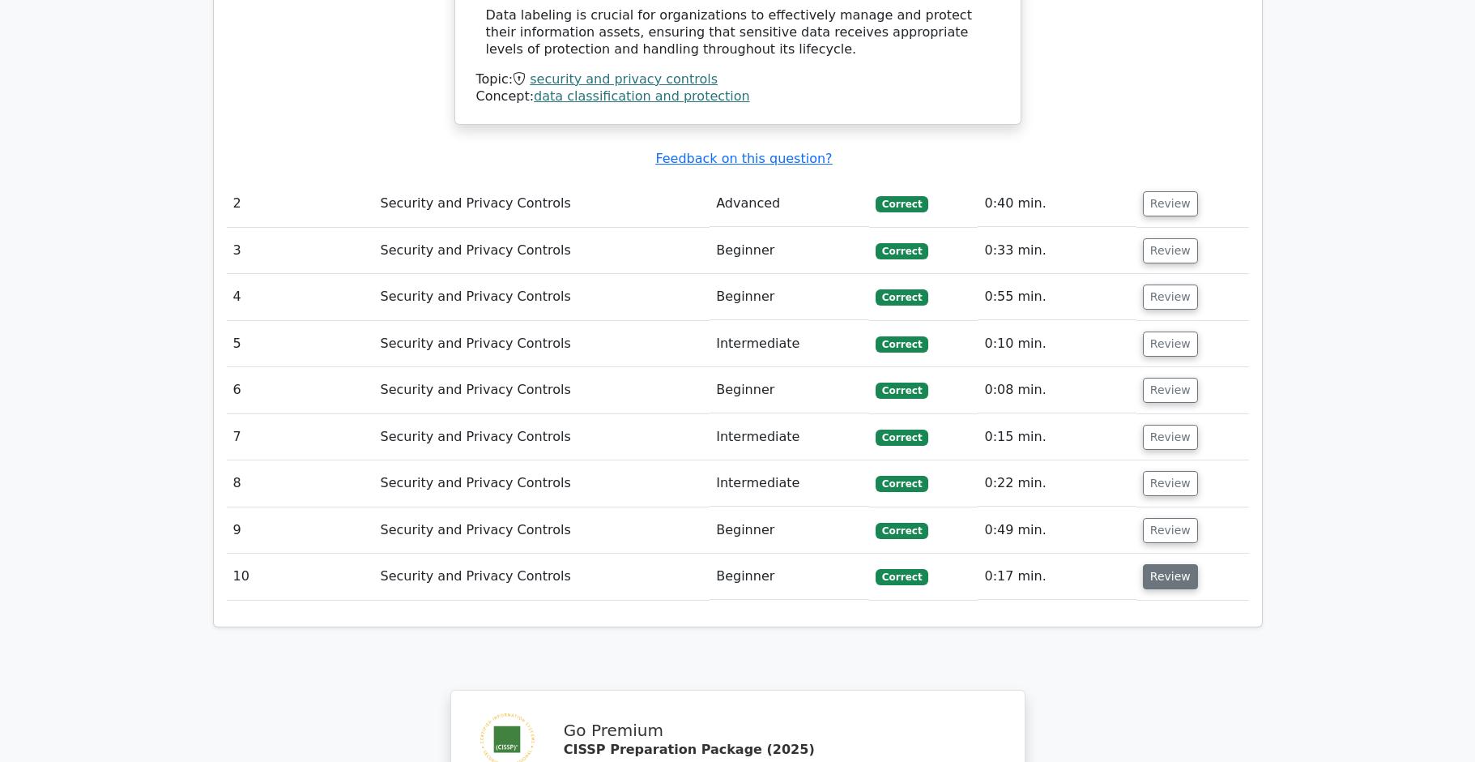
click at [1161, 564] on button "Review" at bounding box center [1170, 576] width 55 height 25
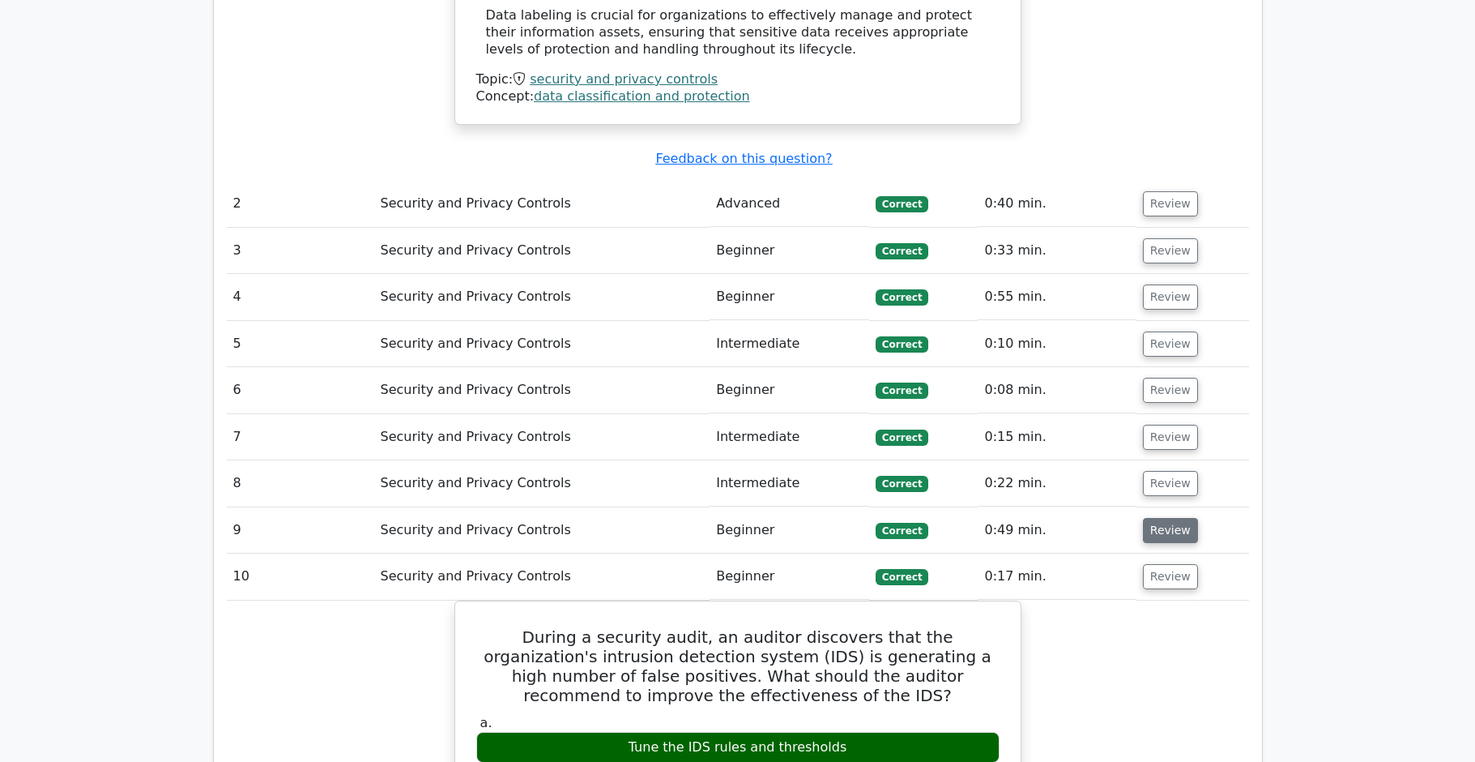
click at [1162, 518] on button "Review" at bounding box center [1170, 530] width 55 height 25
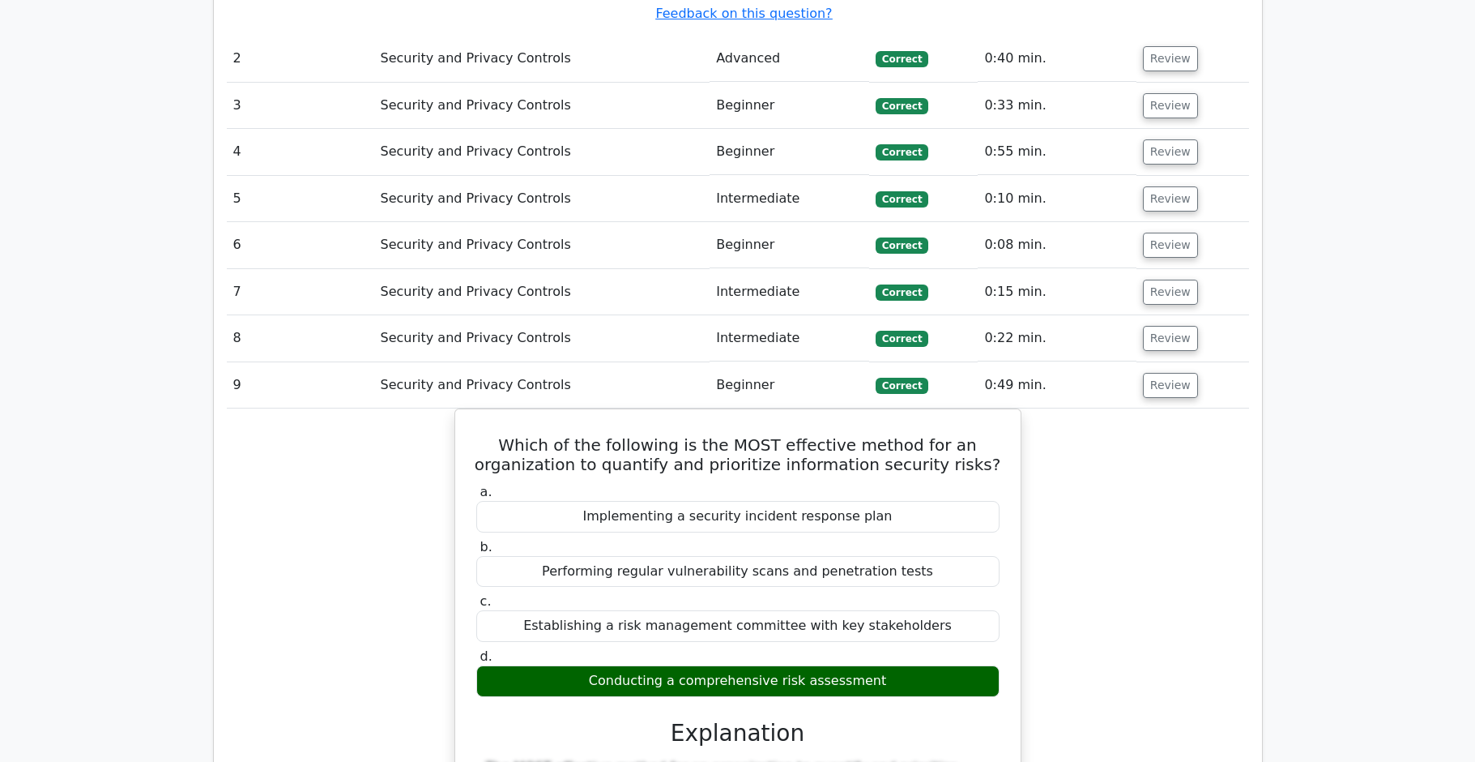
scroll to position [2160, 0]
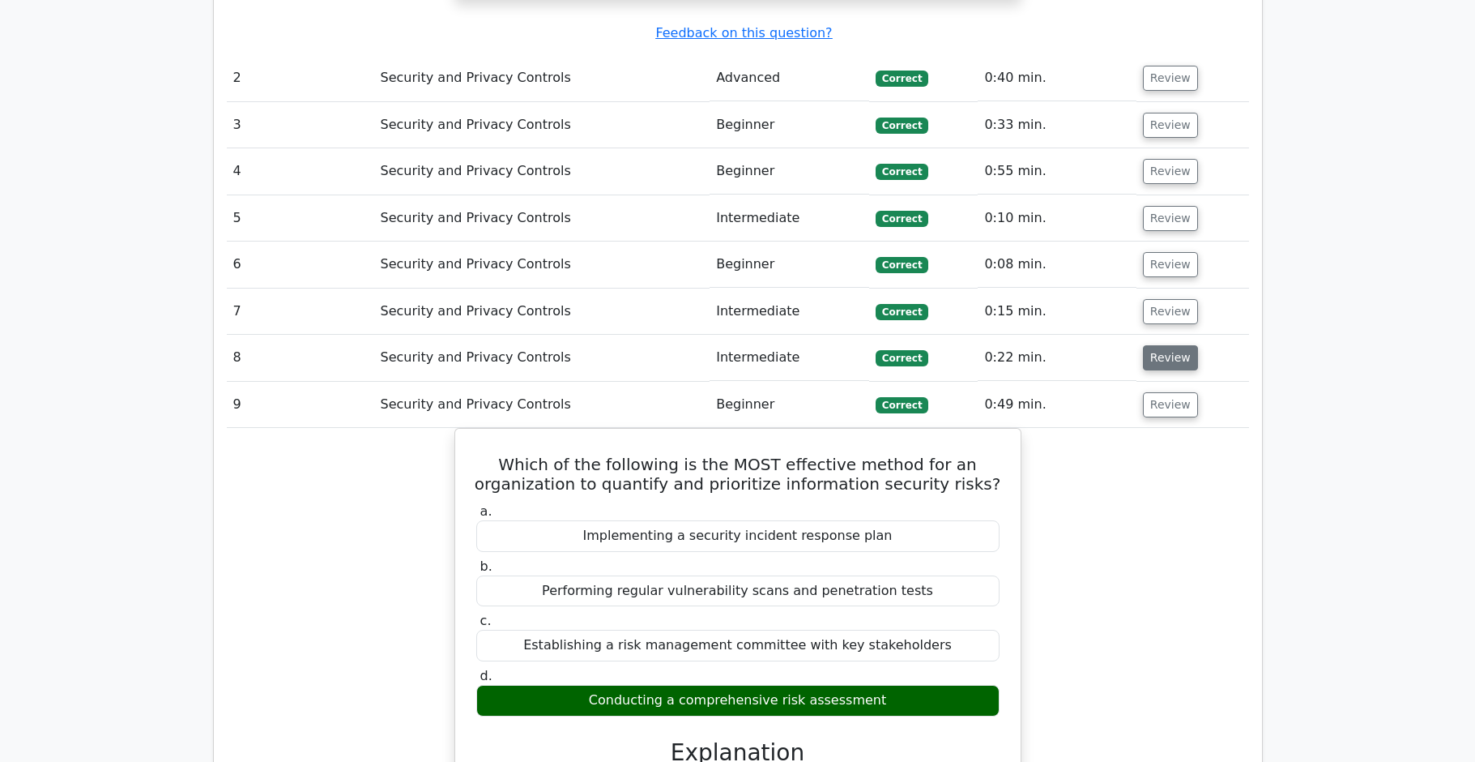
click at [1182, 345] on button "Review" at bounding box center [1170, 357] width 55 height 25
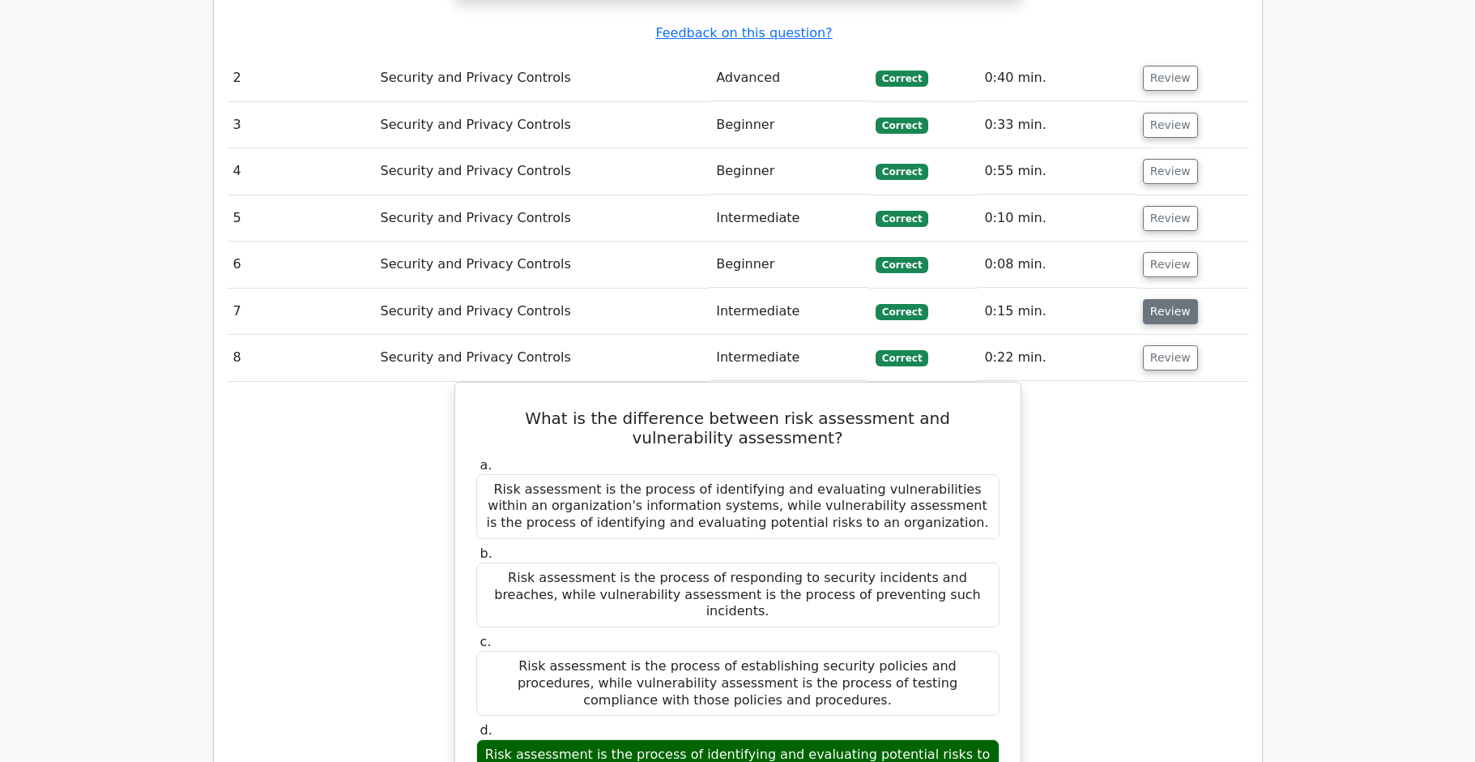
click at [1176, 299] on button "Review" at bounding box center [1170, 311] width 55 height 25
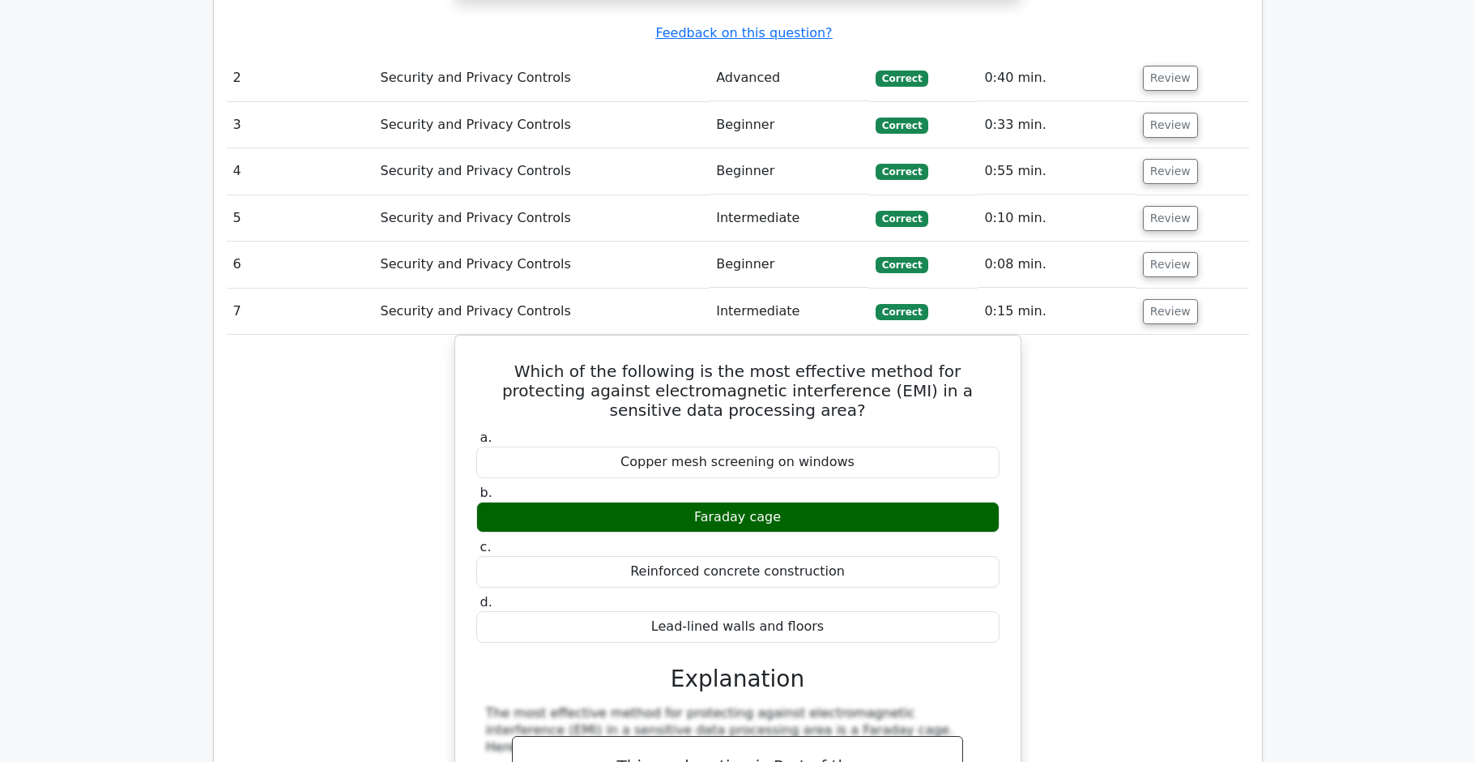
drag, startPoint x: 1159, startPoint y: 215, endPoint x: 1162, endPoint y: 185, distance: 30.2
click at [1159, 252] on button "Review" at bounding box center [1170, 264] width 55 height 25
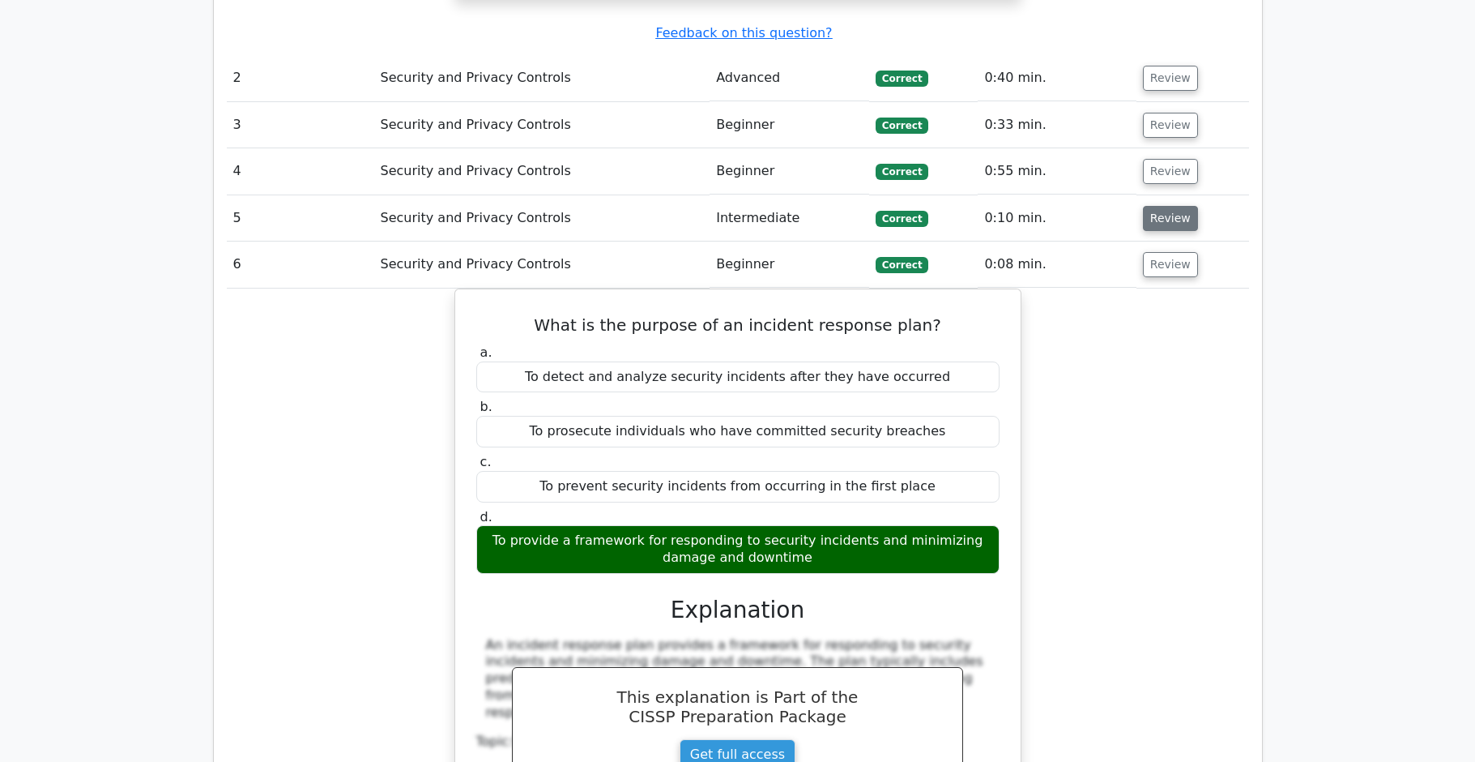
click at [1164, 206] on button "Review" at bounding box center [1170, 218] width 55 height 25
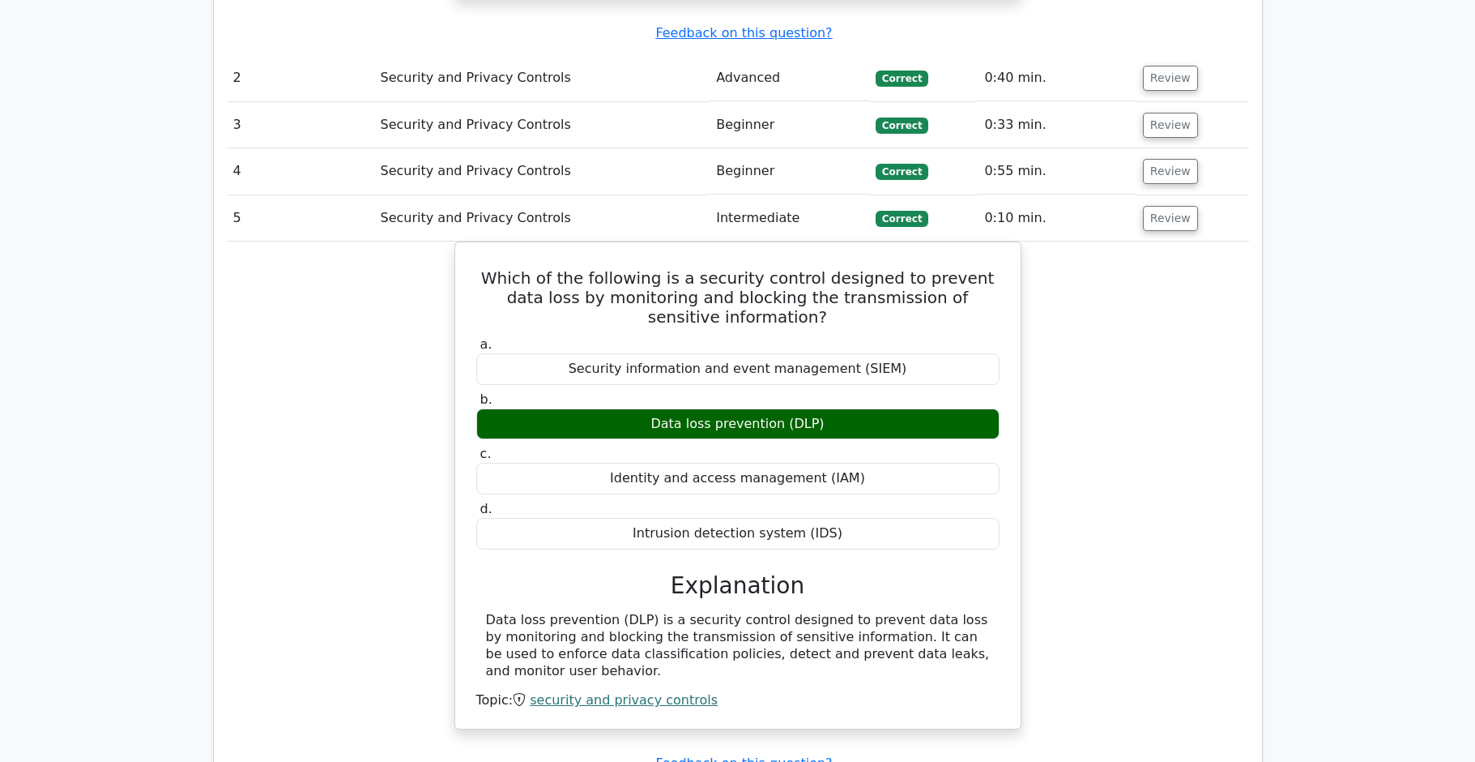
click at [1164, 148] on td "Review" at bounding box center [1193, 171] width 113 height 46
click at [1164, 159] on button "Review" at bounding box center [1170, 171] width 55 height 25
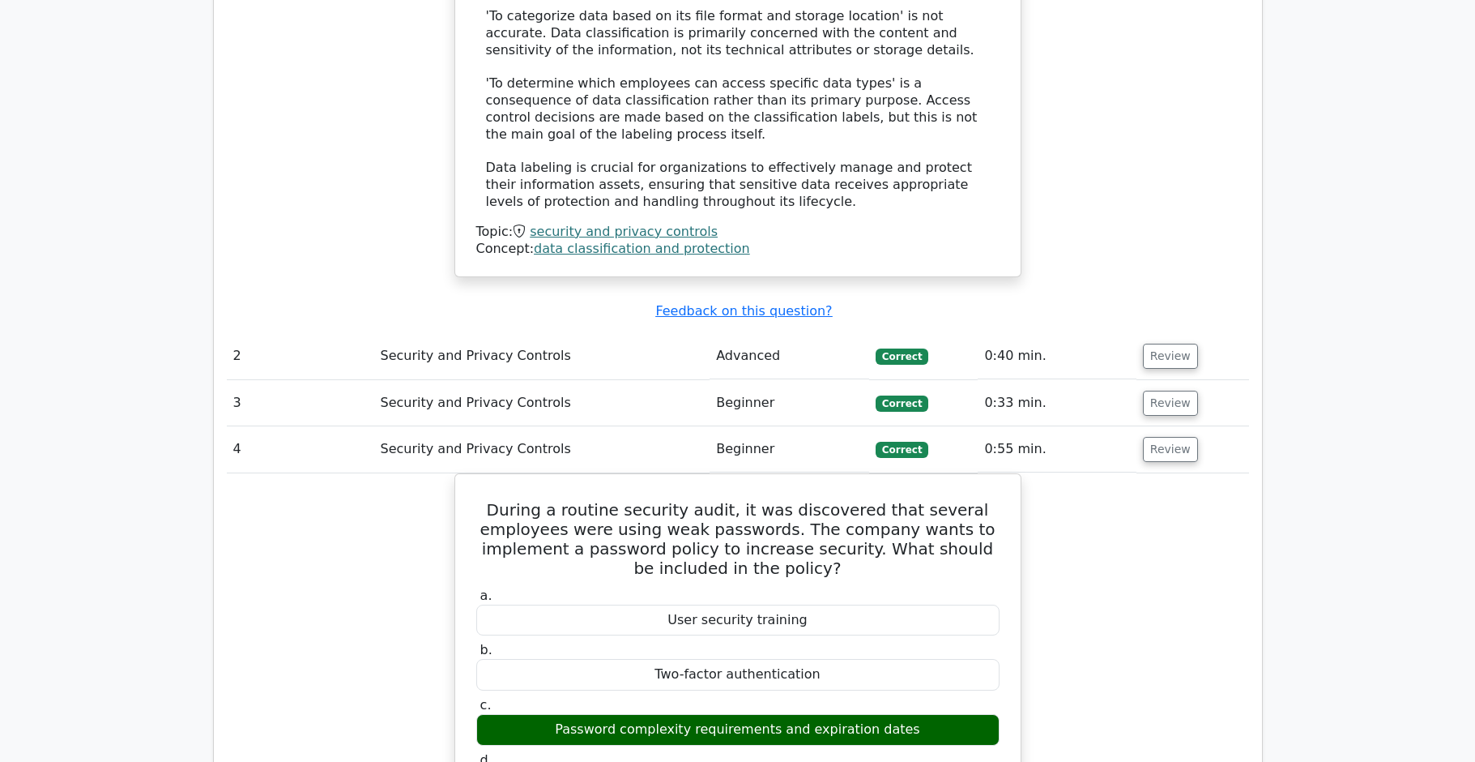
scroll to position [1733, 0]
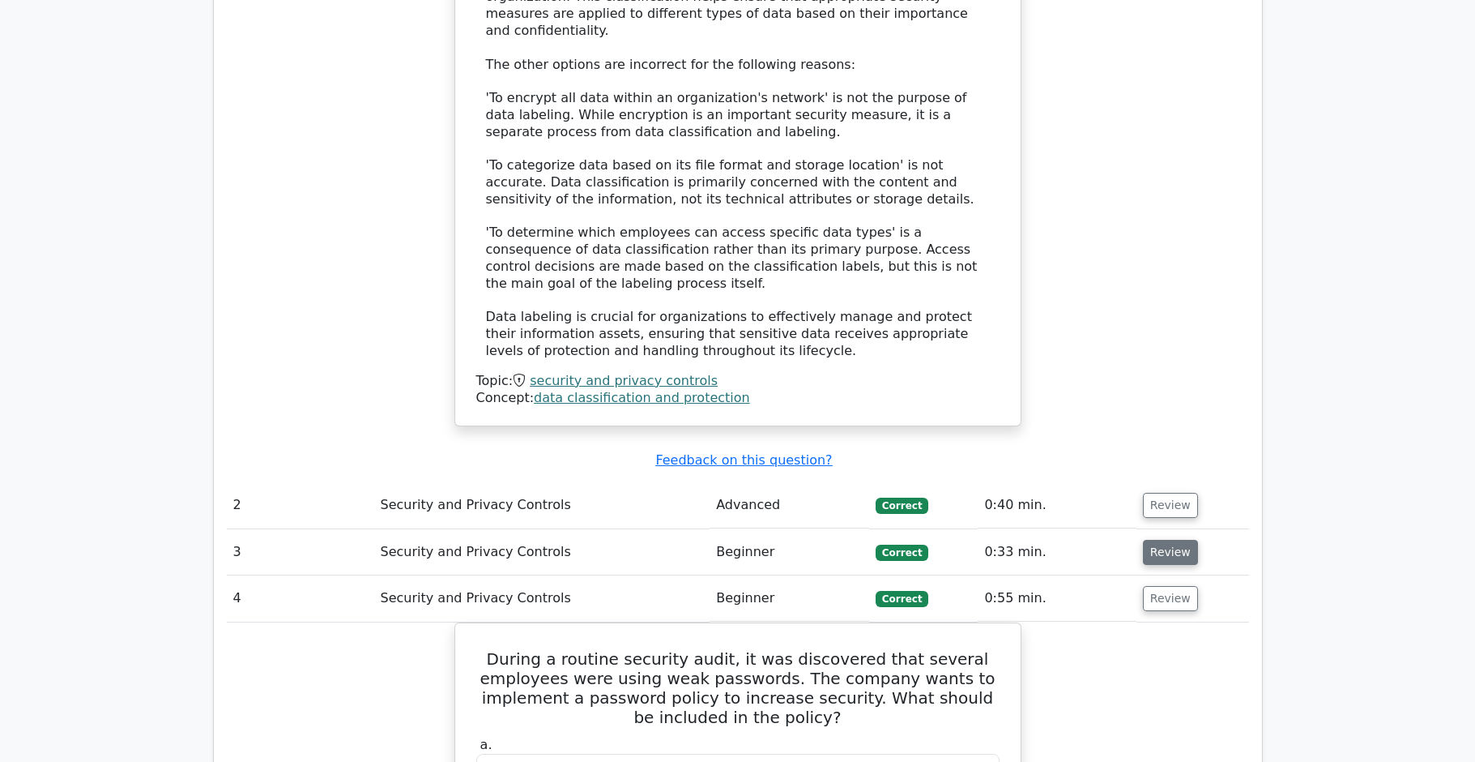
click at [1170, 540] on button "Review" at bounding box center [1170, 552] width 55 height 25
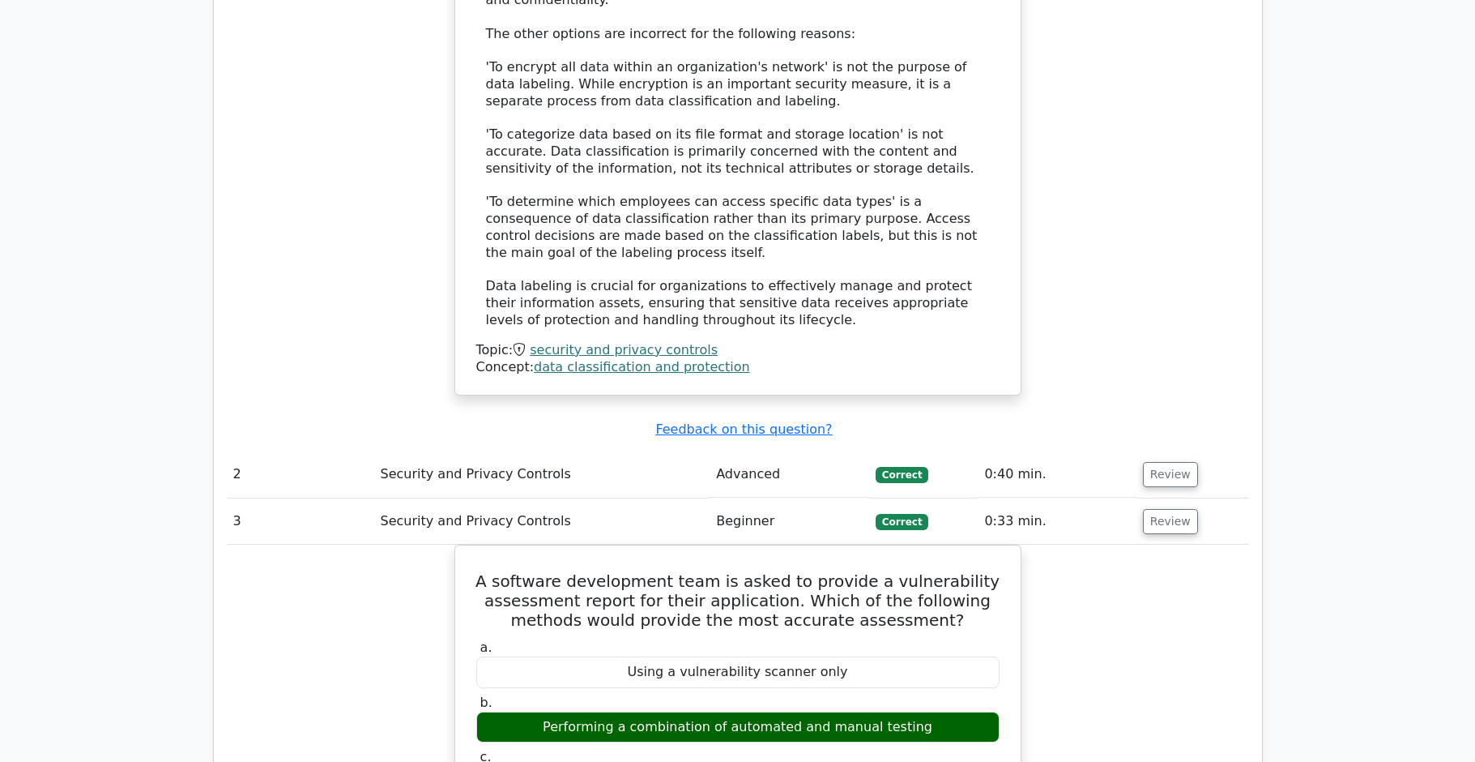
scroll to position [1748, 0]
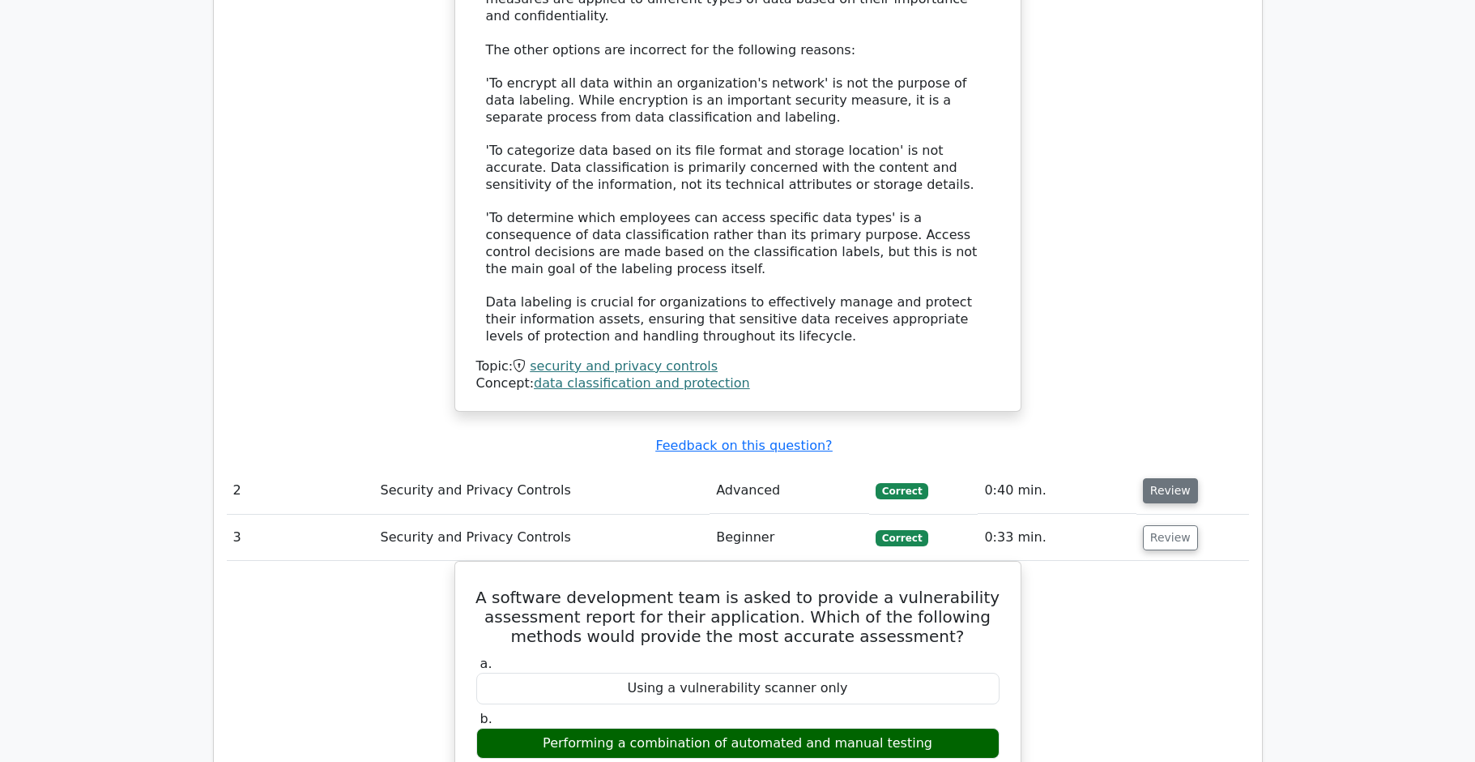
click at [1181, 478] on button "Review" at bounding box center [1170, 490] width 55 height 25
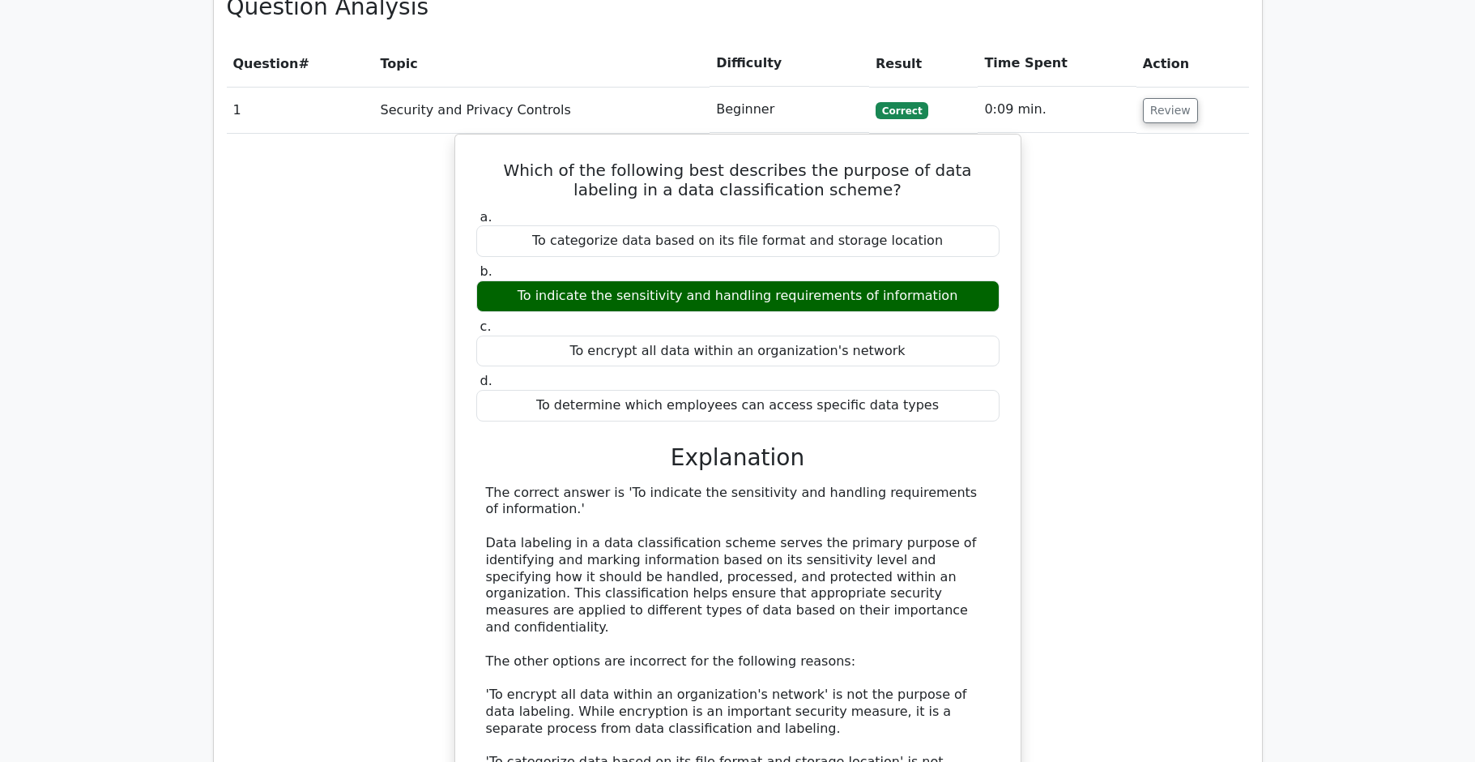
scroll to position [0, 0]
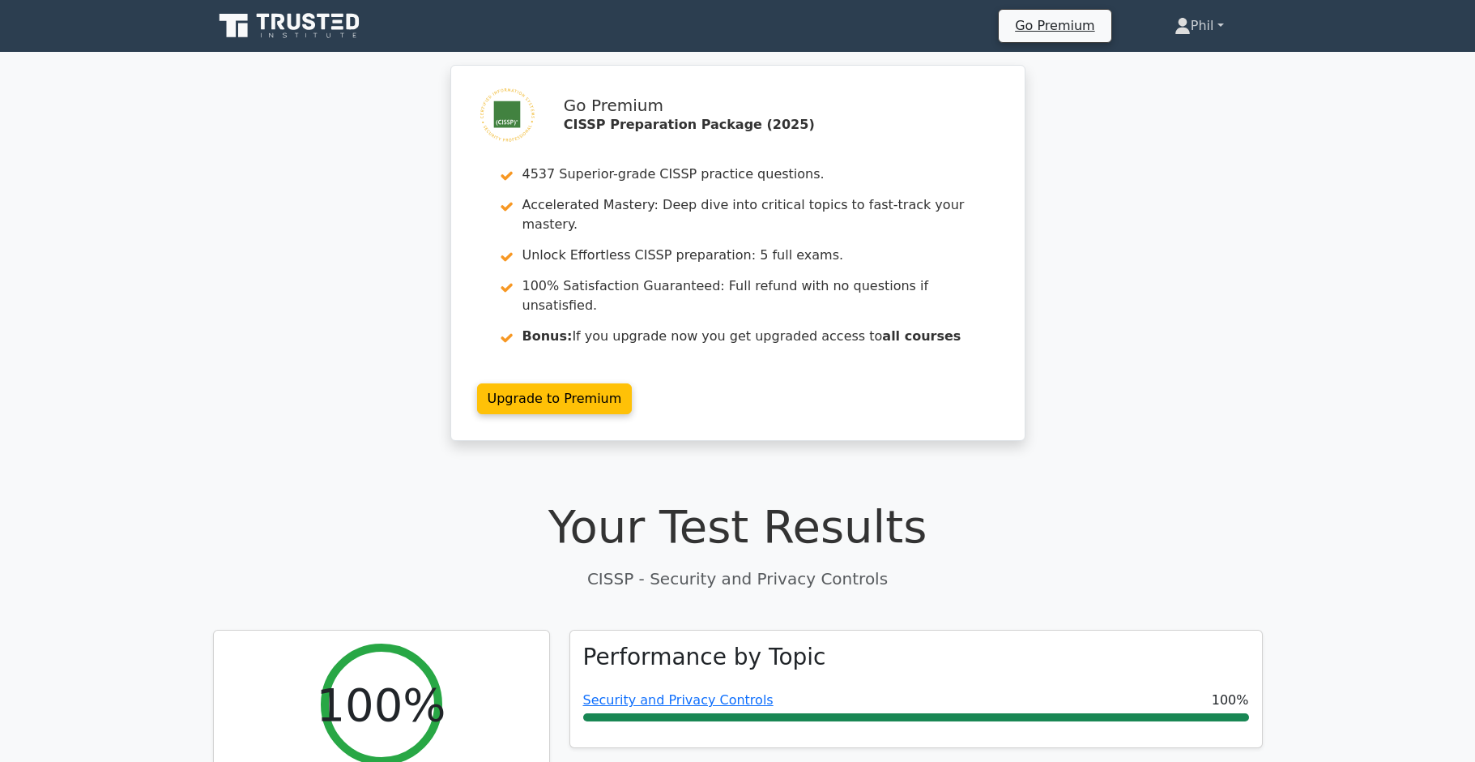
click at [1203, 28] on link "Phil" at bounding box center [1199, 26] width 127 height 32
click at [1197, 67] on link "Profile" at bounding box center [1201, 64] width 128 height 26
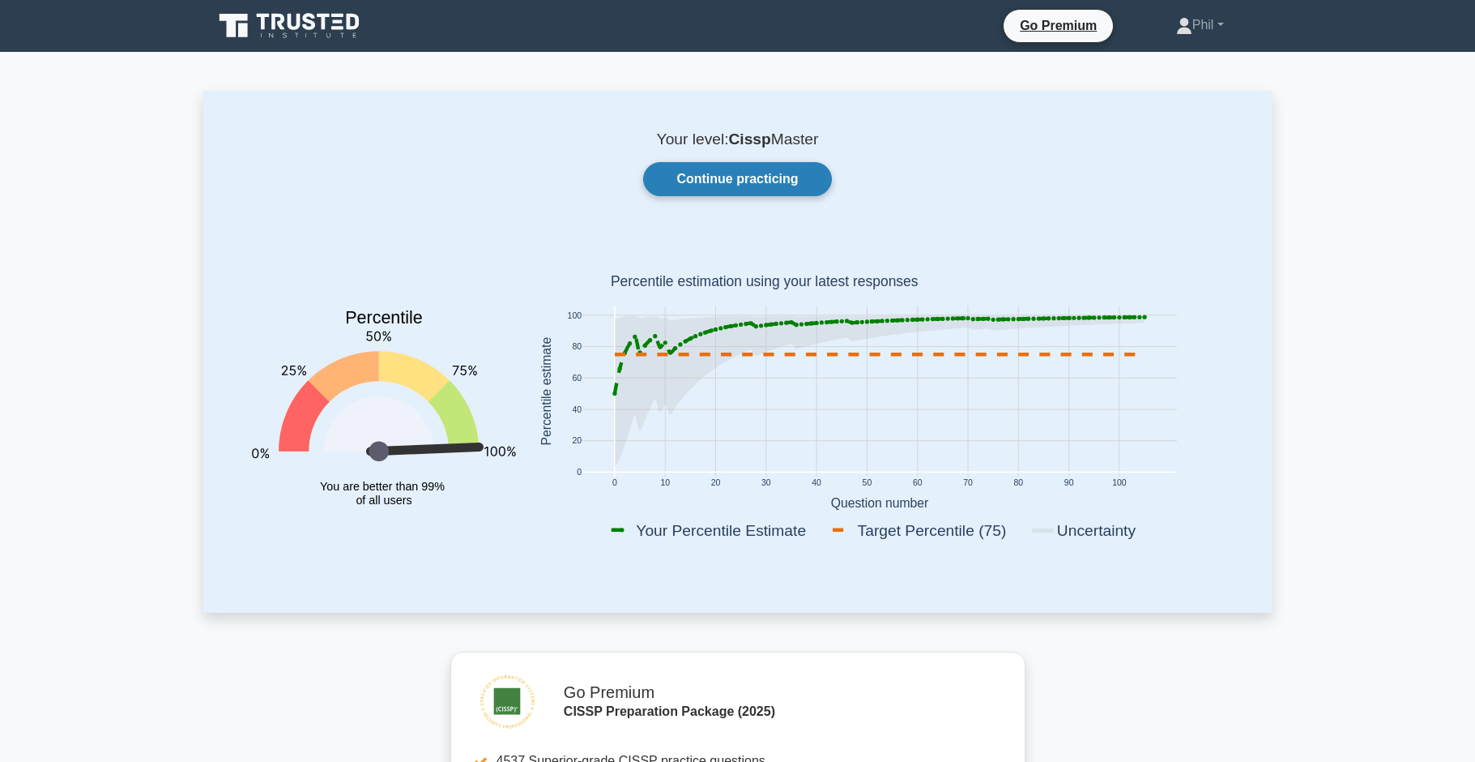
click at [767, 170] on link "Continue practicing" at bounding box center [737, 179] width 188 height 34
